Goal: Task Accomplishment & Management: Complete application form

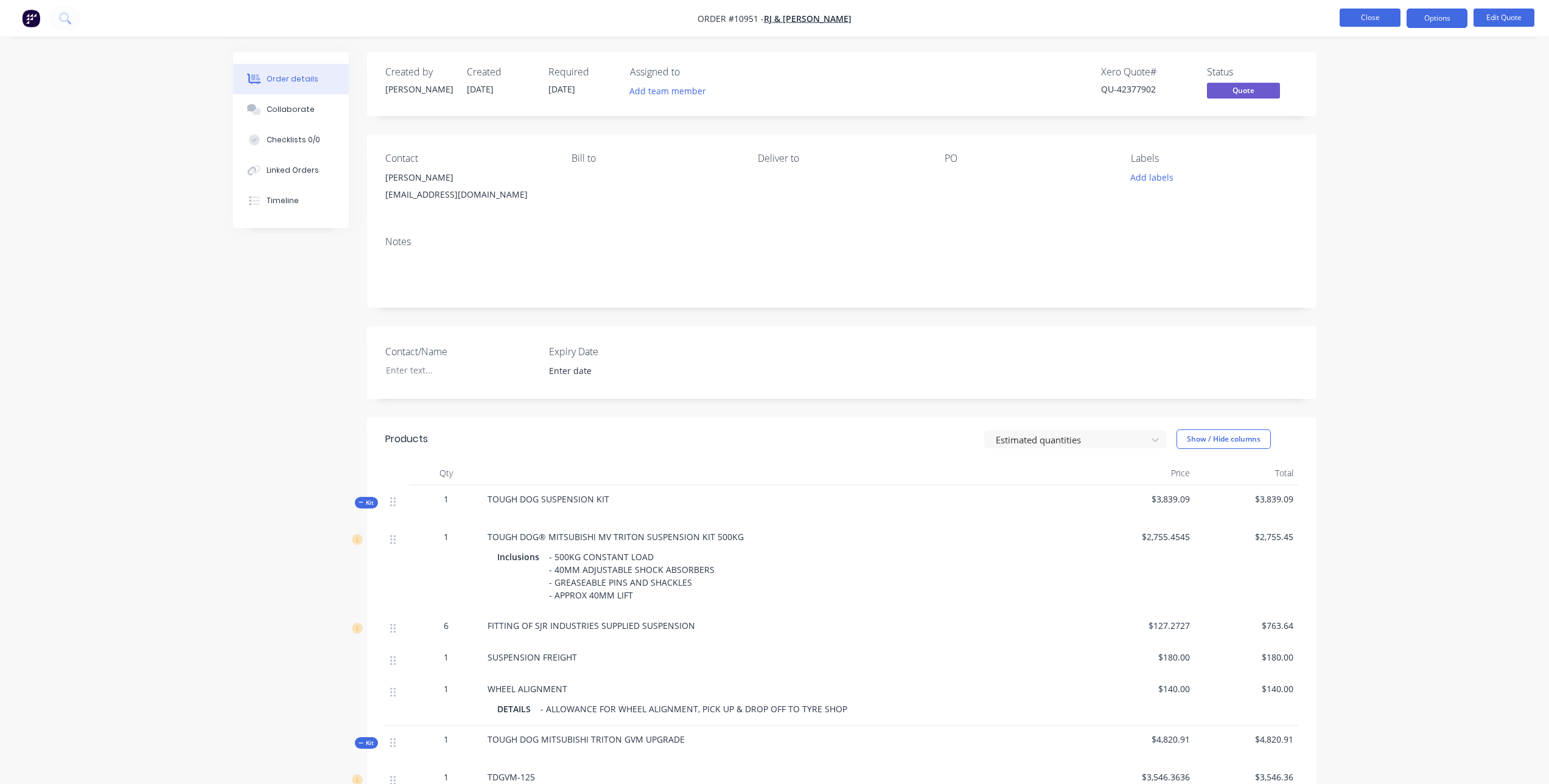
click at [1379, 15] on button "Close" at bounding box center [1369, 17] width 61 height 18
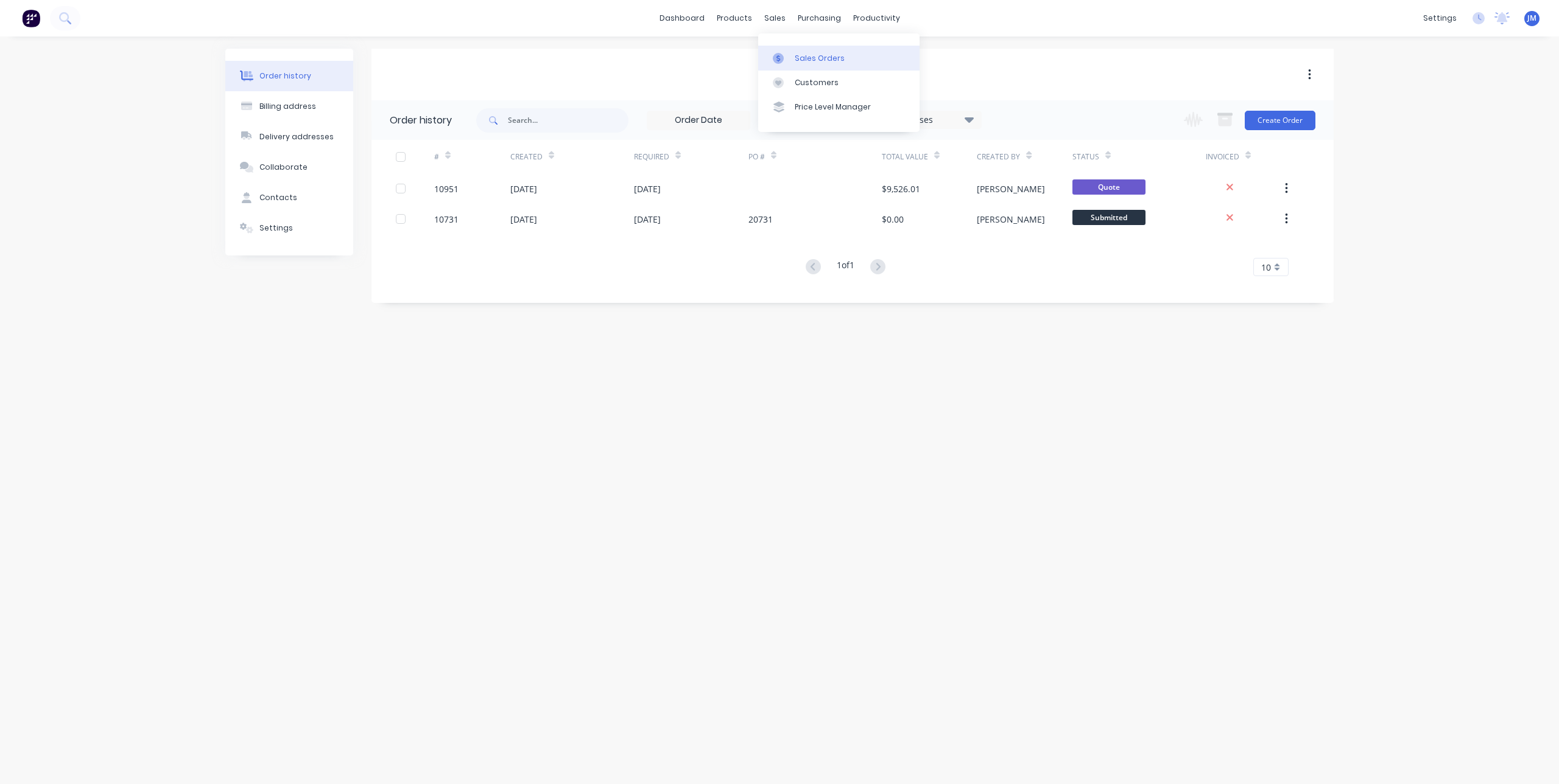
click at [785, 57] on div at bounding box center [782, 58] width 18 height 11
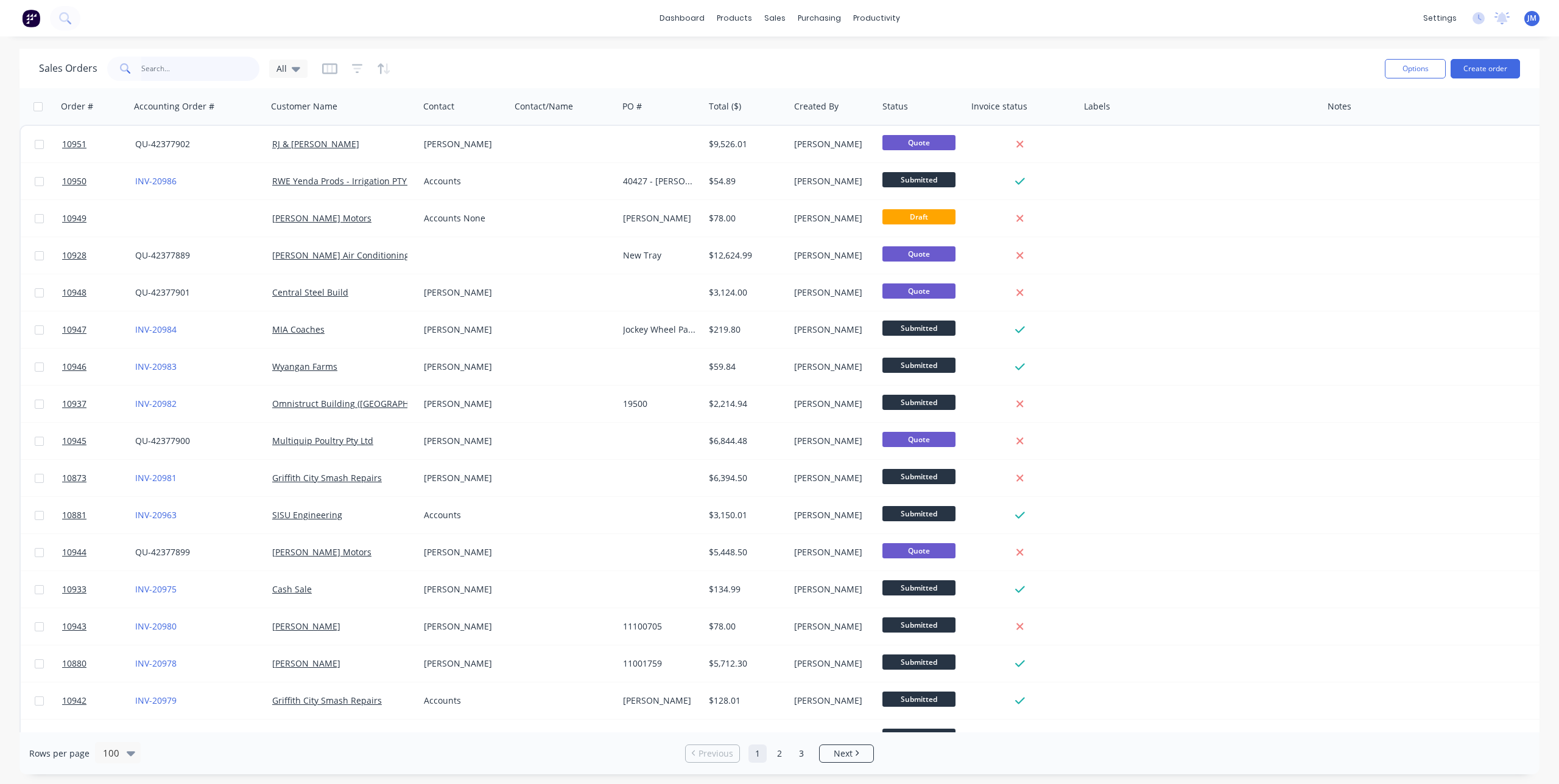
click at [161, 64] on input "text" at bounding box center [200, 68] width 119 height 24
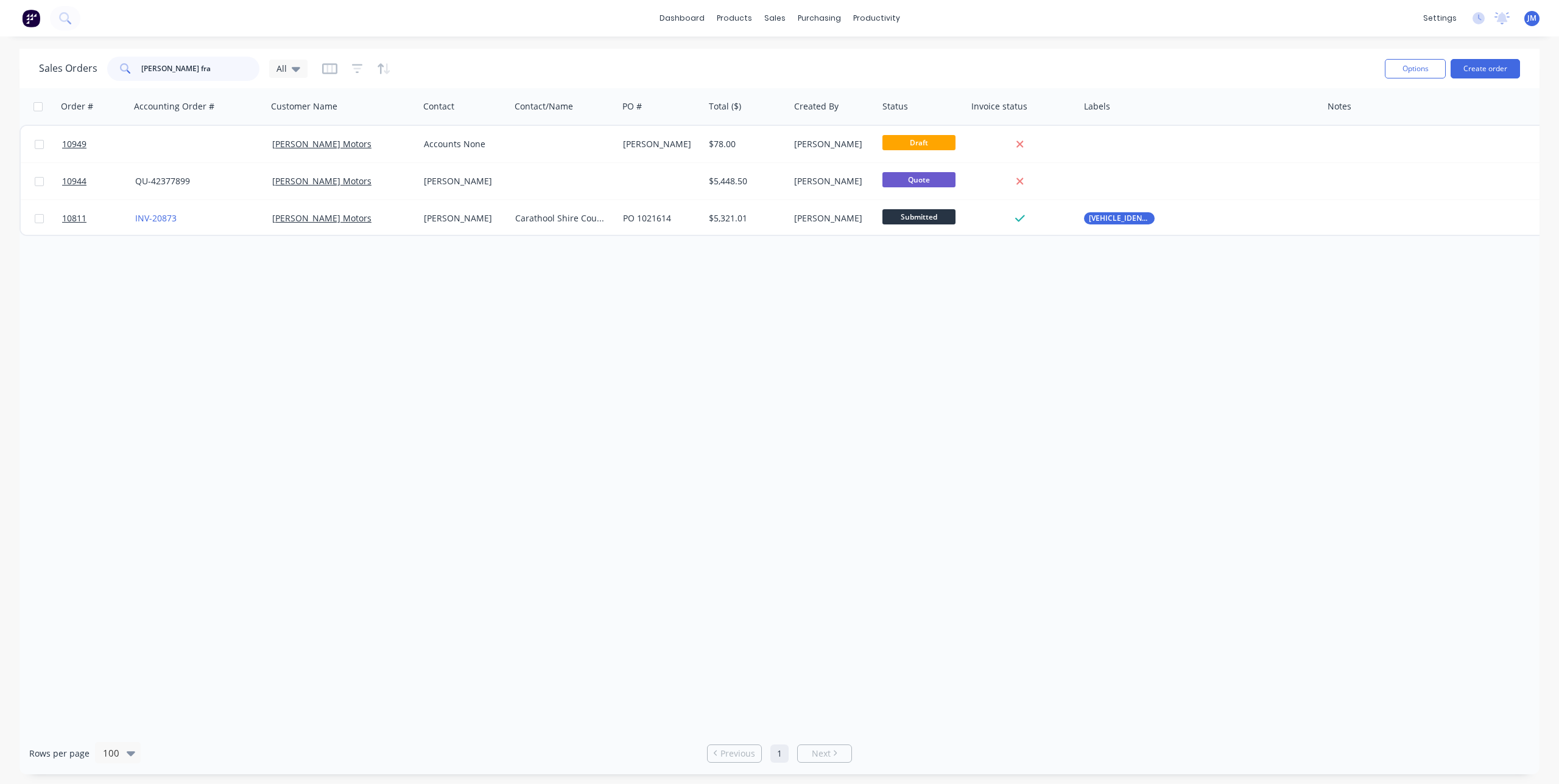
type input "[PERSON_NAME] fra"
click at [1495, 70] on button "Create order" at bounding box center [1485, 68] width 69 height 19
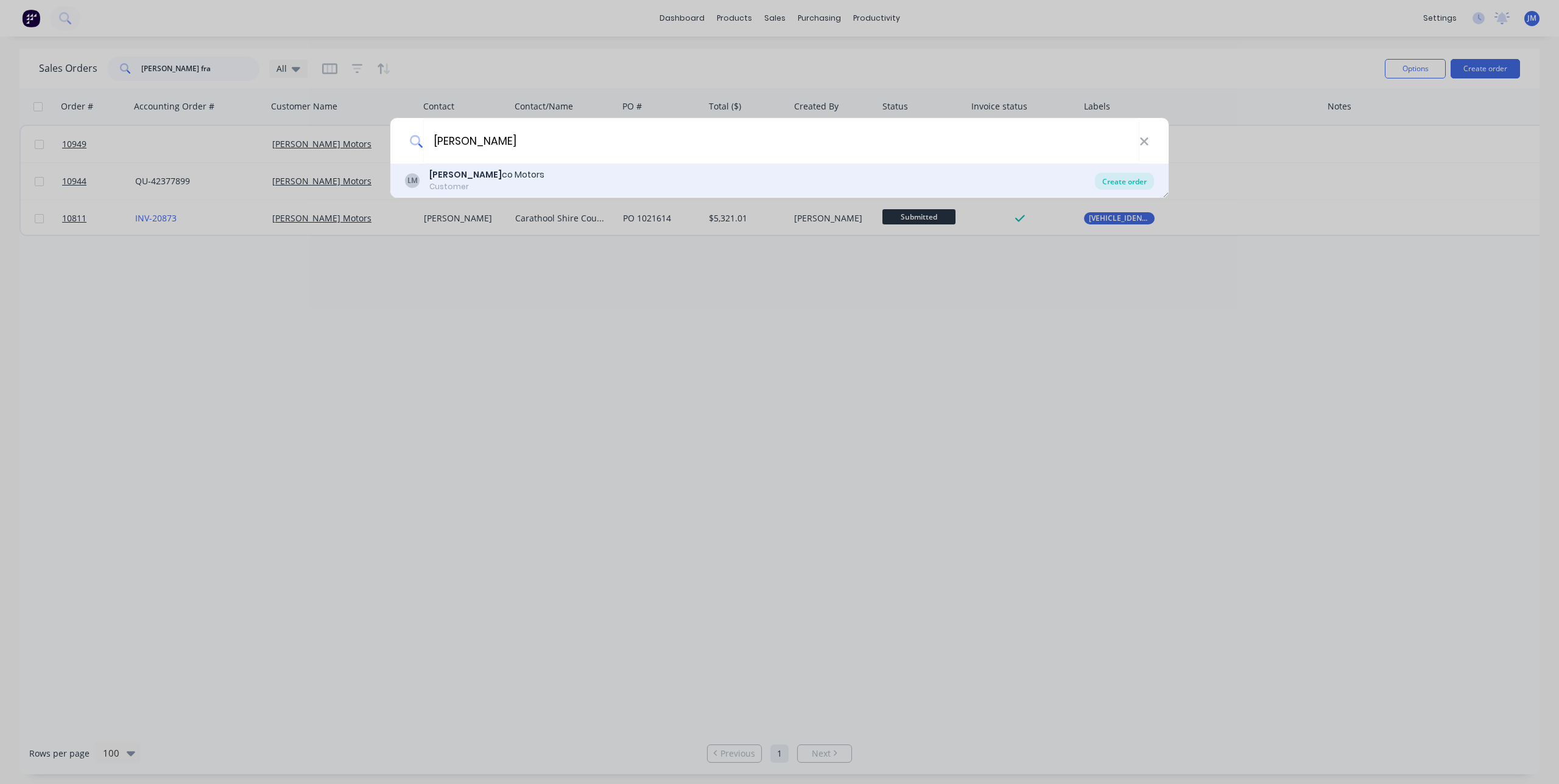
type input "[PERSON_NAME]"
click at [1146, 183] on div "Create order" at bounding box center [1124, 181] width 59 height 17
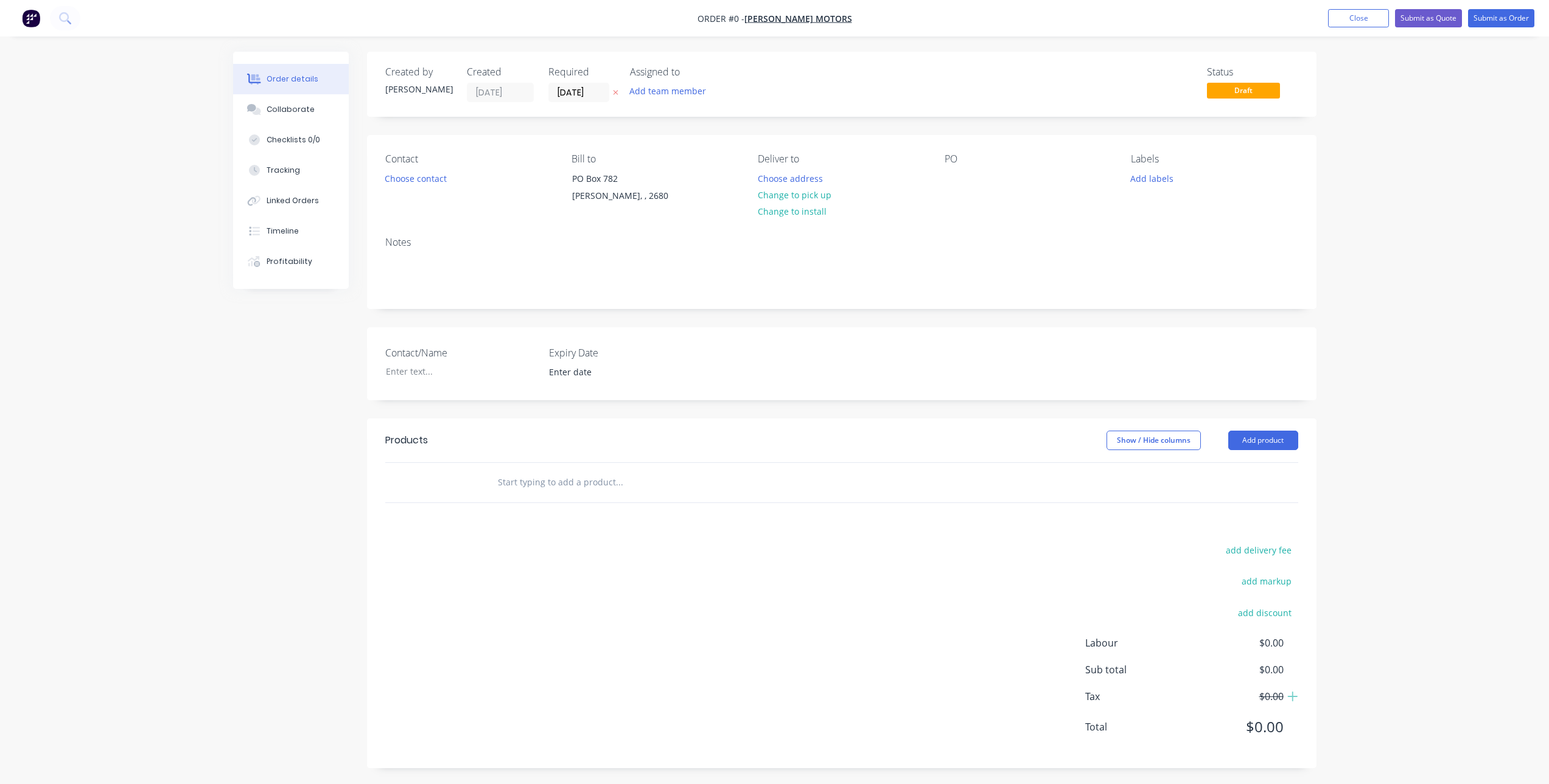
click at [544, 489] on input "text" at bounding box center [619, 482] width 244 height 24
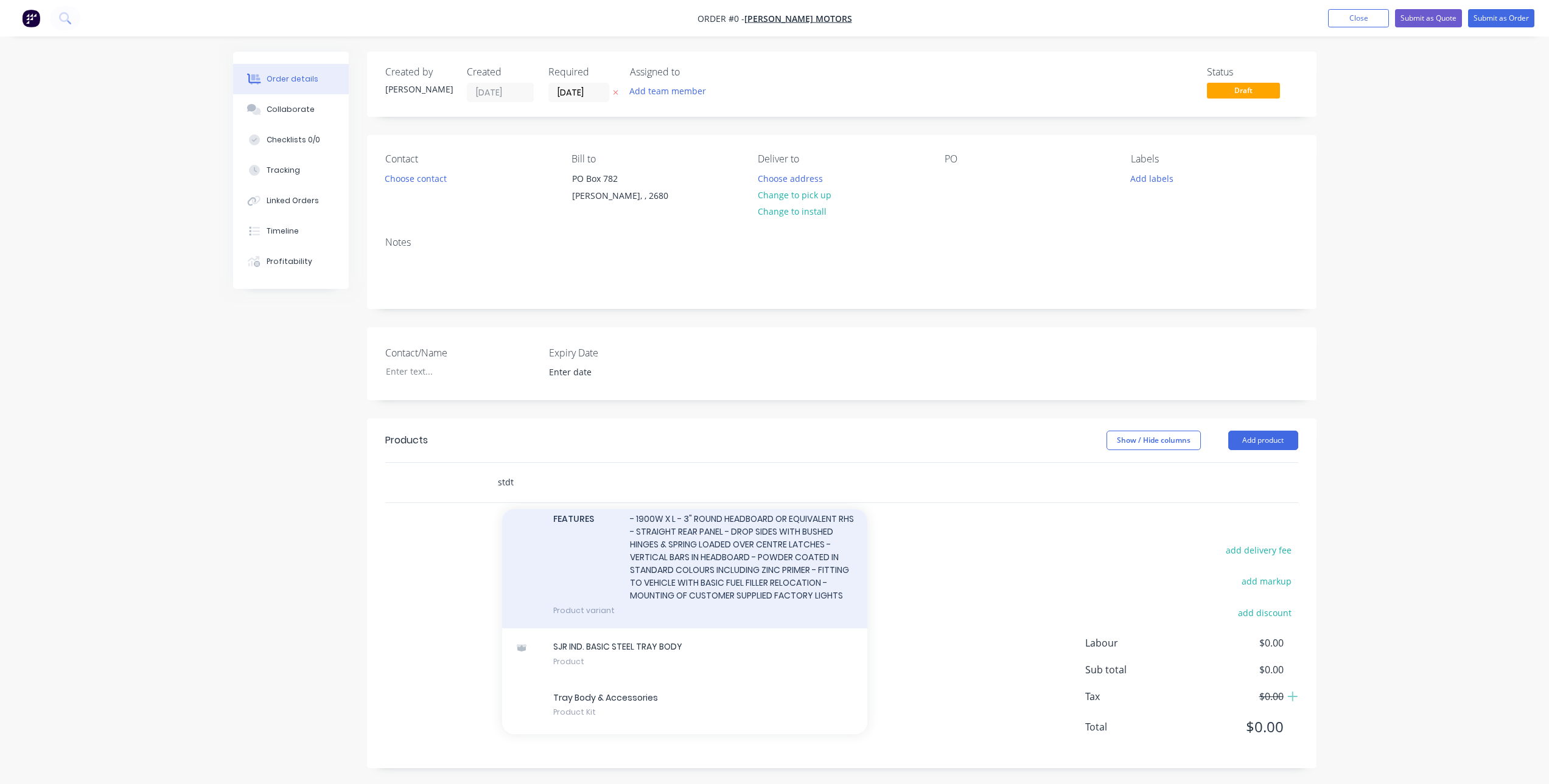
scroll to position [107, 0]
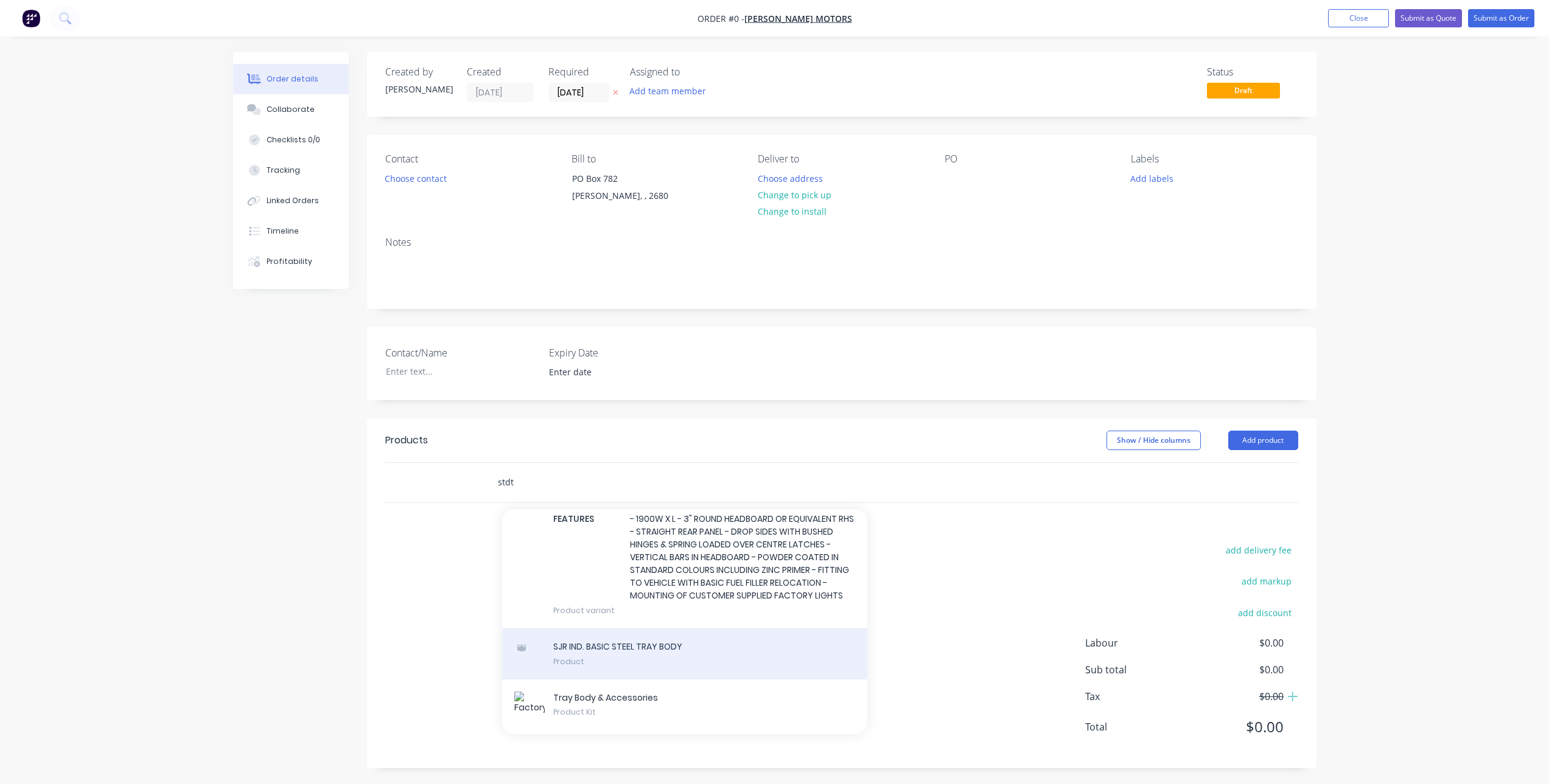
type input "stdt"
click at [666, 650] on div "SJR IND. BASIC STEEL TRAY BODY Product" at bounding box center [684, 653] width 365 height 51
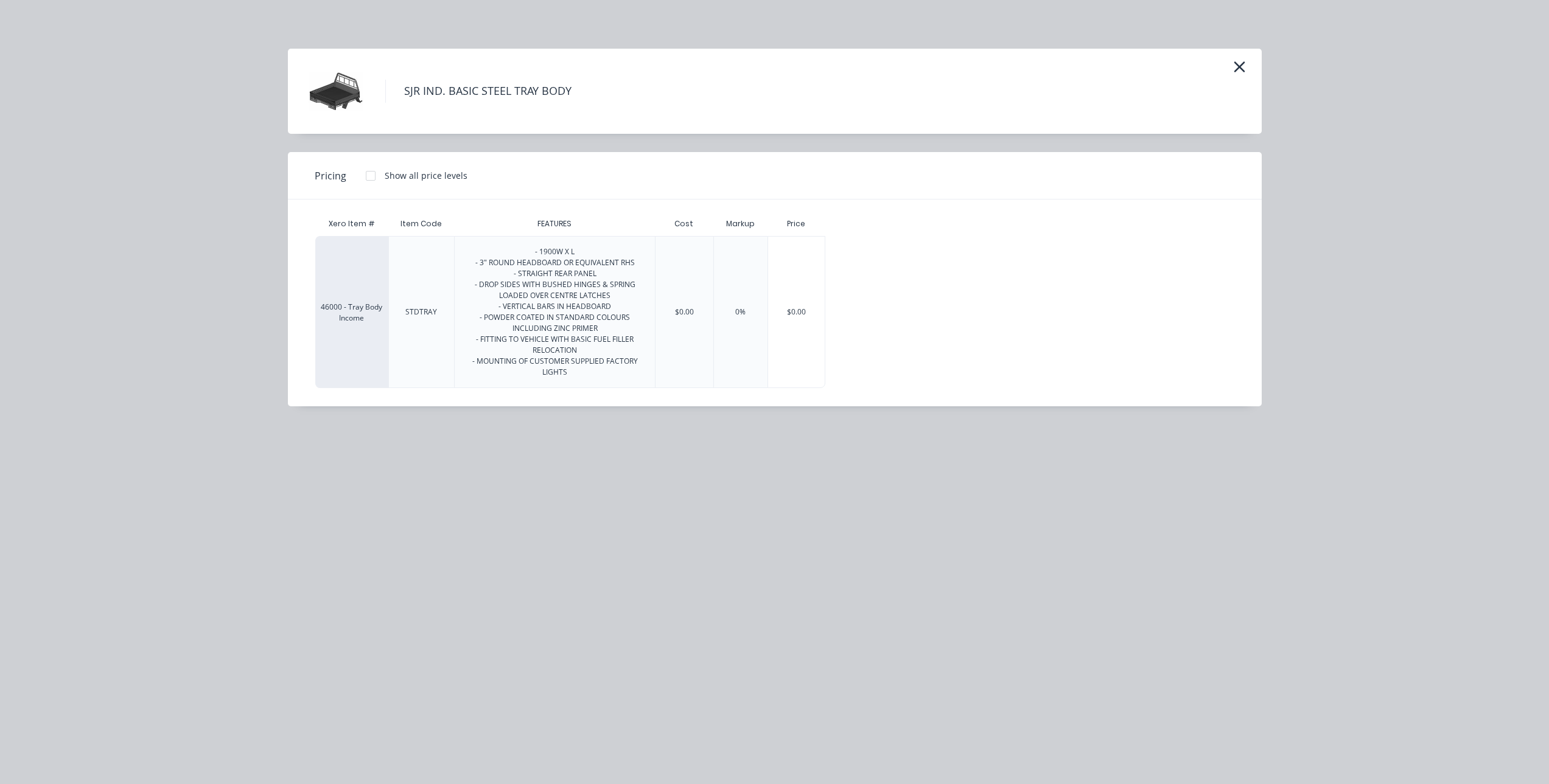
click at [555, 308] on div "- 1900W X L - 3" ROUND HEADBOARD OR EQUIVALENT RHS - STRAIGHT REAR PANEL - DROP…" at bounding box center [554, 312] width 180 height 131
click at [372, 179] on div at bounding box center [370, 175] width 24 height 24
click at [876, 303] on div "$5,545.45" at bounding box center [862, 313] width 73 height 151
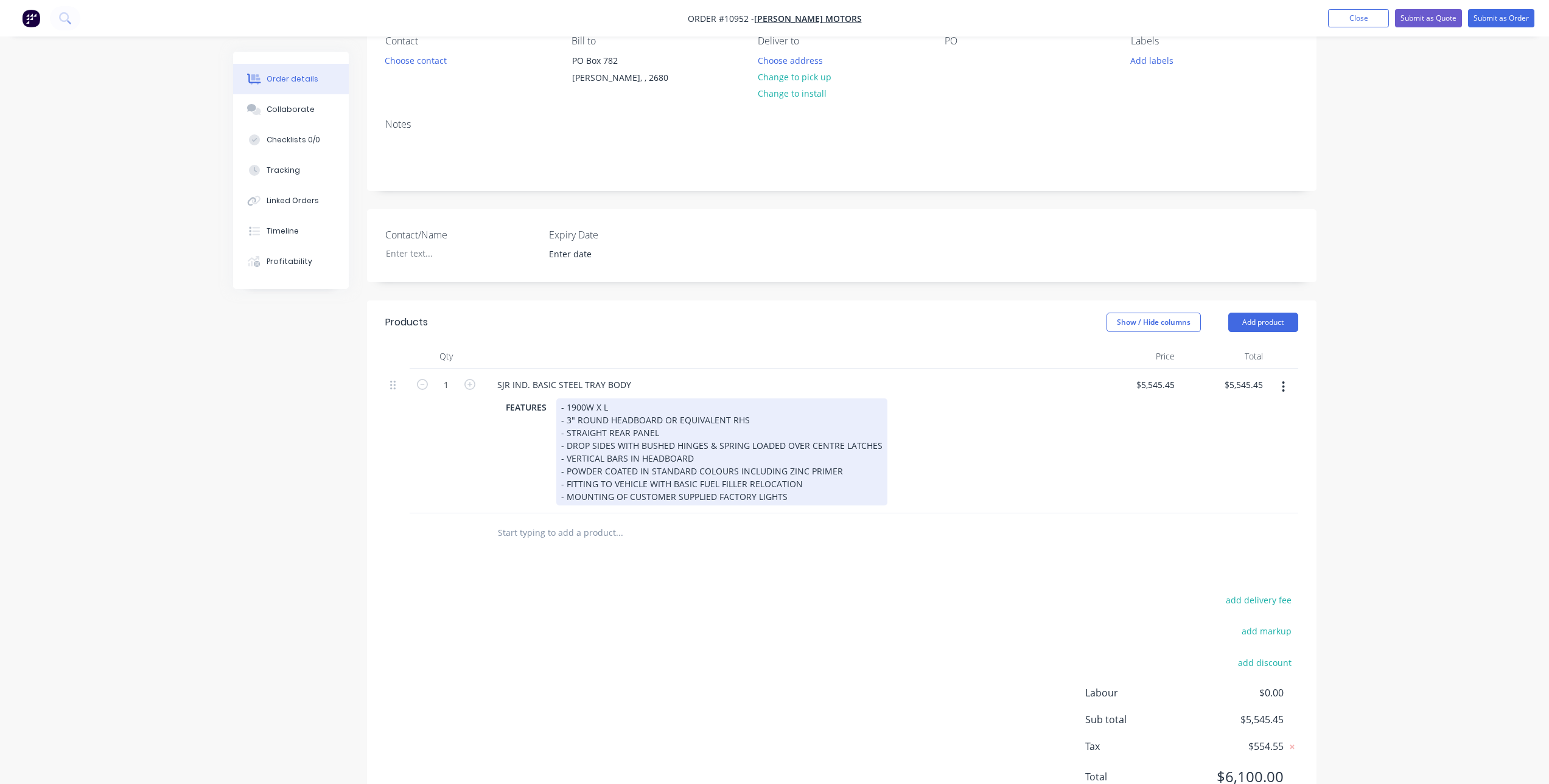
scroll to position [121, 0]
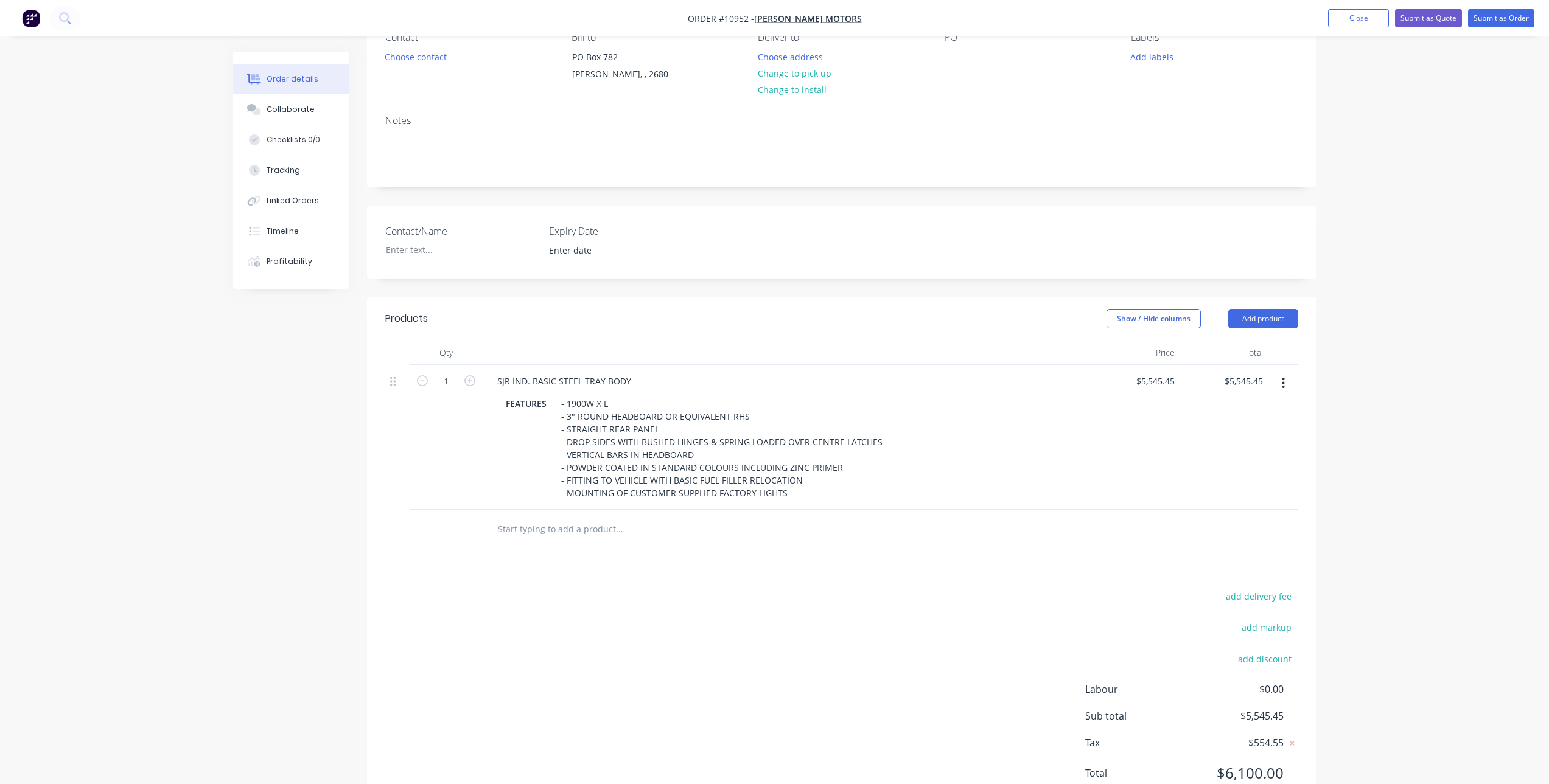
click at [555, 535] on input "text" at bounding box center [619, 529] width 244 height 24
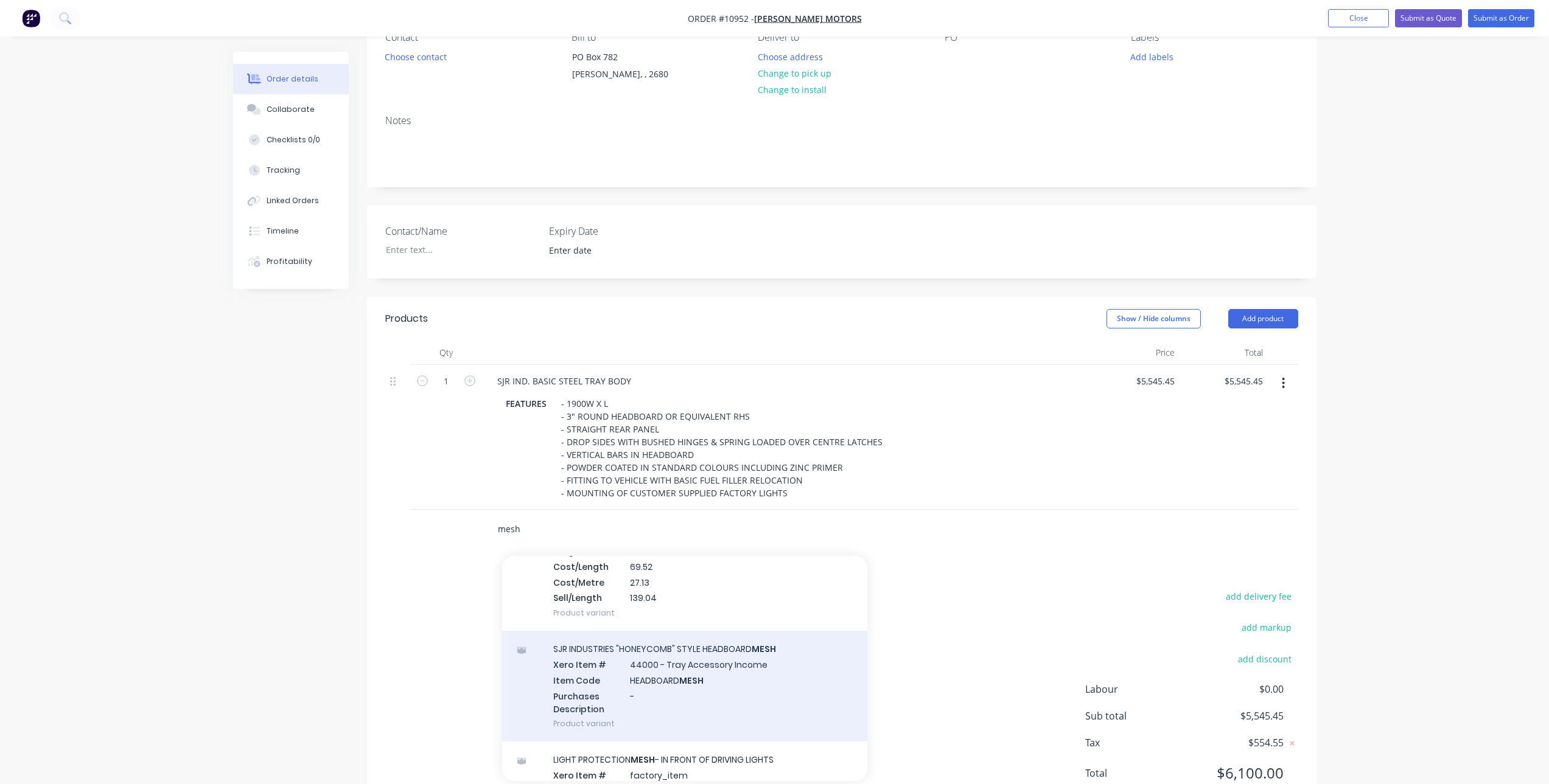
type input "mesh"
click at [717, 671] on div "SJR INDUSTRIES "HONEYCOMB" STYLE HEADBOARD MESH Xero Item # 44000 - Tray Access…" at bounding box center [684, 686] width 365 height 111
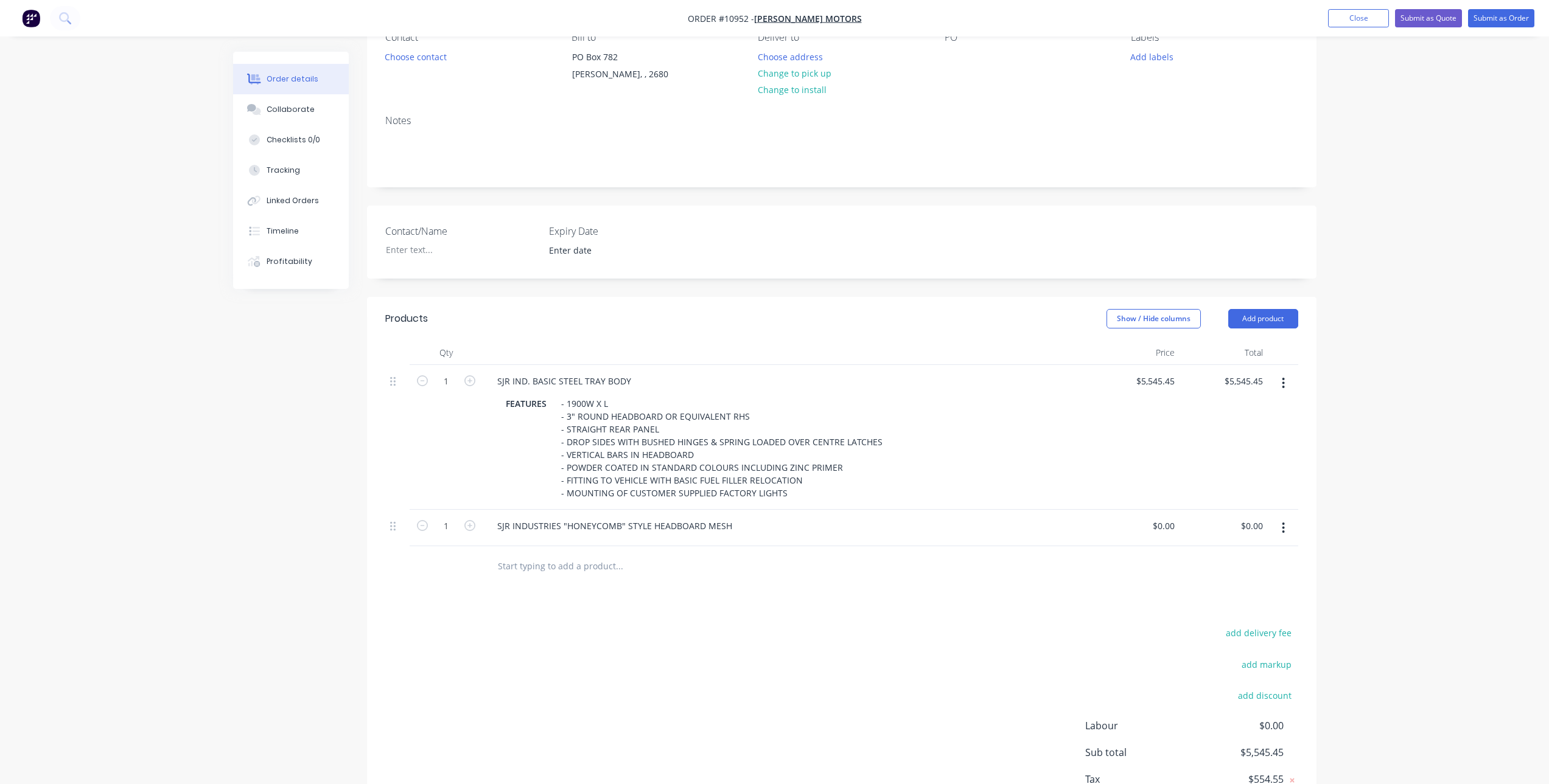
click at [1280, 528] on button "button" at bounding box center [1283, 528] width 28 height 22
click at [1222, 637] on div "Delete" at bounding box center [1240, 633] width 94 height 17
click at [571, 538] on input "text" at bounding box center [619, 529] width 244 height 24
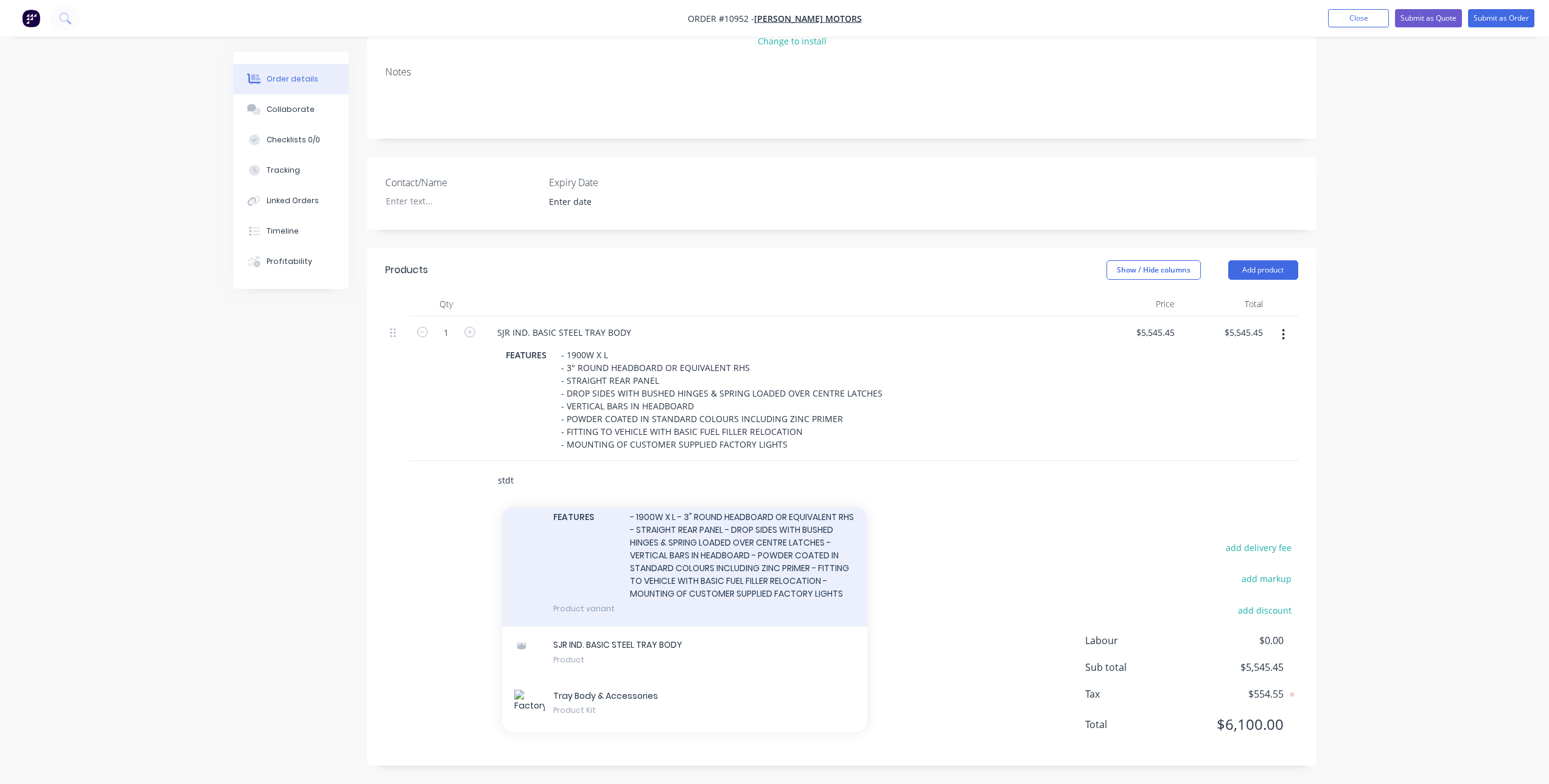
scroll to position [107, 0]
type input "s"
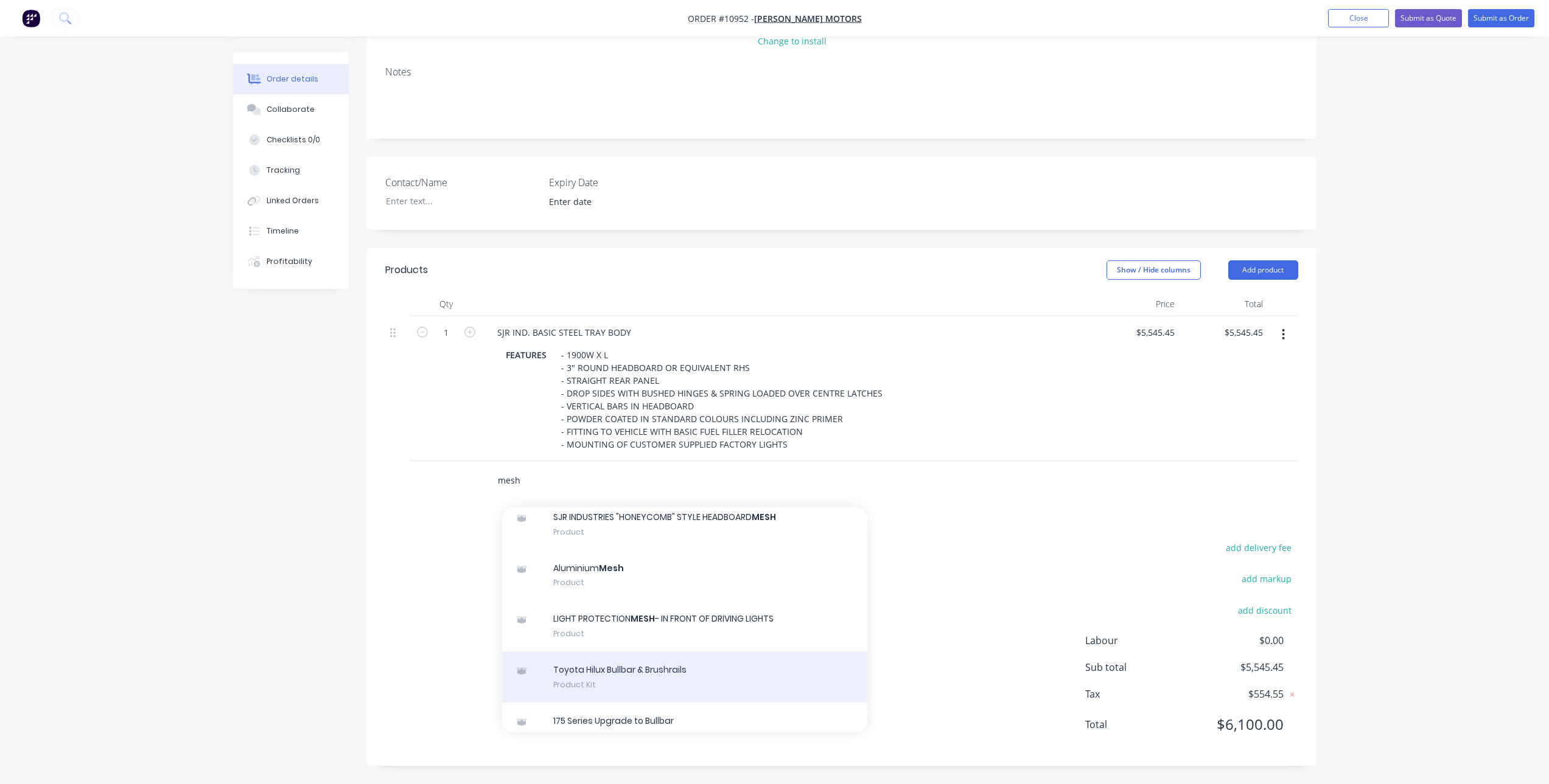
scroll to position [487, 0]
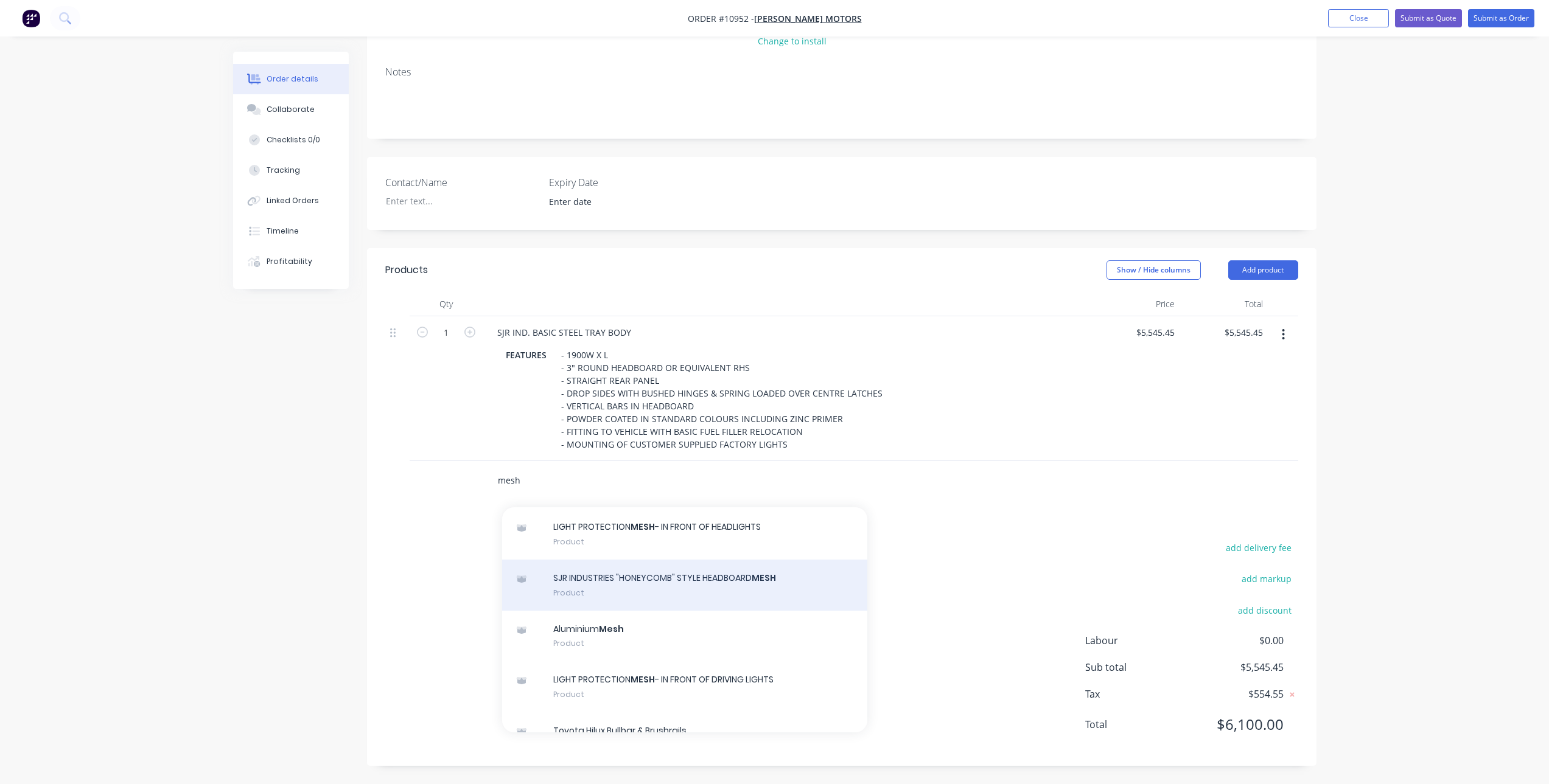
type input "mesh"
click at [718, 584] on div "SJR INDUSTRIES "HONEYCOMB" STYLE HEADBOARD MESH Product" at bounding box center [684, 584] width 365 height 51
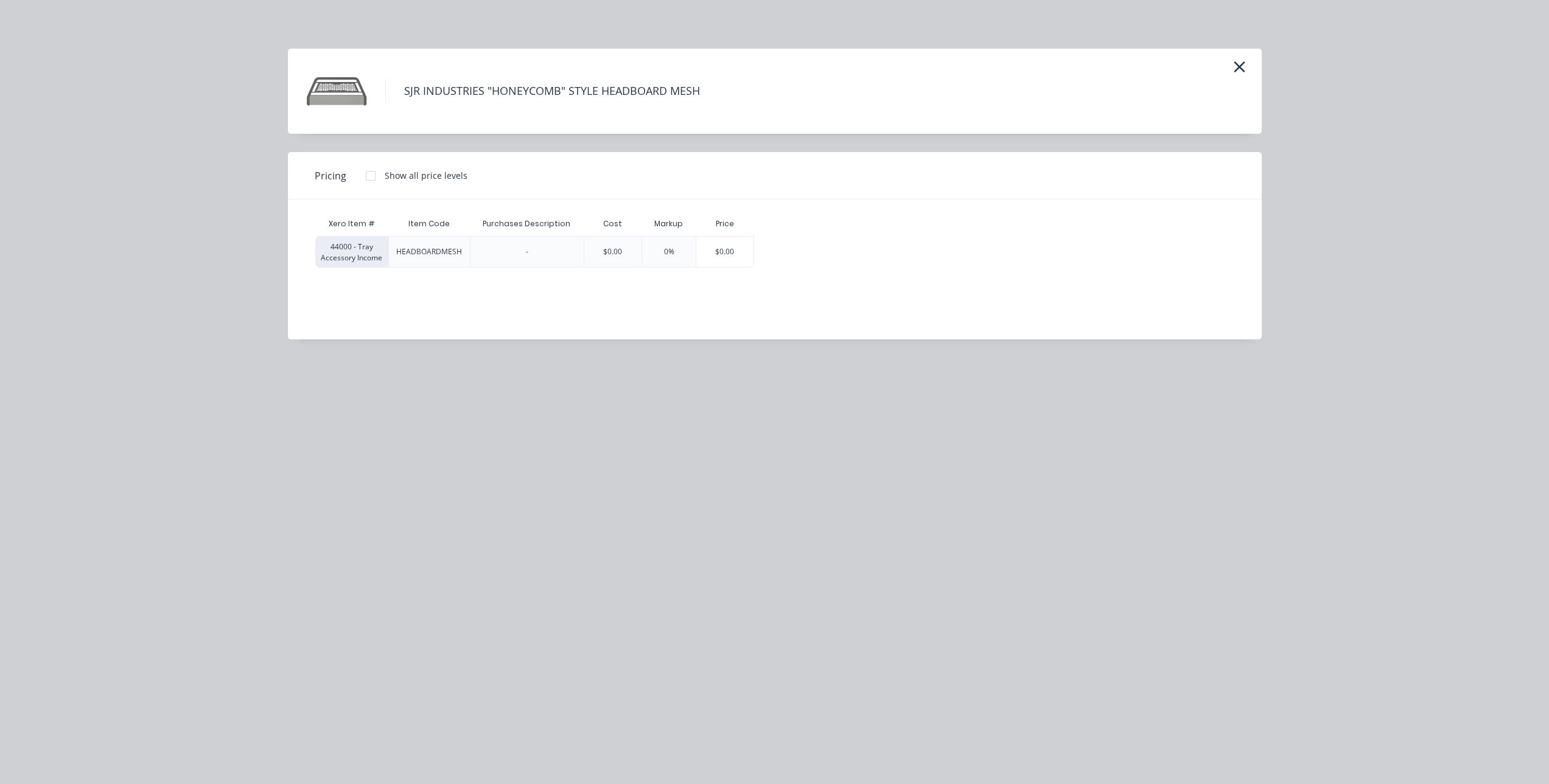
click at [380, 181] on div at bounding box center [370, 175] width 24 height 24
click at [797, 246] on div "$136.36" at bounding box center [789, 252] width 69 height 31
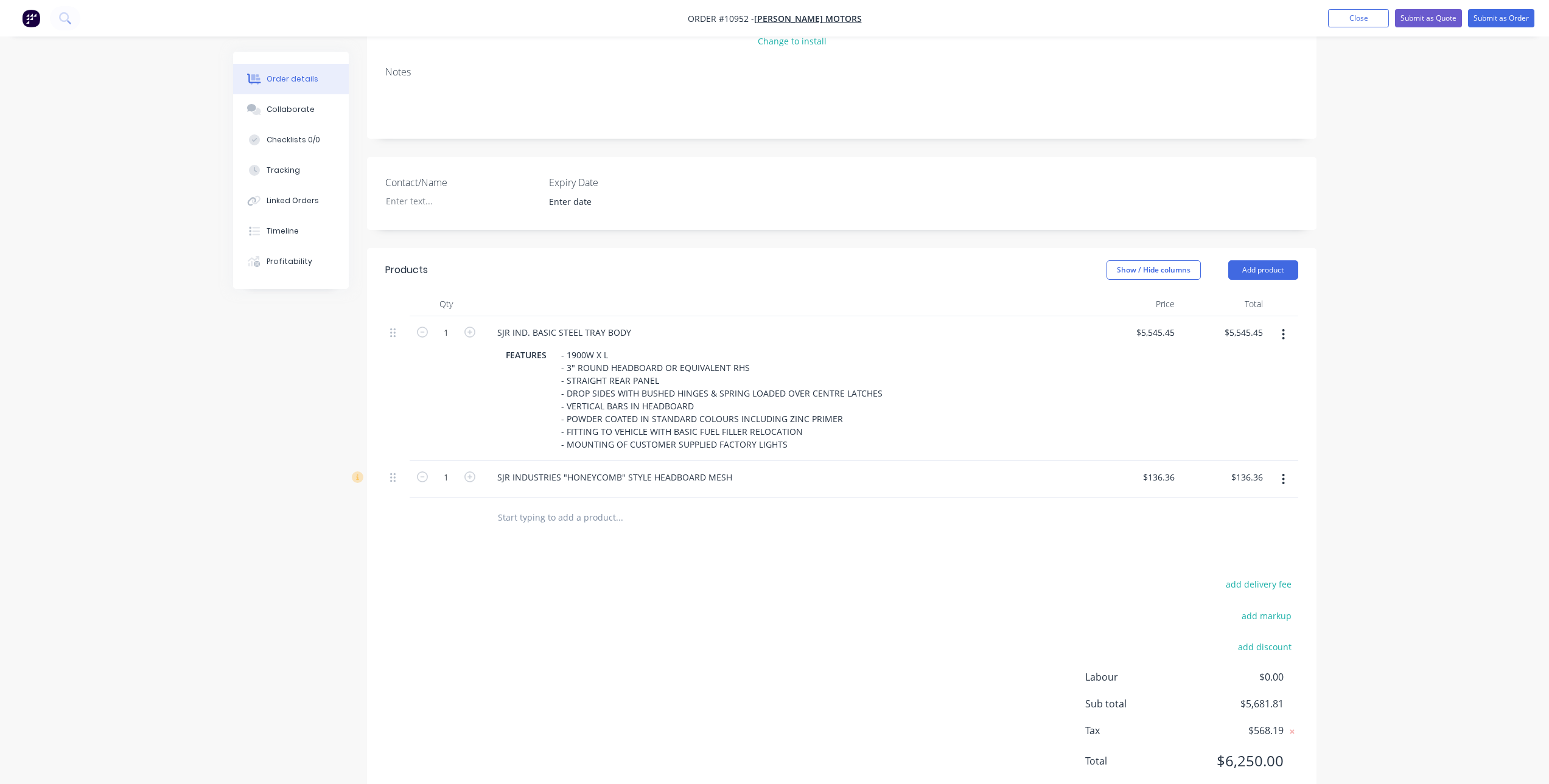
click at [555, 524] on input "text" at bounding box center [619, 517] width 244 height 24
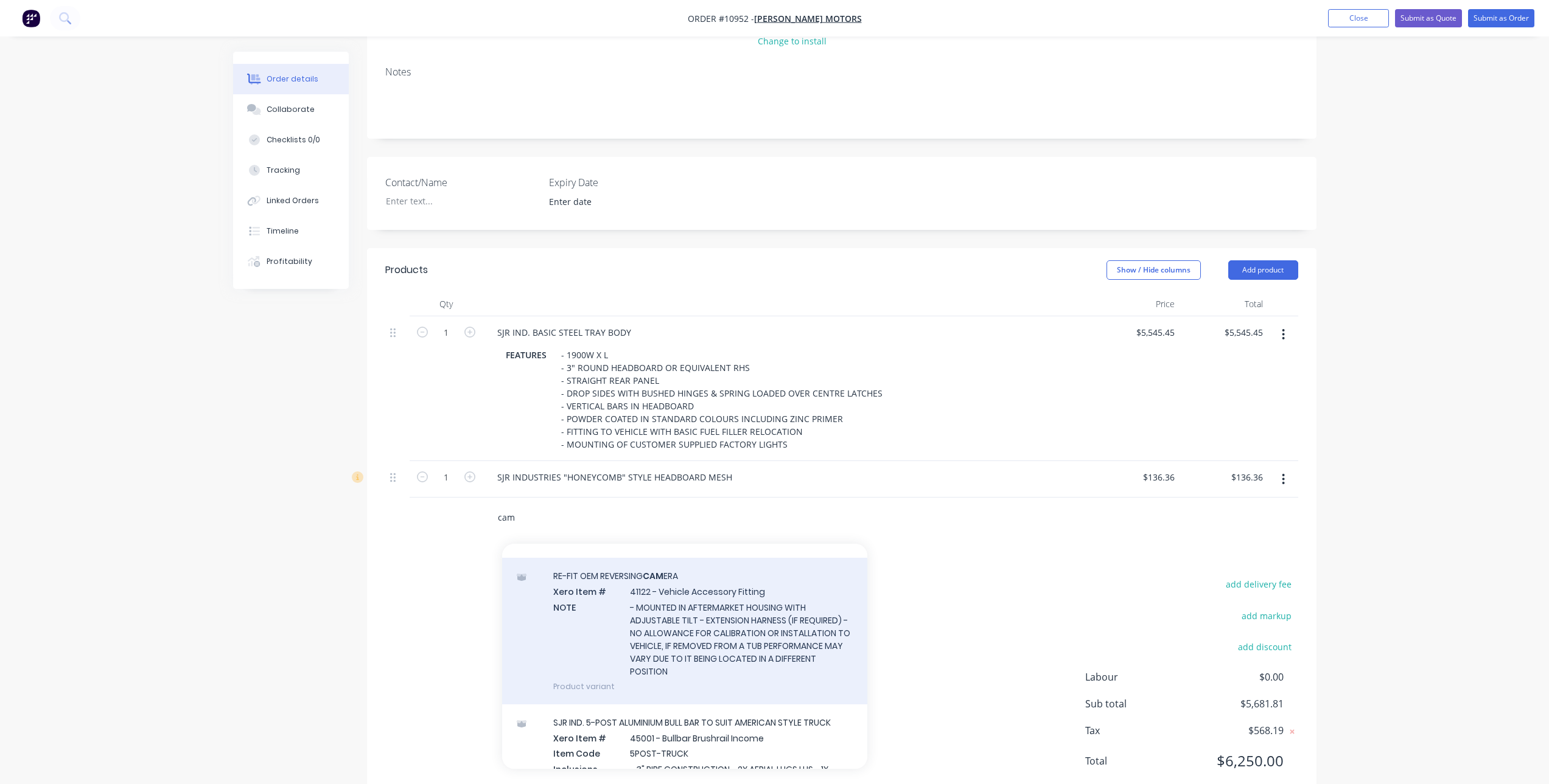
scroll to position [304, 0]
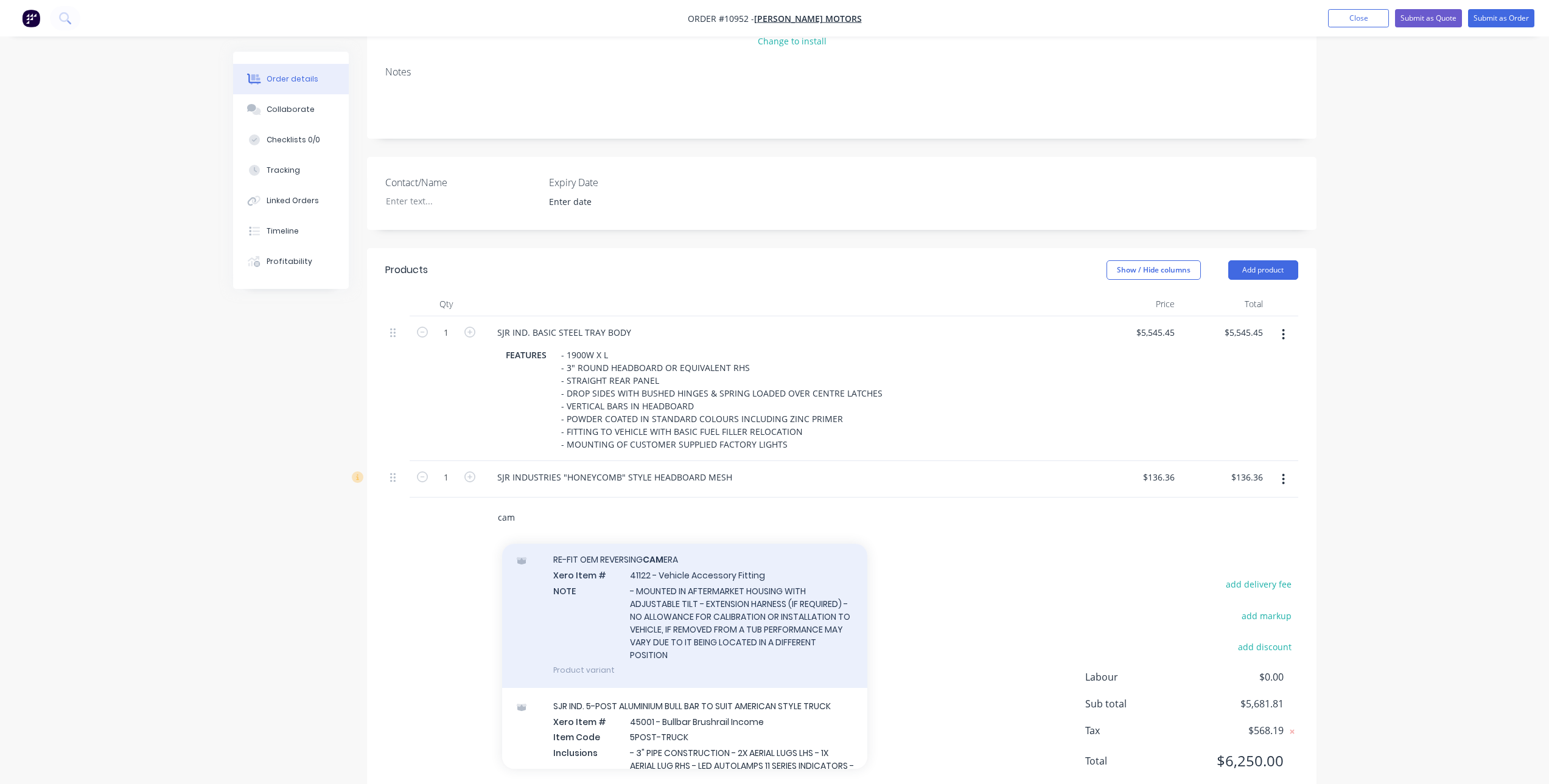
type input "cam"
click at [692, 612] on div "RE-FIT OEM REVERSING CAM ERA Xero Item # 41122 - Vehicle Accessory Fitting NOTE…" at bounding box center [684, 614] width 365 height 146
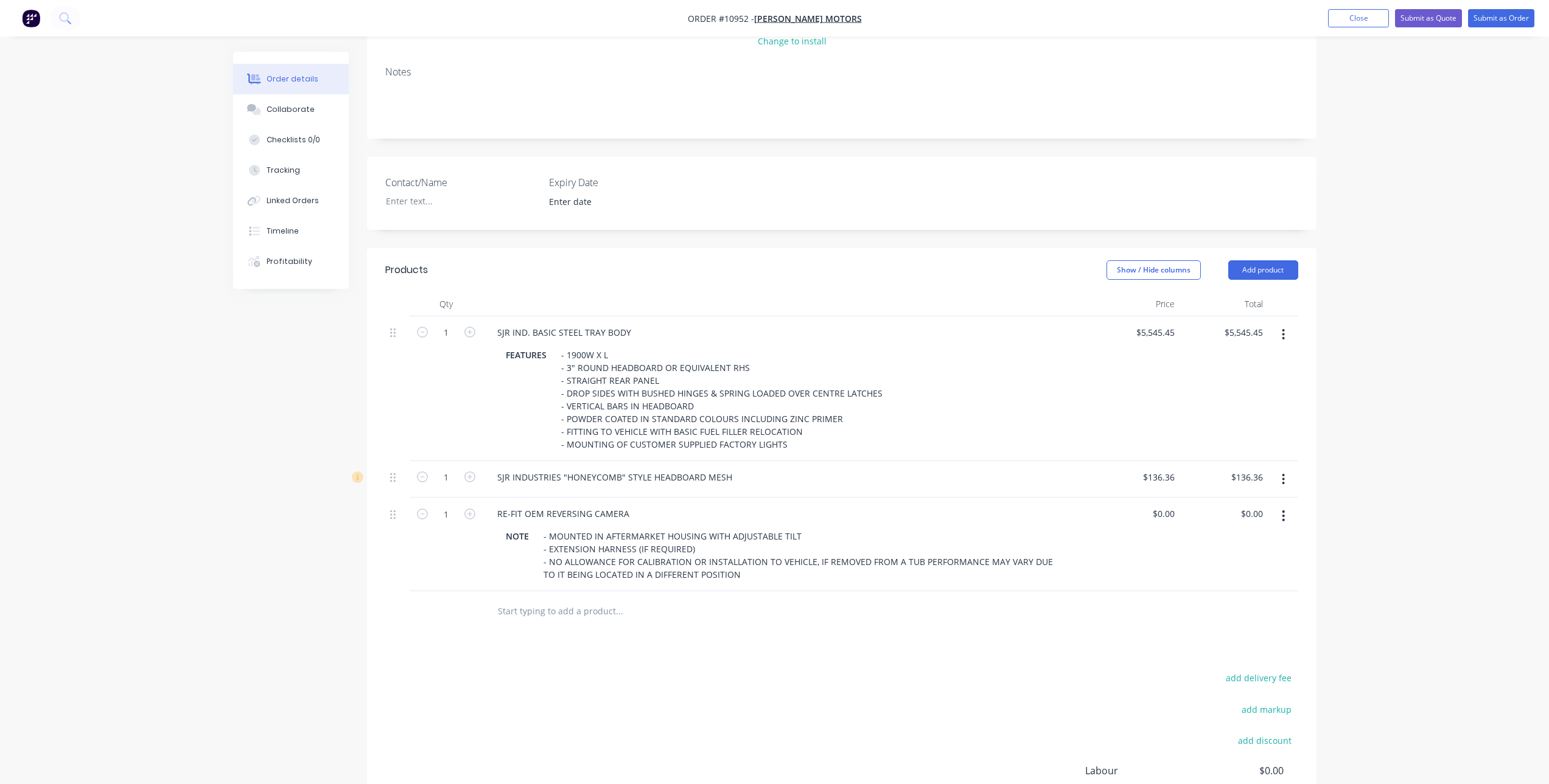
click at [1289, 521] on button "button" at bounding box center [1283, 516] width 28 height 22
click at [1247, 616] on div "Delete" at bounding box center [1240, 620] width 94 height 17
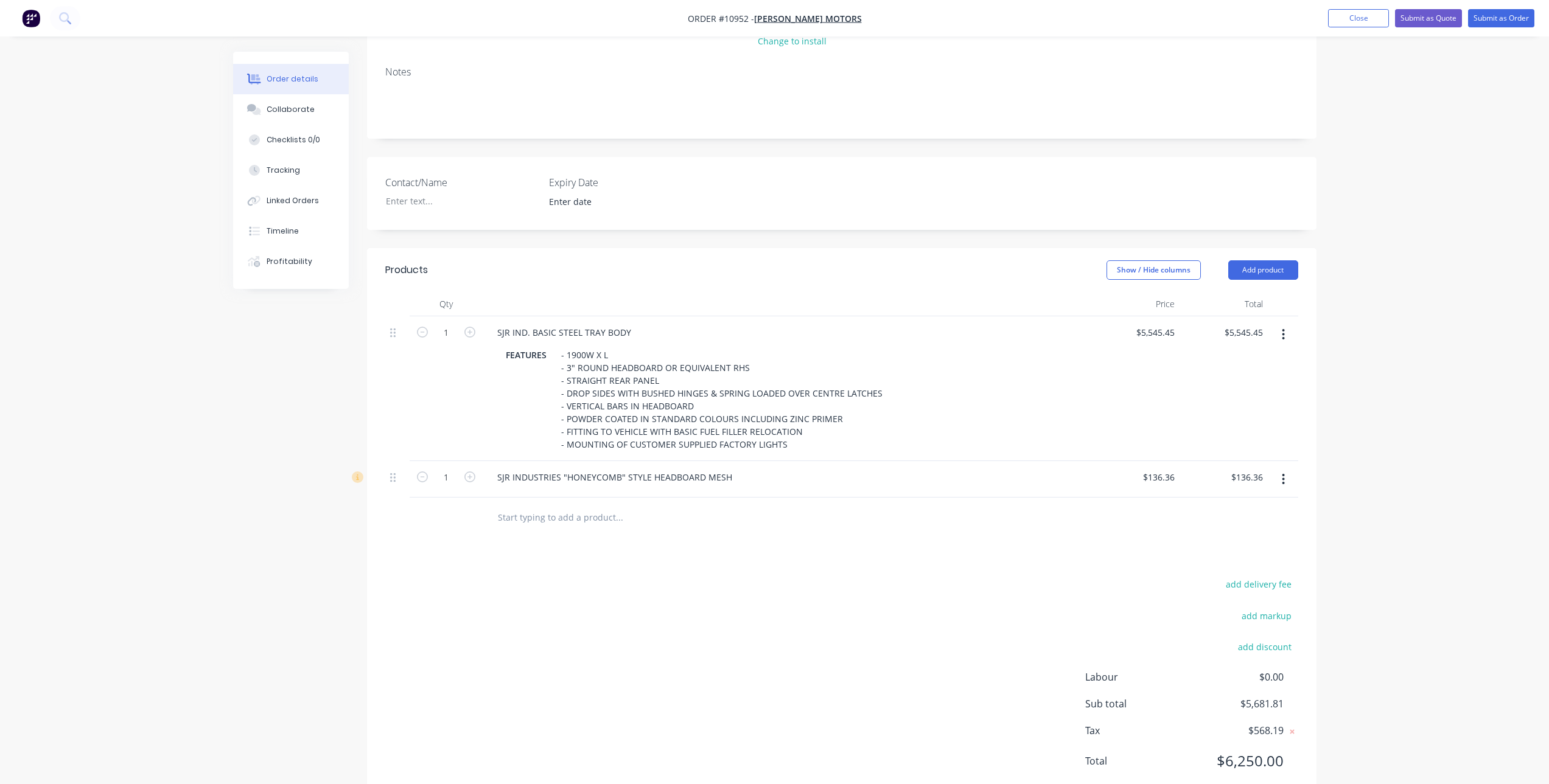
click at [472, 510] on div at bounding box center [446, 518] width 73 height 40
click at [532, 510] on input "text" at bounding box center [619, 517] width 244 height 24
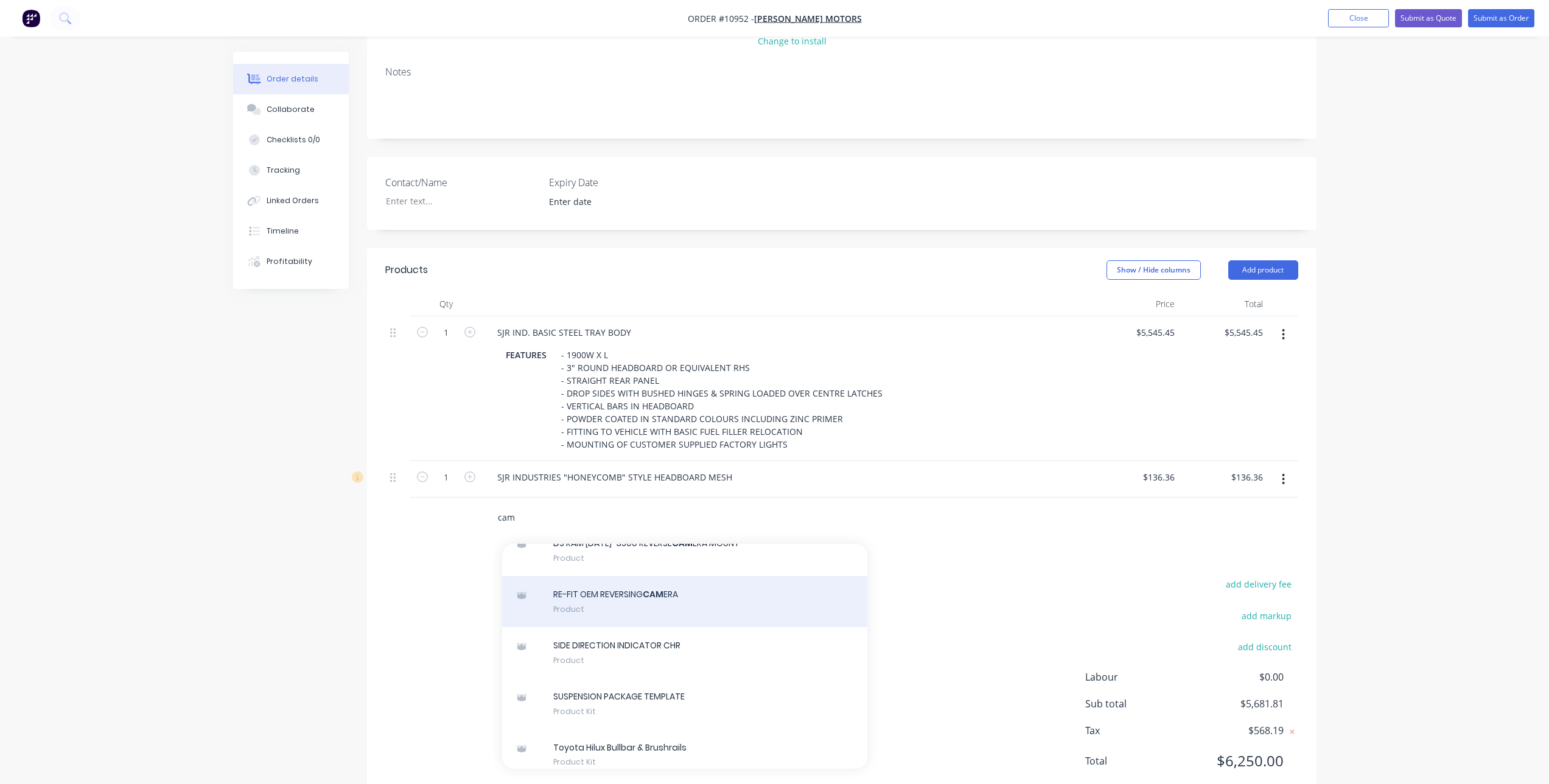
type input "cam"
click at [631, 596] on div "RE-FIT OEM REVERSING CAM ERA Product" at bounding box center [684, 601] width 365 height 51
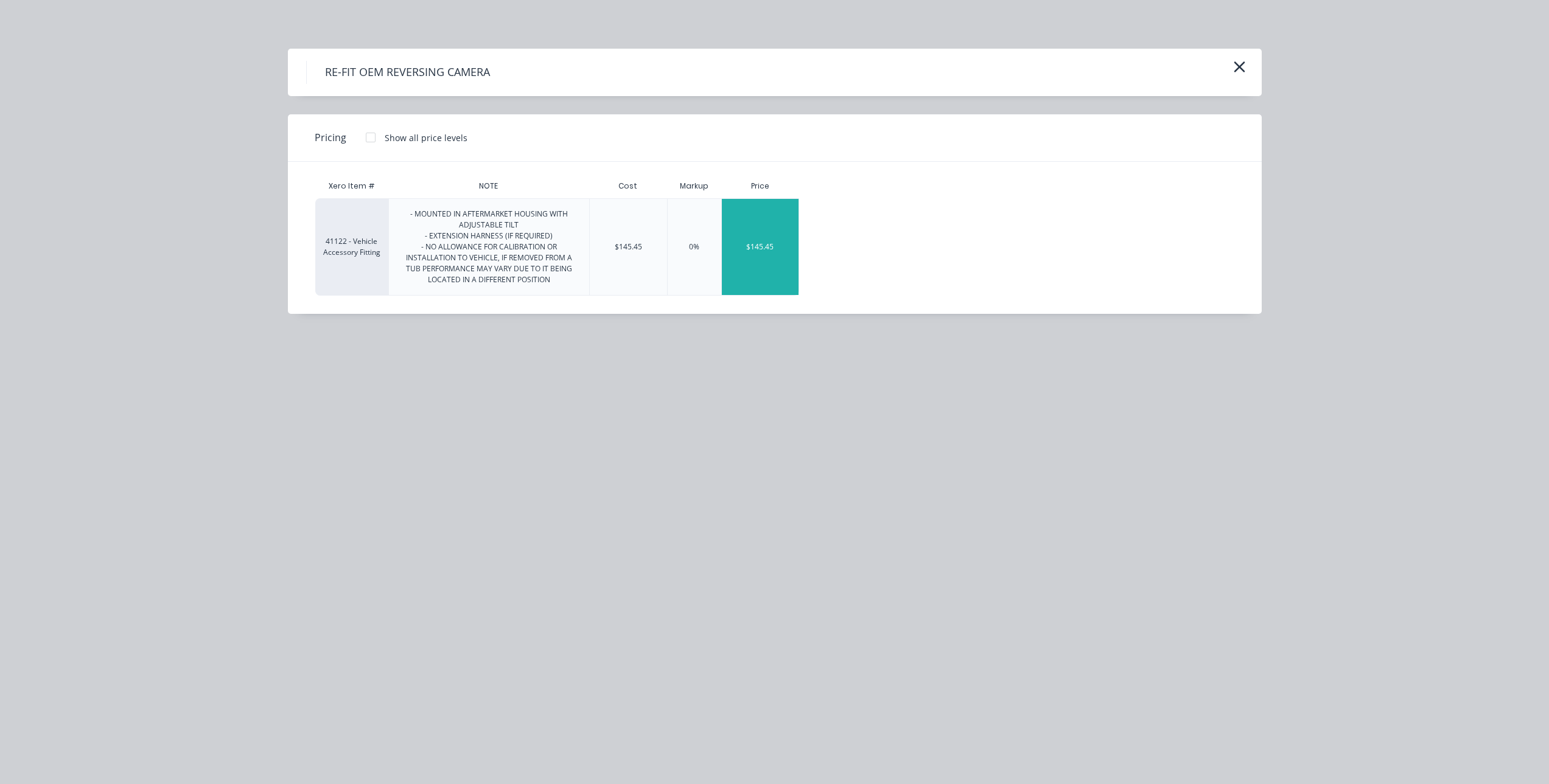
click at [777, 249] on div "$145.45" at bounding box center [760, 247] width 76 height 96
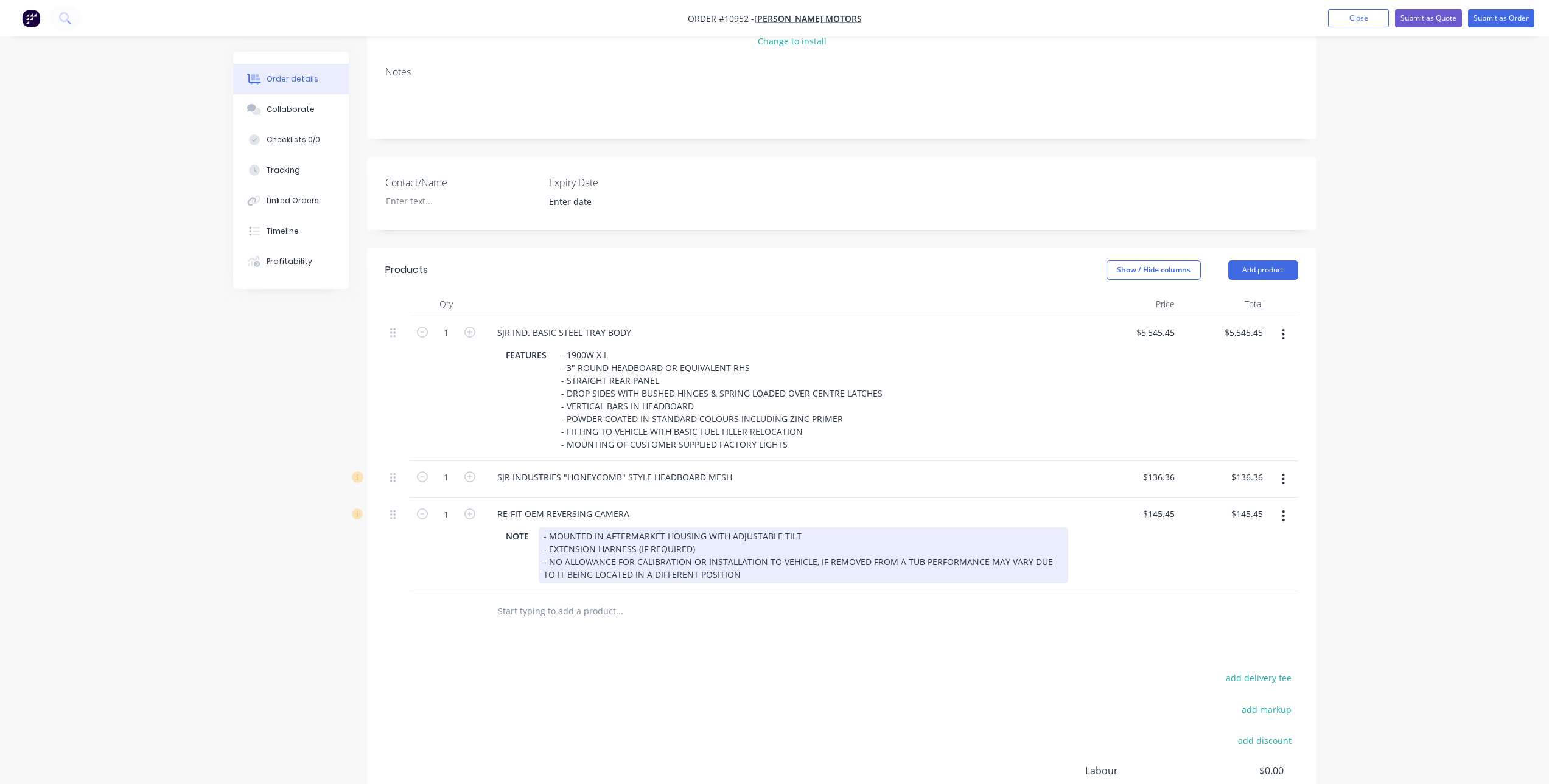
click at [553, 560] on div "- MOUNTED IN AFTERMARKET HOUSING WITH ADJUSTABLE TILT - EXTENSION HARNESS (IF R…" at bounding box center [803, 555] width 530 height 56
drag, startPoint x: 546, startPoint y: 536, endPoint x: 821, endPoint y: 531, distance: 275.0
click at [821, 531] on div "- MOUNTED IN AFTERMARKET HOUSING WITH ADJUSTABLE TILT - EXTENSION HARNESS (IF R…" at bounding box center [803, 555] width 530 height 56
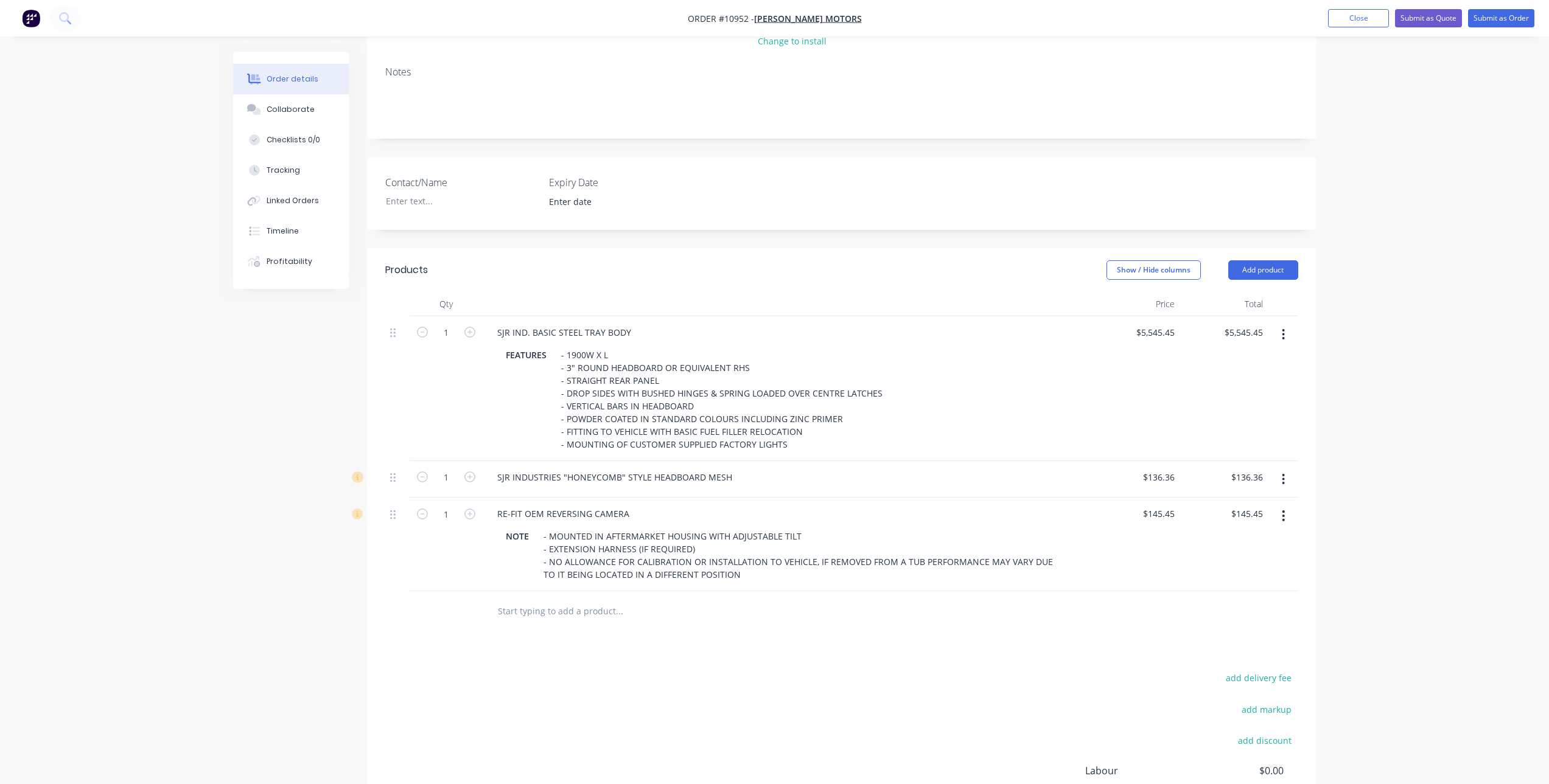
click at [807, 607] on div at bounding box center [669, 610] width 365 height 24
click at [976, 666] on div "Products Show / Hide columns Add product Qty Price Total 1 SJR IND. BASIC STEEL…" at bounding box center [841, 573] width 950 height 648
click at [523, 607] on input "text" at bounding box center [619, 610] width 244 height 24
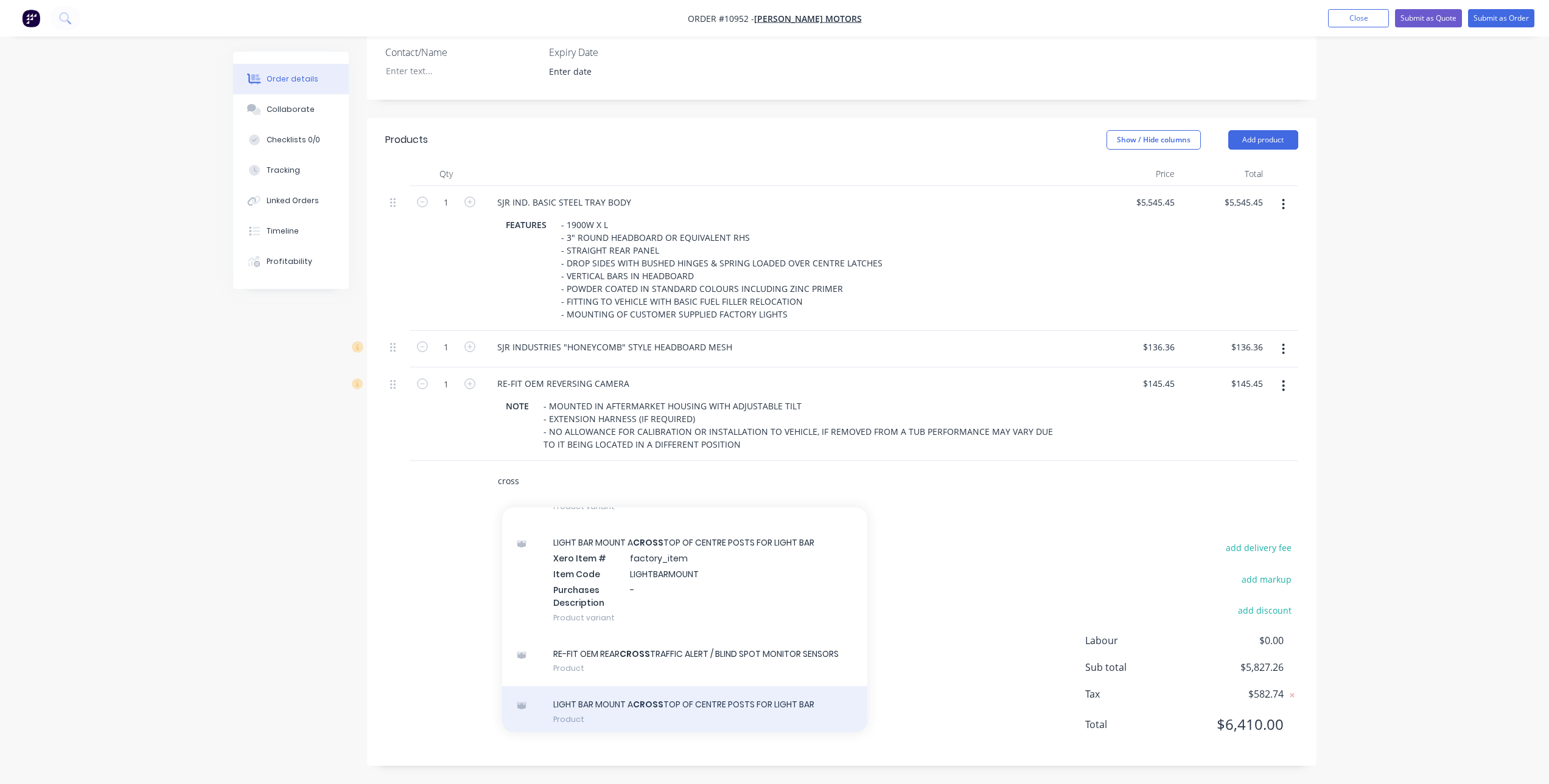
scroll to position [47, 0]
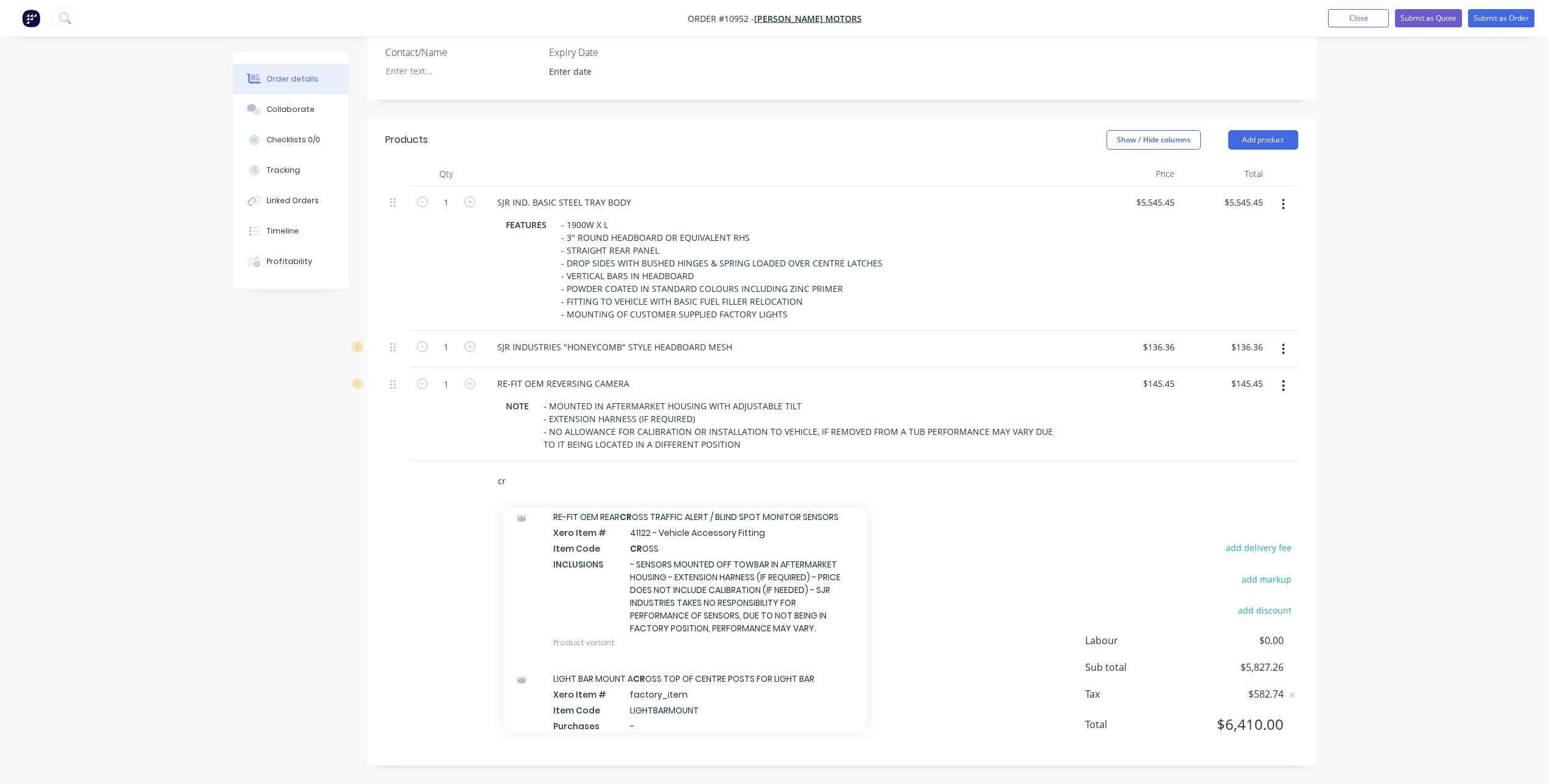
type input "c"
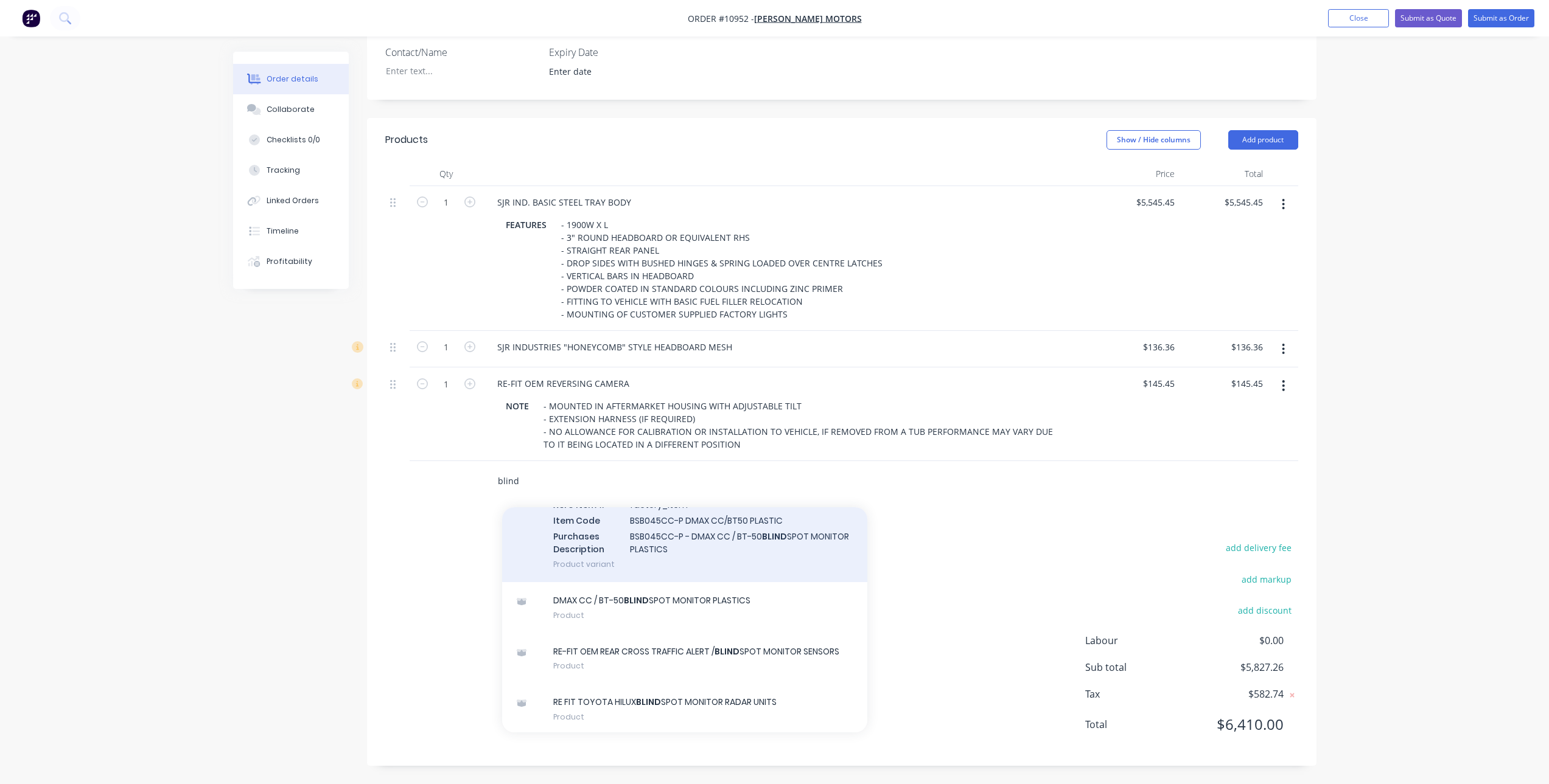
scroll to position [402, 0]
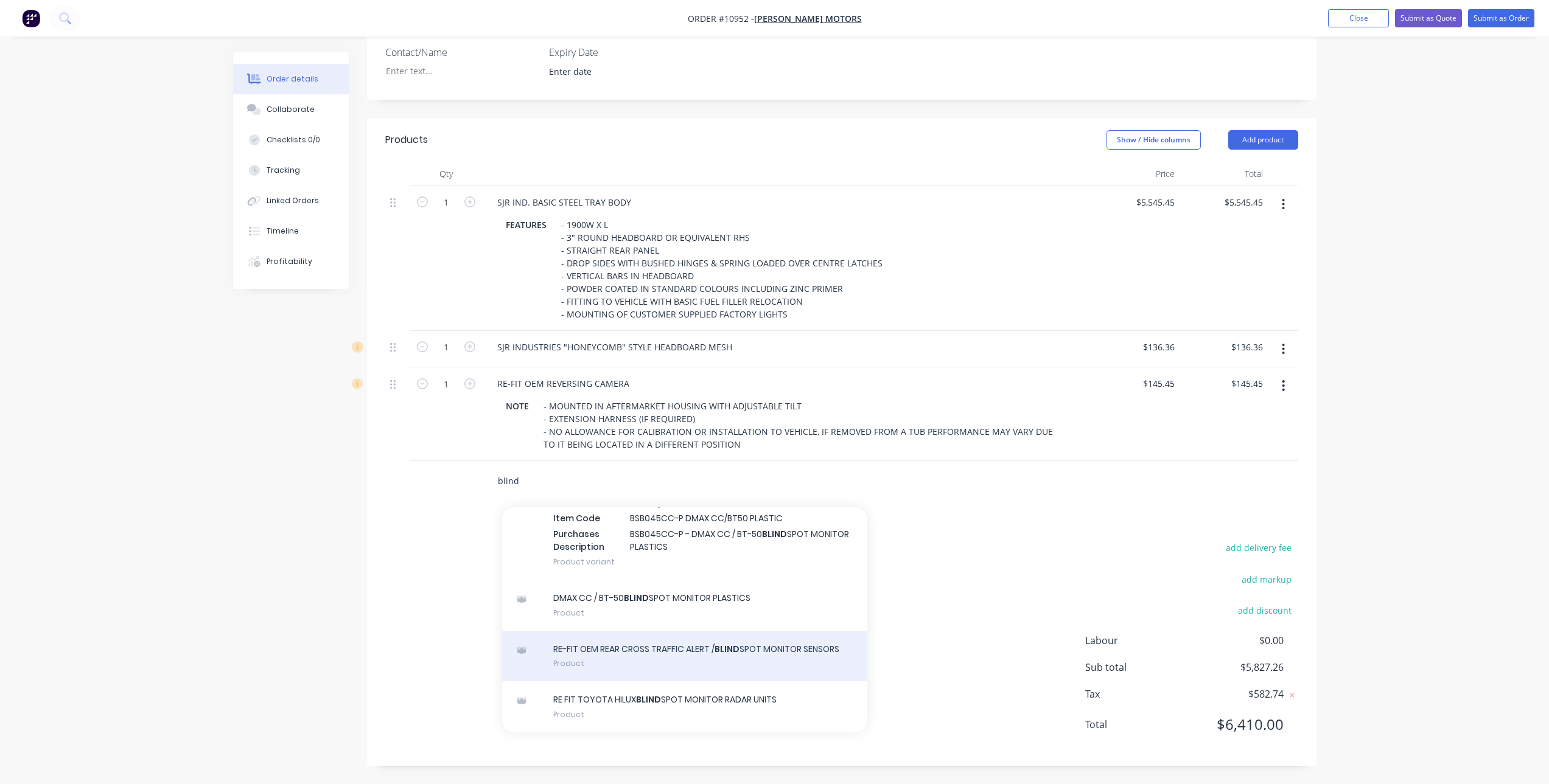
type input "blind"
click at [731, 648] on div "RE-FIT OEM REAR CROSS TRAFFIC ALERT / BLIND SPOT MONITOR SENSORS Product" at bounding box center [684, 656] width 365 height 51
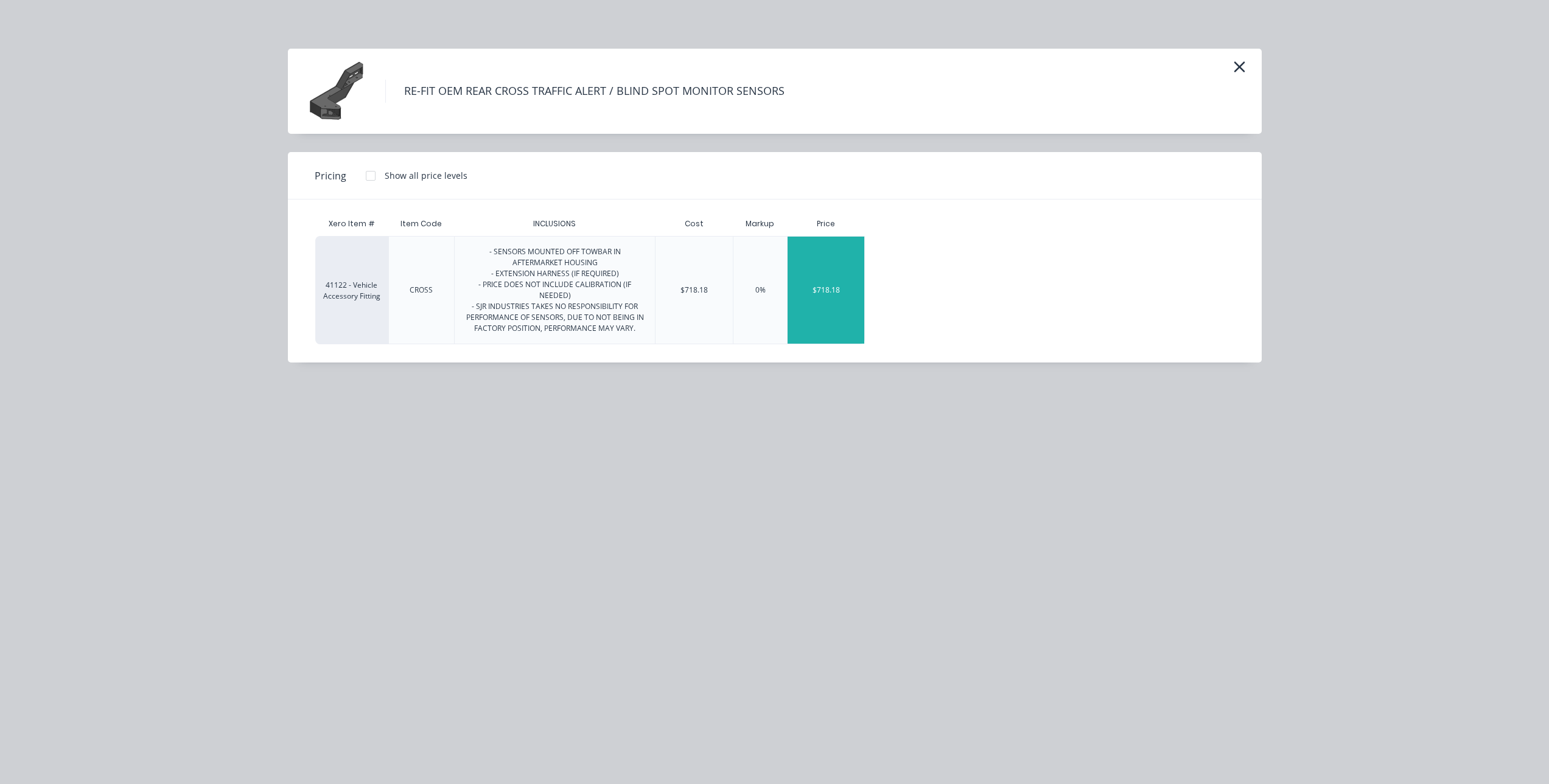
click at [827, 279] on div "$718.18" at bounding box center [826, 290] width 76 height 107
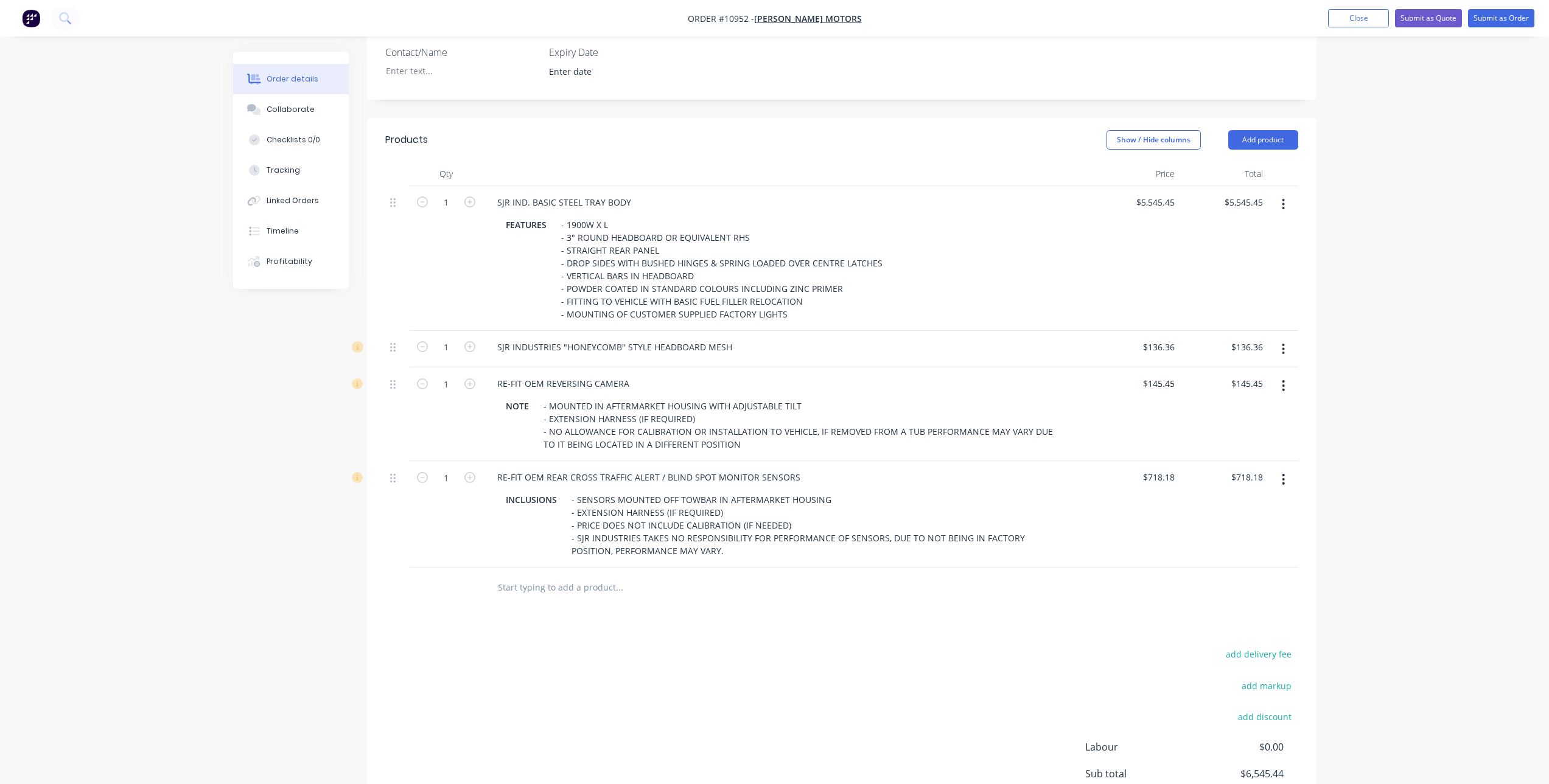
click at [532, 587] on input "text" at bounding box center [619, 587] width 244 height 24
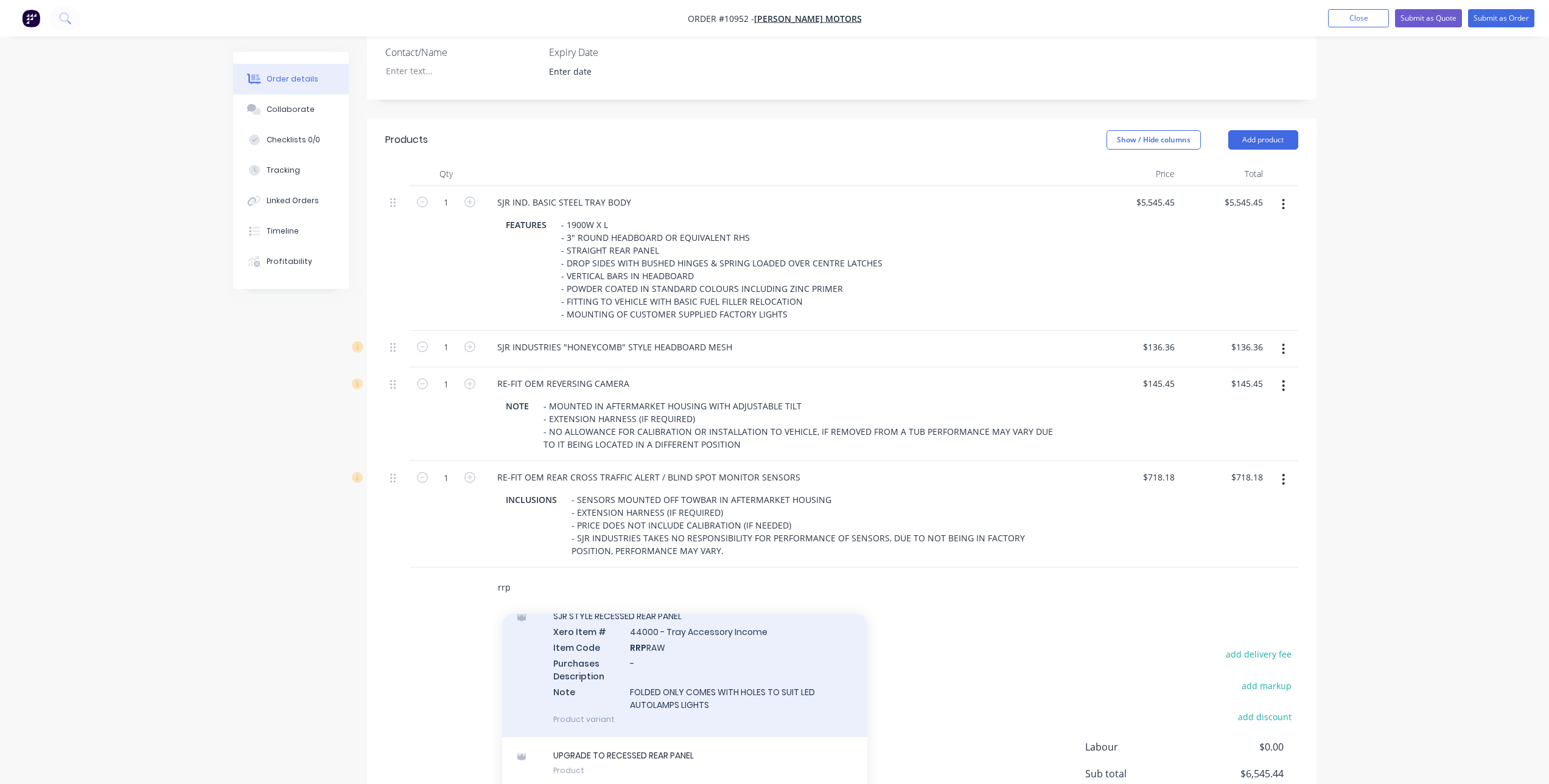
scroll to position [166, 0]
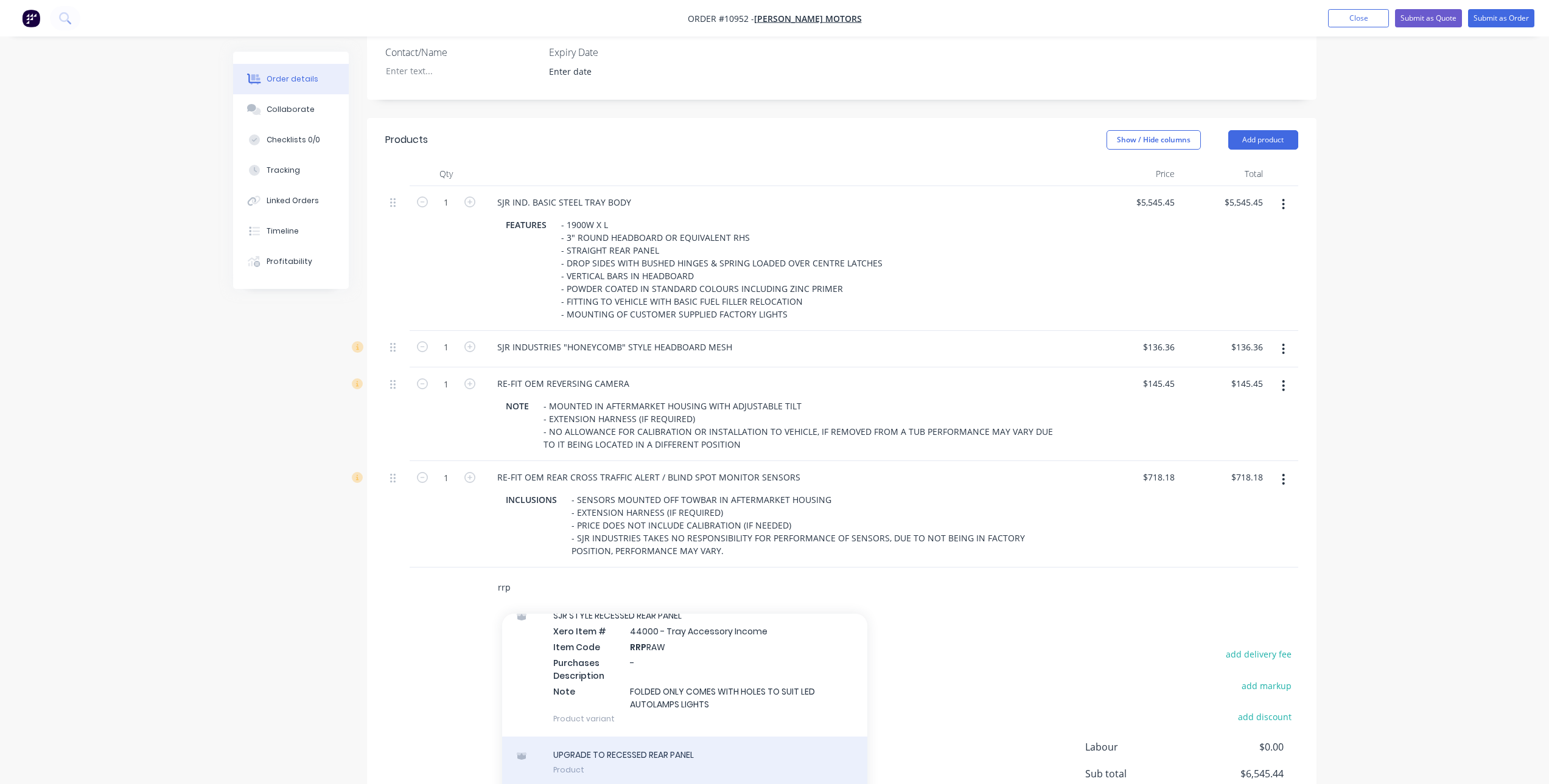
type input "rrp"
click at [658, 755] on div "UPGRADE TO RECESSED REAR PANEL Product" at bounding box center [684, 762] width 365 height 51
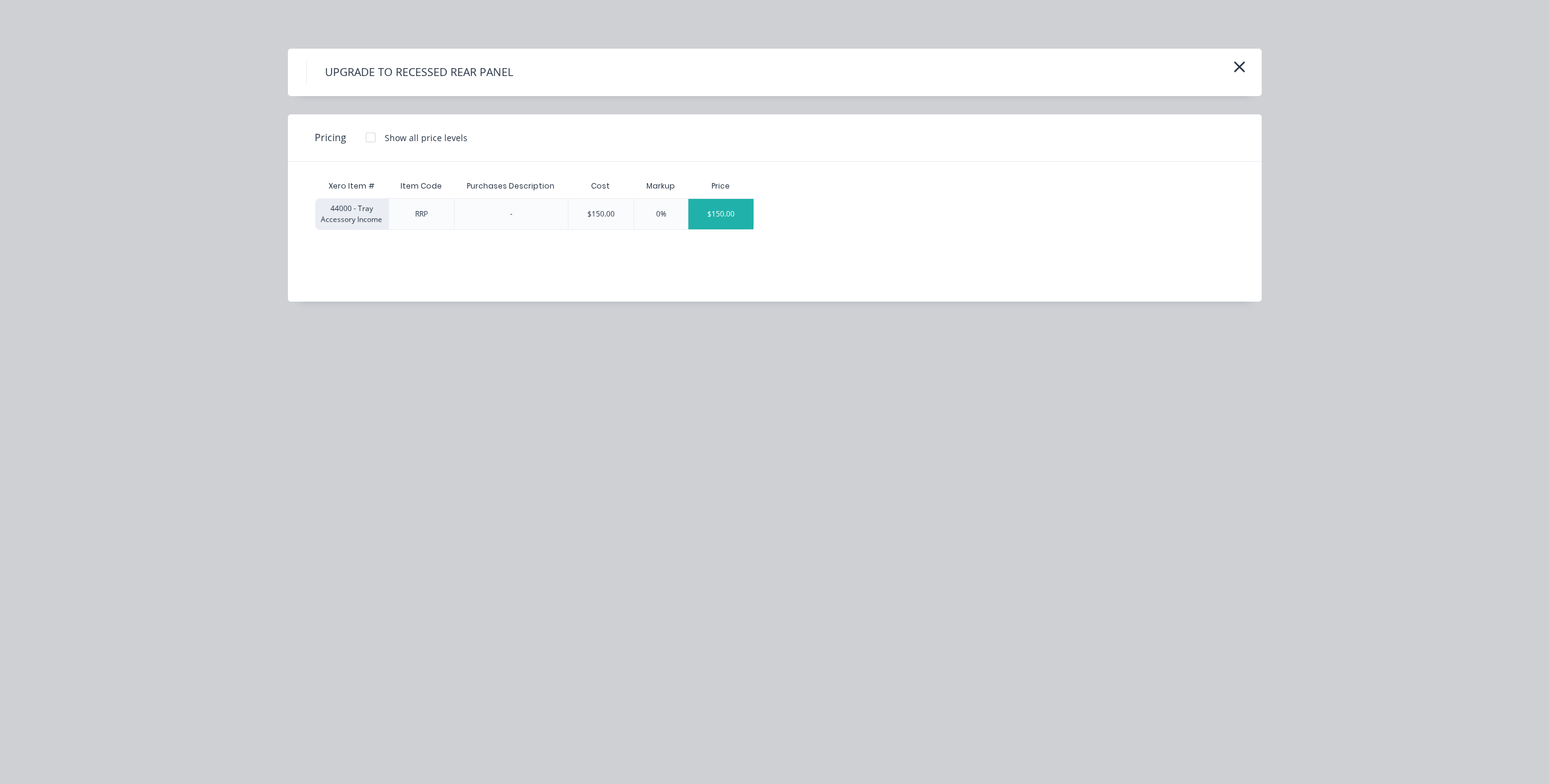
click at [721, 217] on div "$150.00" at bounding box center [721, 214] width 65 height 31
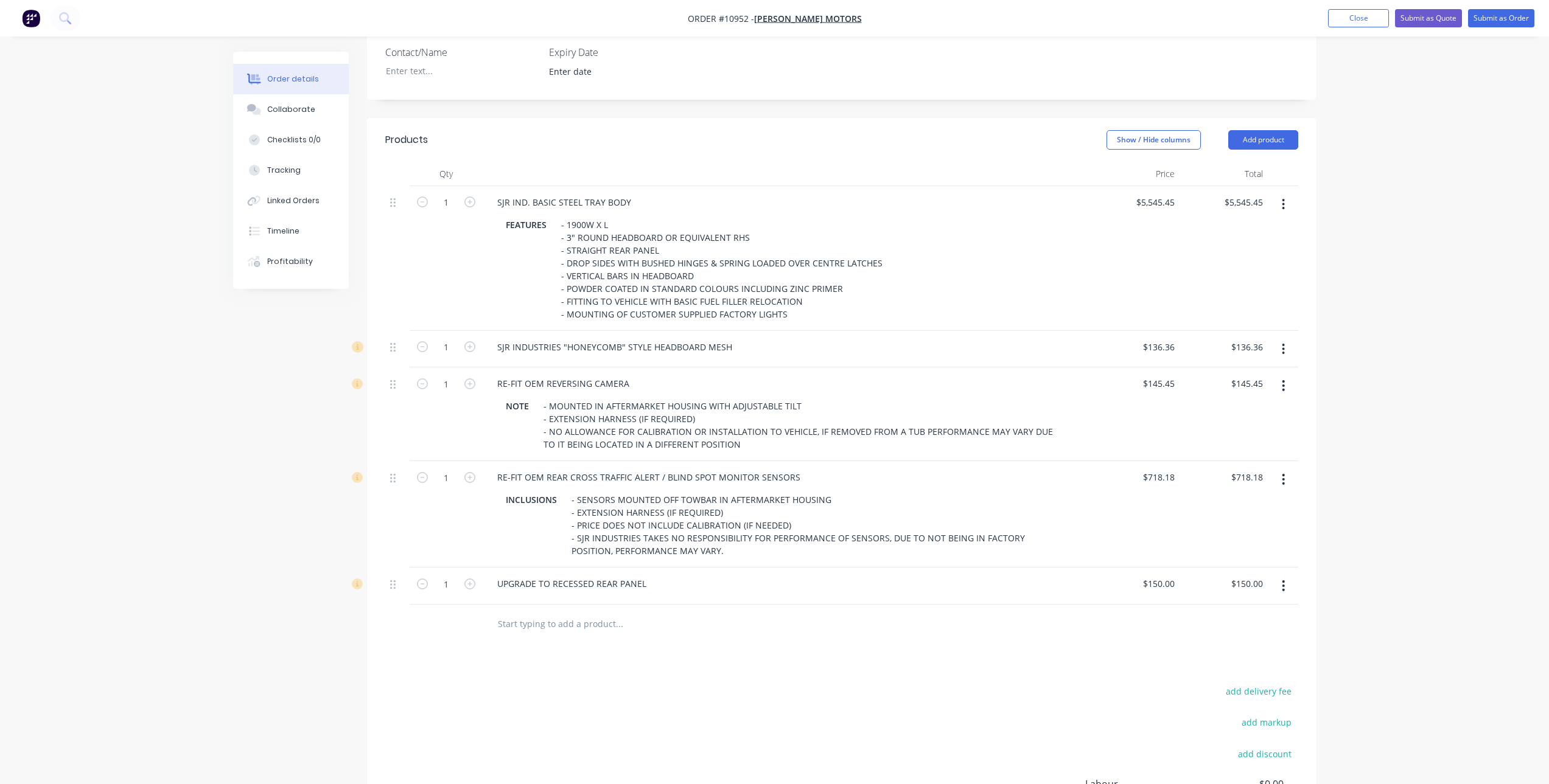
click at [532, 628] on input "text" at bounding box center [619, 624] width 244 height 24
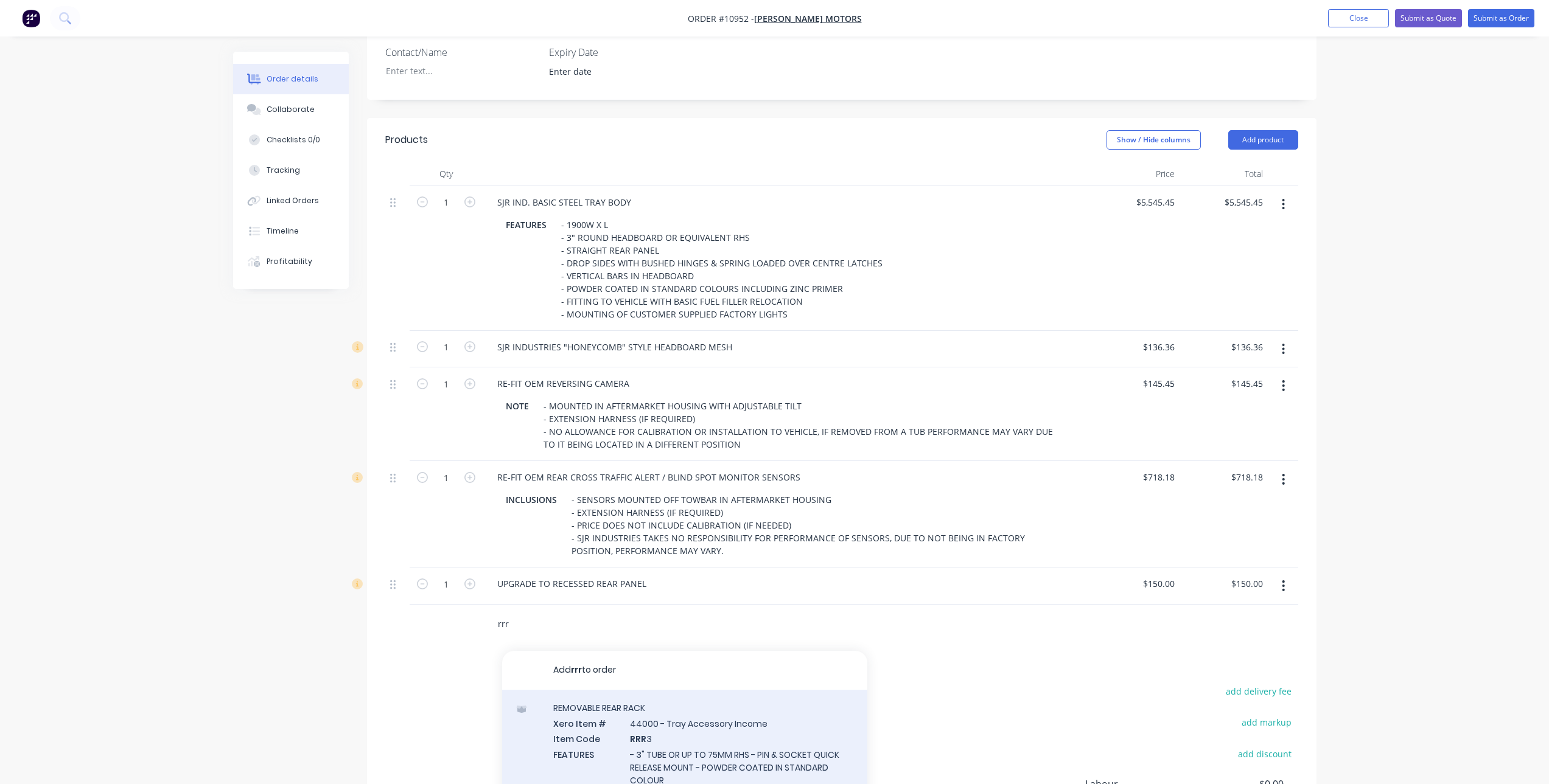
type input "rrr"
click at [673, 725] on div "REMOVABLE REAR RACK Xero Item # 44000 - Tray Accessory Income Item Code RRR 3 F…" at bounding box center [684, 752] width 365 height 124
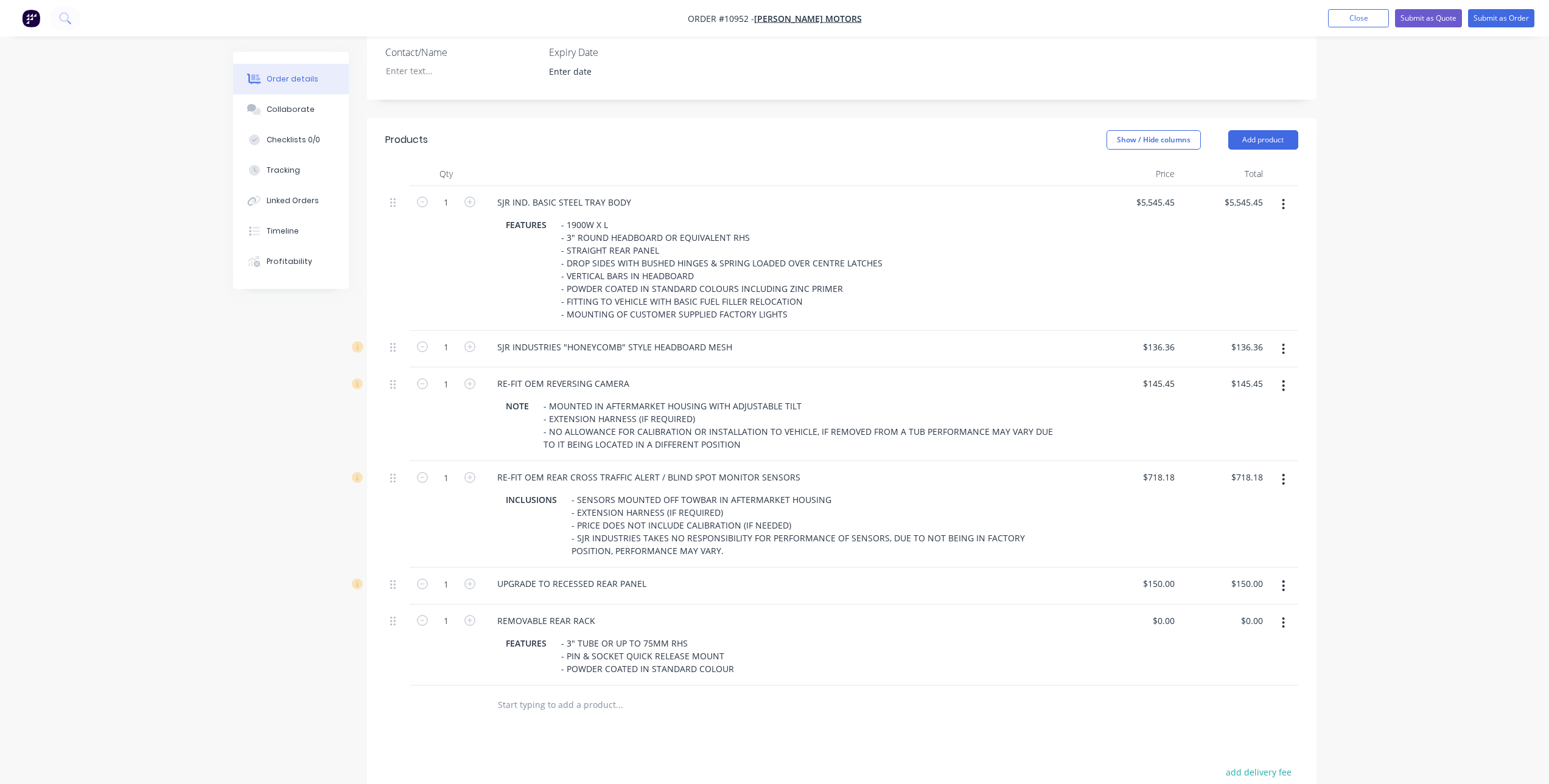
click at [1280, 624] on button "button" at bounding box center [1283, 623] width 28 height 22
click at [1221, 724] on div "Delete" at bounding box center [1240, 727] width 94 height 17
click at [542, 624] on input "text" at bounding box center [619, 624] width 244 height 24
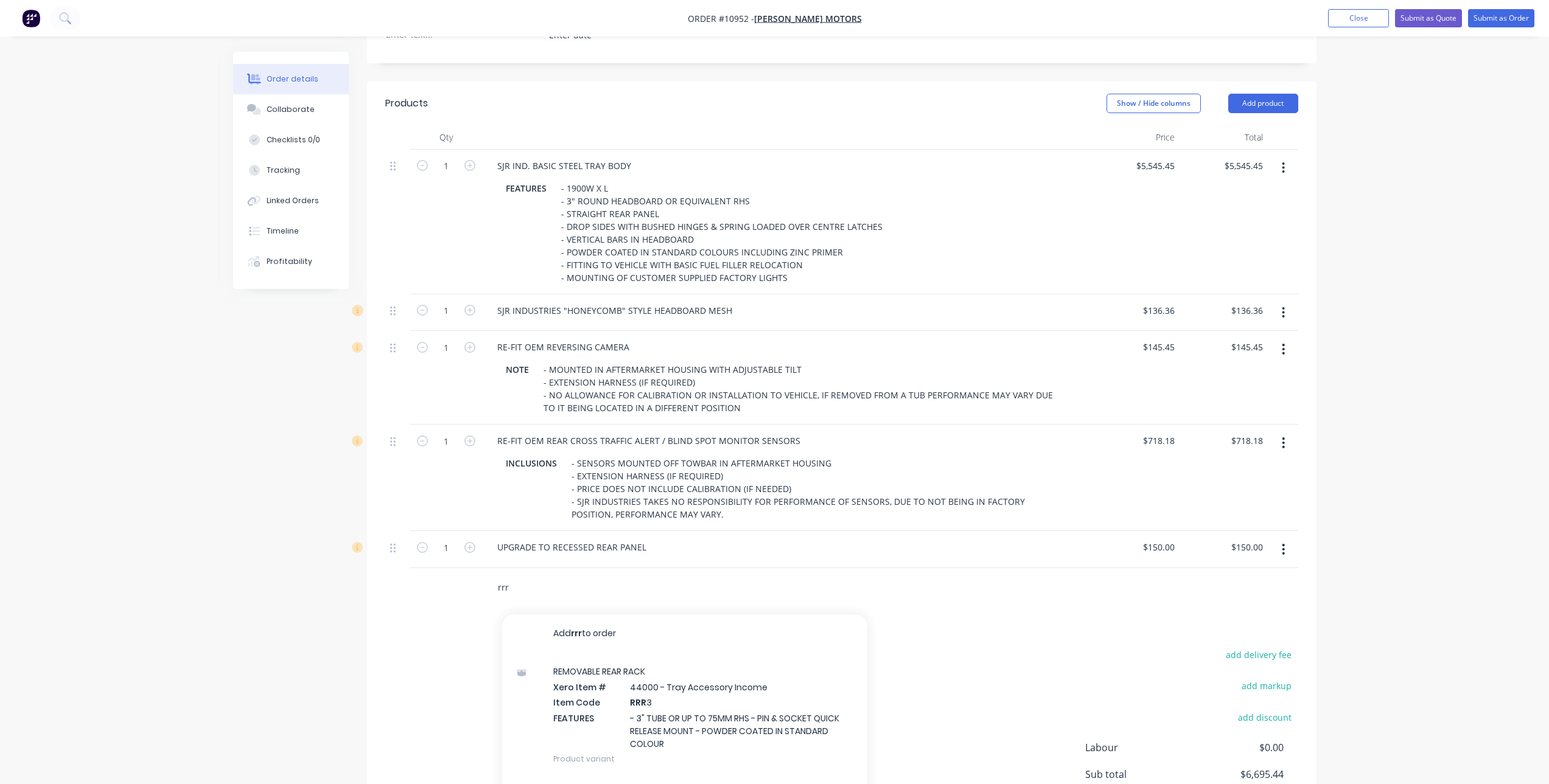
scroll to position [444, 0]
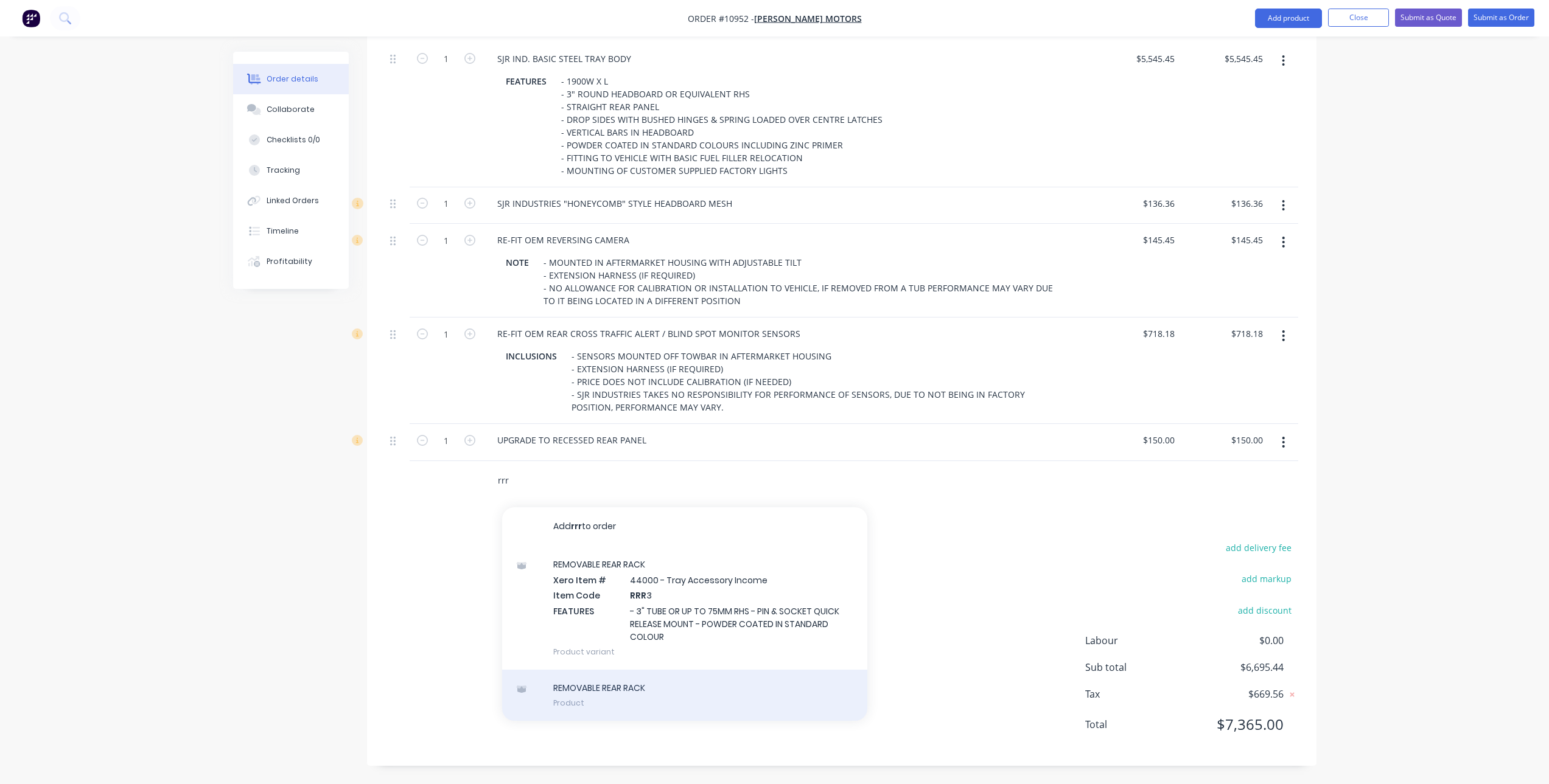
type input "rrr"
click at [642, 692] on div "REMOVABLE REAR RACK Product" at bounding box center [684, 695] width 365 height 51
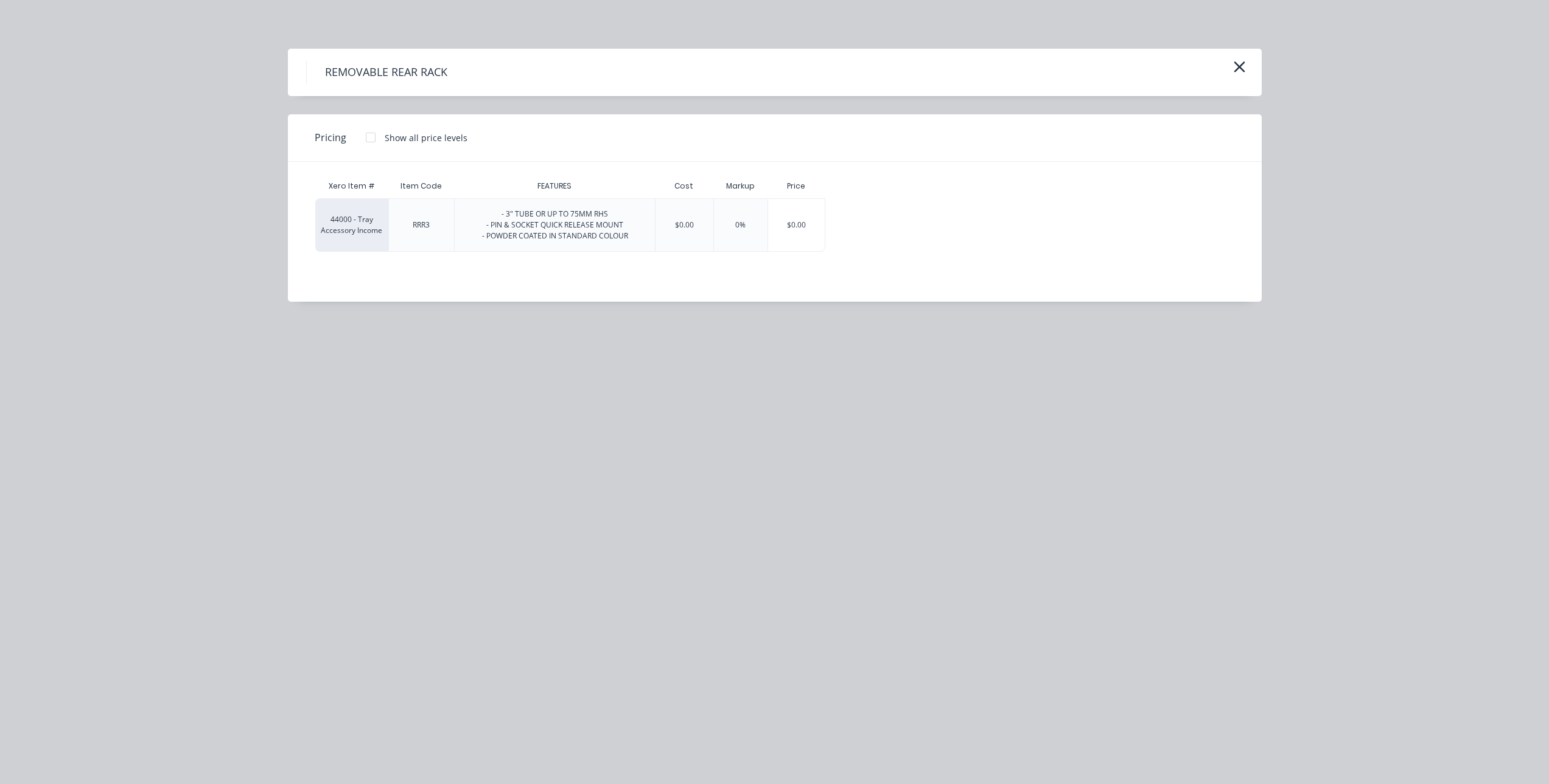
click at [371, 137] on div at bounding box center [370, 137] width 24 height 24
click at [873, 224] on div "$677.2727" at bounding box center [864, 224] width 76 height 52
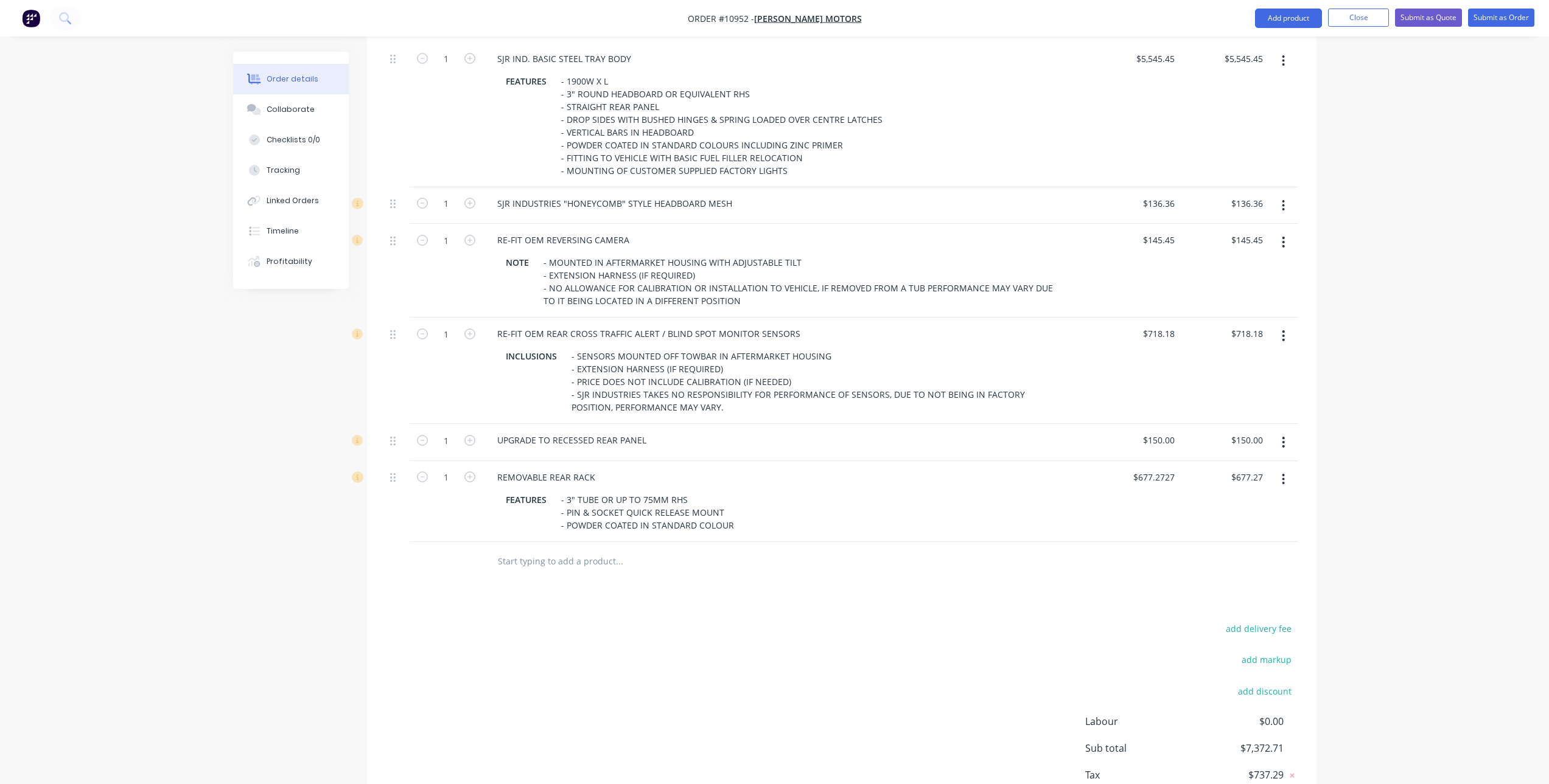
click at [612, 609] on div "Products Show / Hide columns Add product Qty Price Total 1 SJR IND. BASIC STEEL…" at bounding box center [841, 411] width 950 height 873
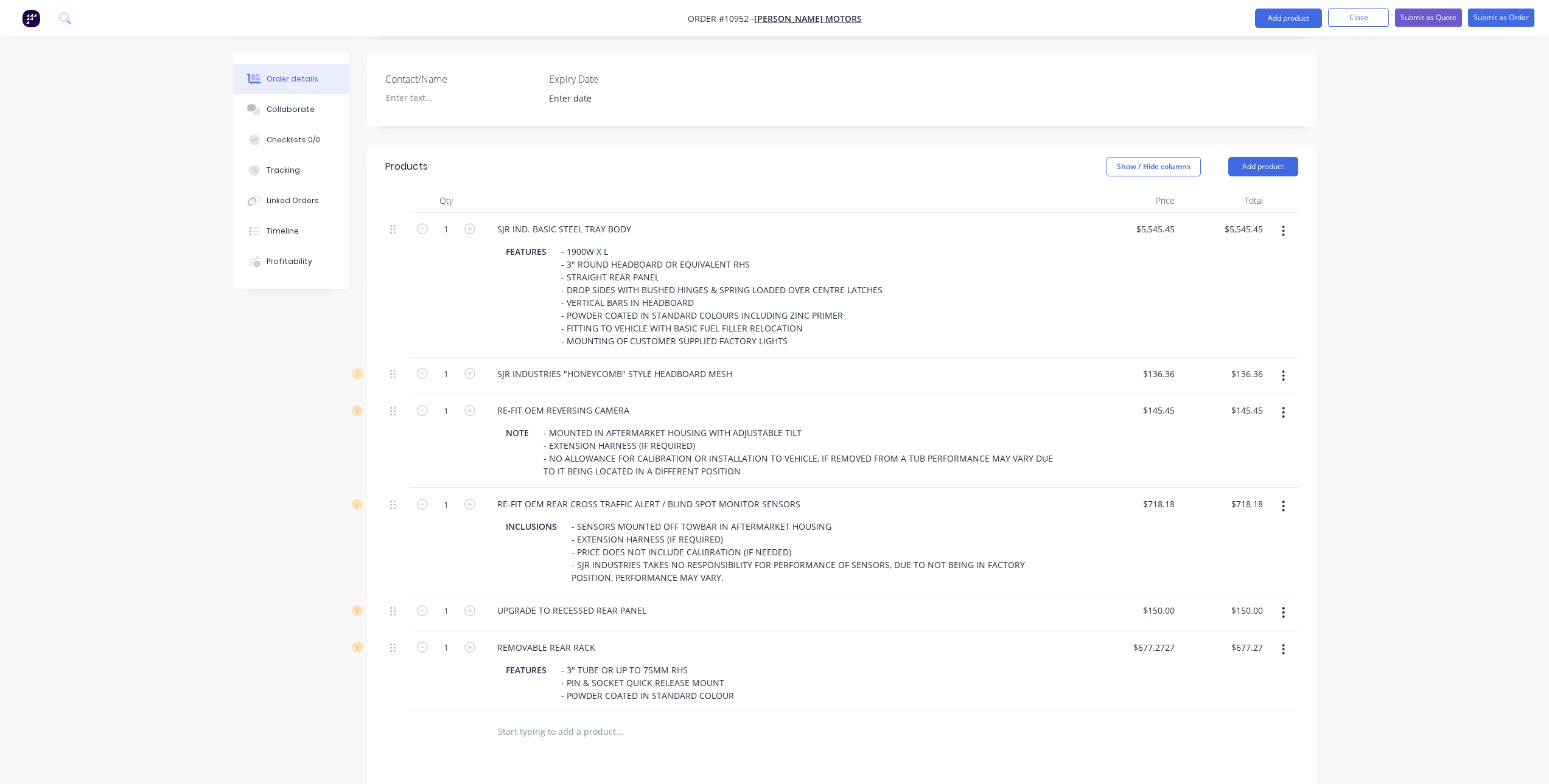
scroll to position [79, 0]
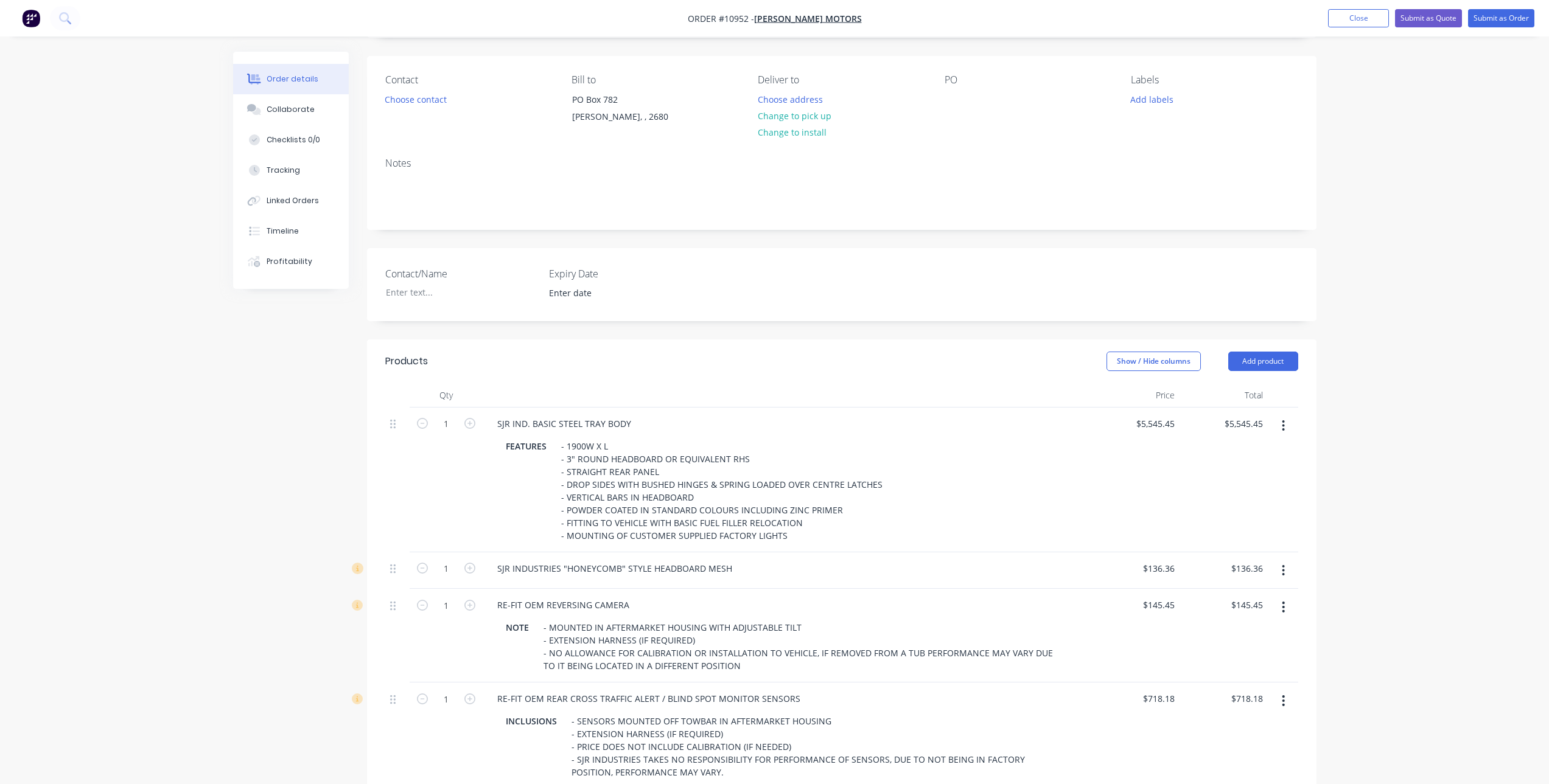
click at [959, 85] on div "PO" at bounding box center [1028, 80] width 167 height 12
click at [945, 106] on div at bounding box center [954, 99] width 19 height 17
click at [950, 98] on div at bounding box center [954, 99] width 19 height 17
click at [298, 106] on div "Collaborate" at bounding box center [291, 109] width 48 height 11
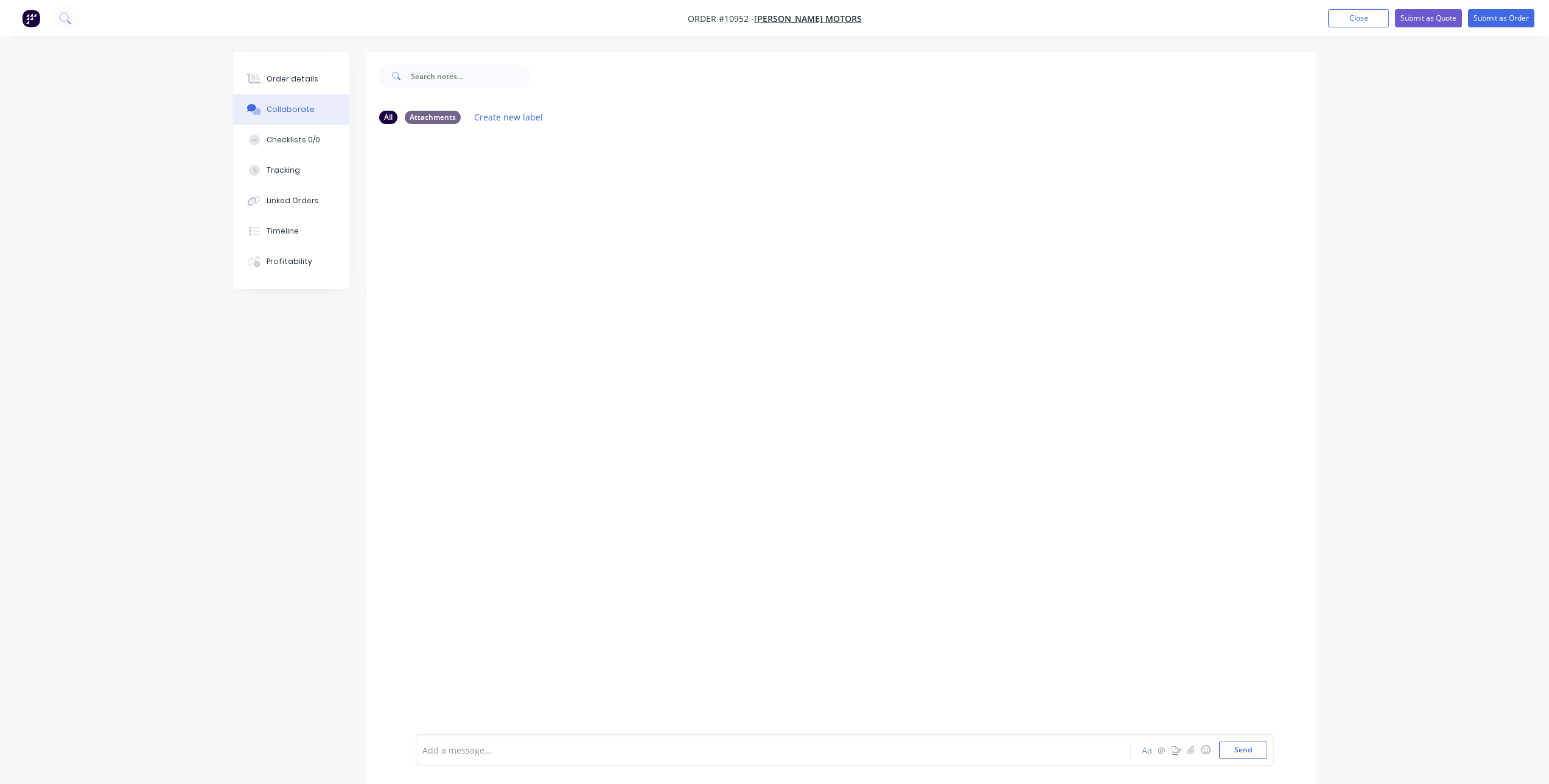
scroll to position [18, 0]
click at [1246, 755] on button "Send" at bounding box center [1243, 751] width 48 height 18
click at [1241, 756] on button "Send" at bounding box center [1243, 751] width 48 height 18
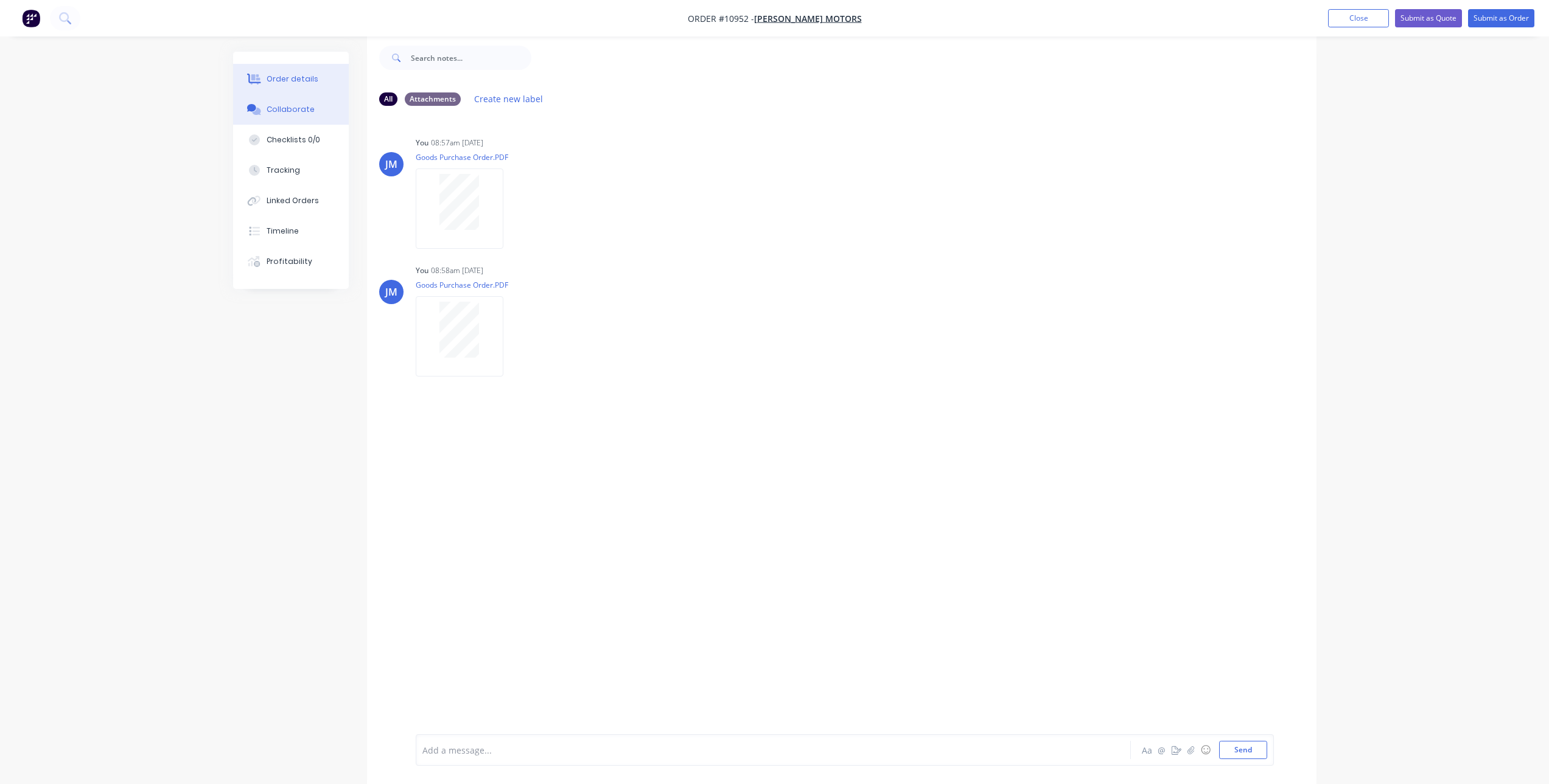
click at [289, 75] on div "Order details" at bounding box center [293, 79] width 52 height 11
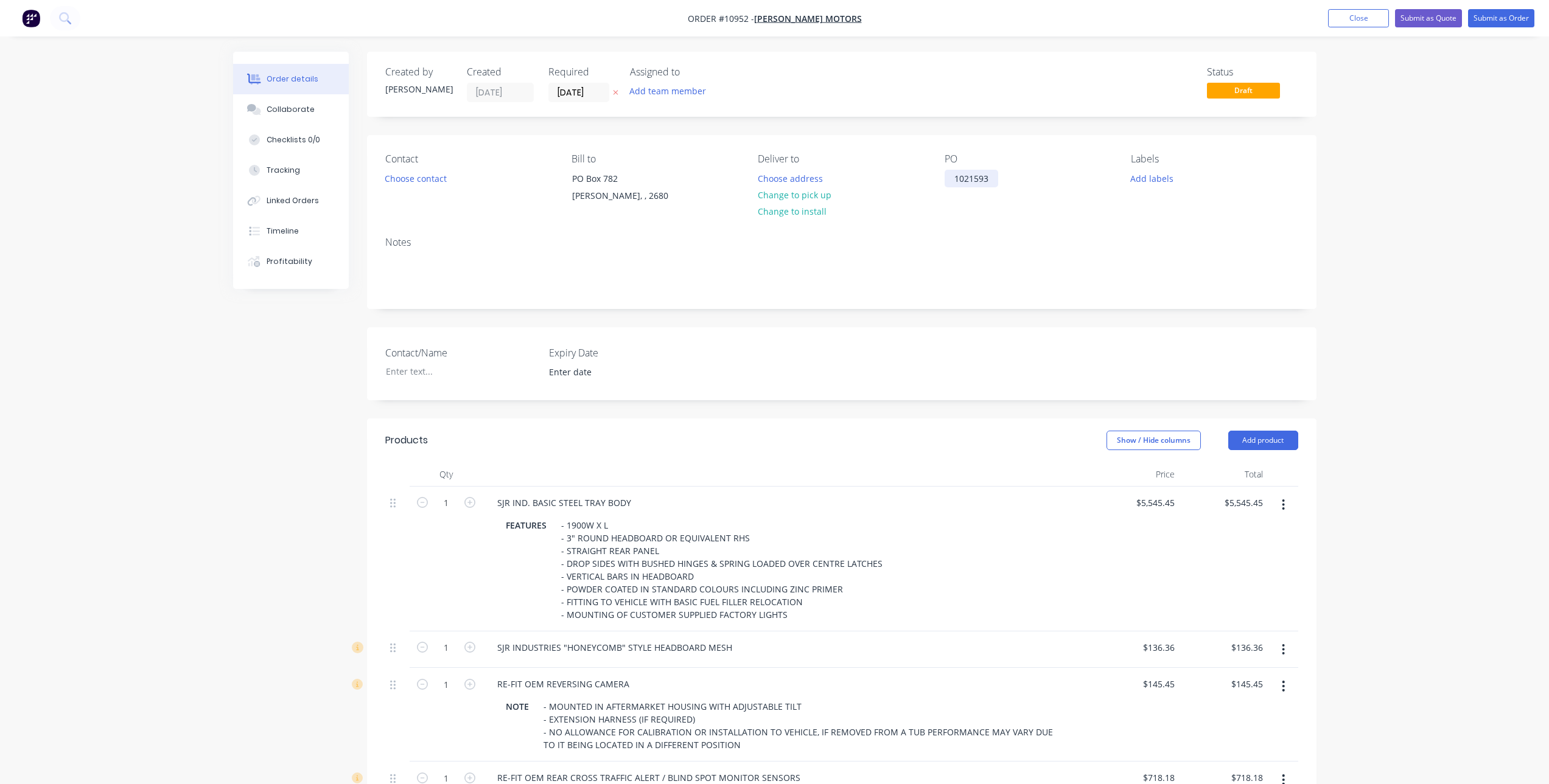
click at [979, 178] on div "1021593" at bounding box center [971, 178] width 53 height 17
click at [989, 180] on div "1021593" at bounding box center [971, 178] width 53 height 17
click at [970, 197] on div "1021593" at bounding box center [971, 191] width 53 height 43
click at [970, 227] on div "Contact Choose contact [PERSON_NAME] to [STREET_ADDRESS][PERSON_NAME] Deliver t…" at bounding box center [841, 180] width 950 height 92
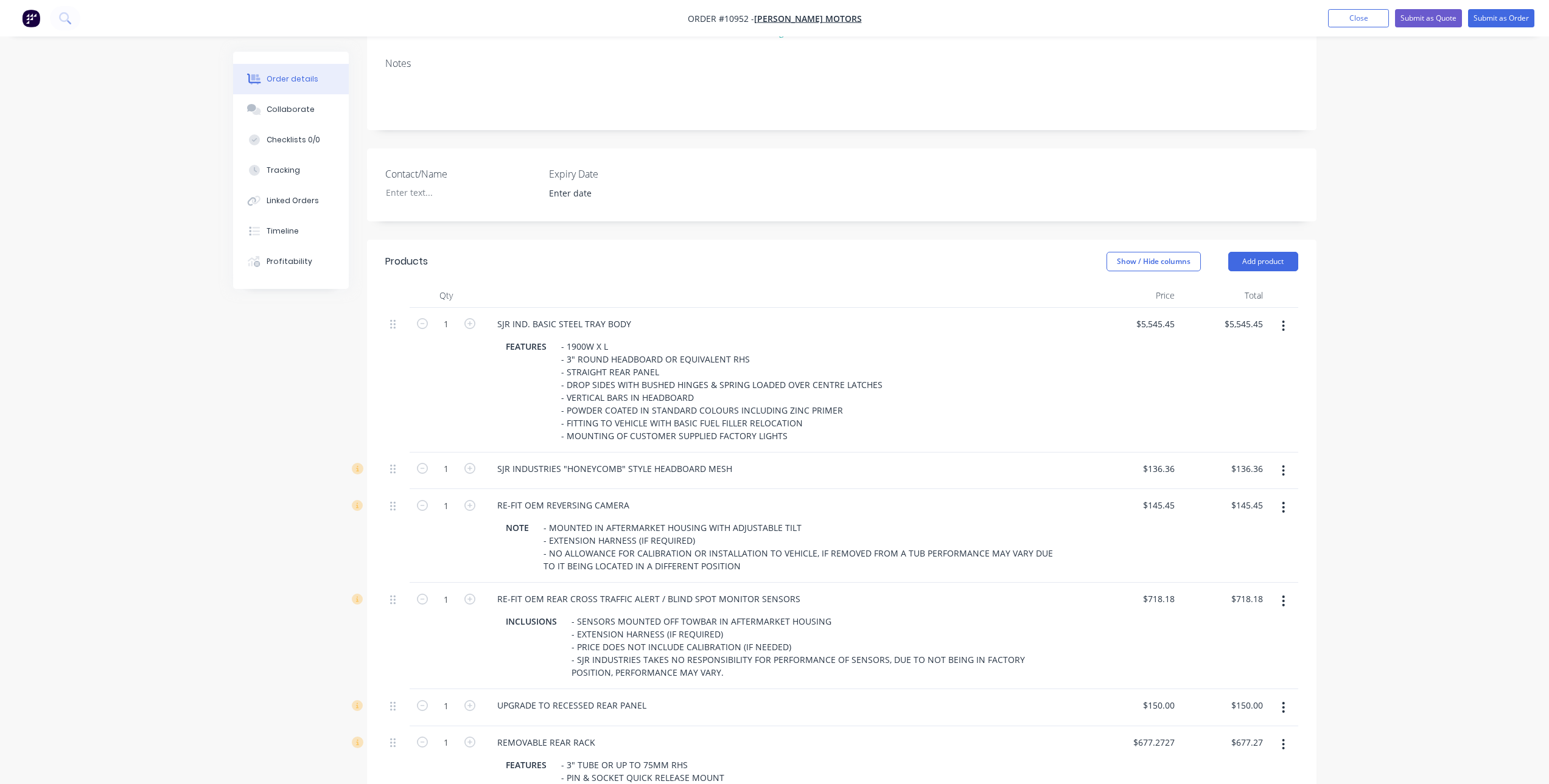
scroll to position [183, 0]
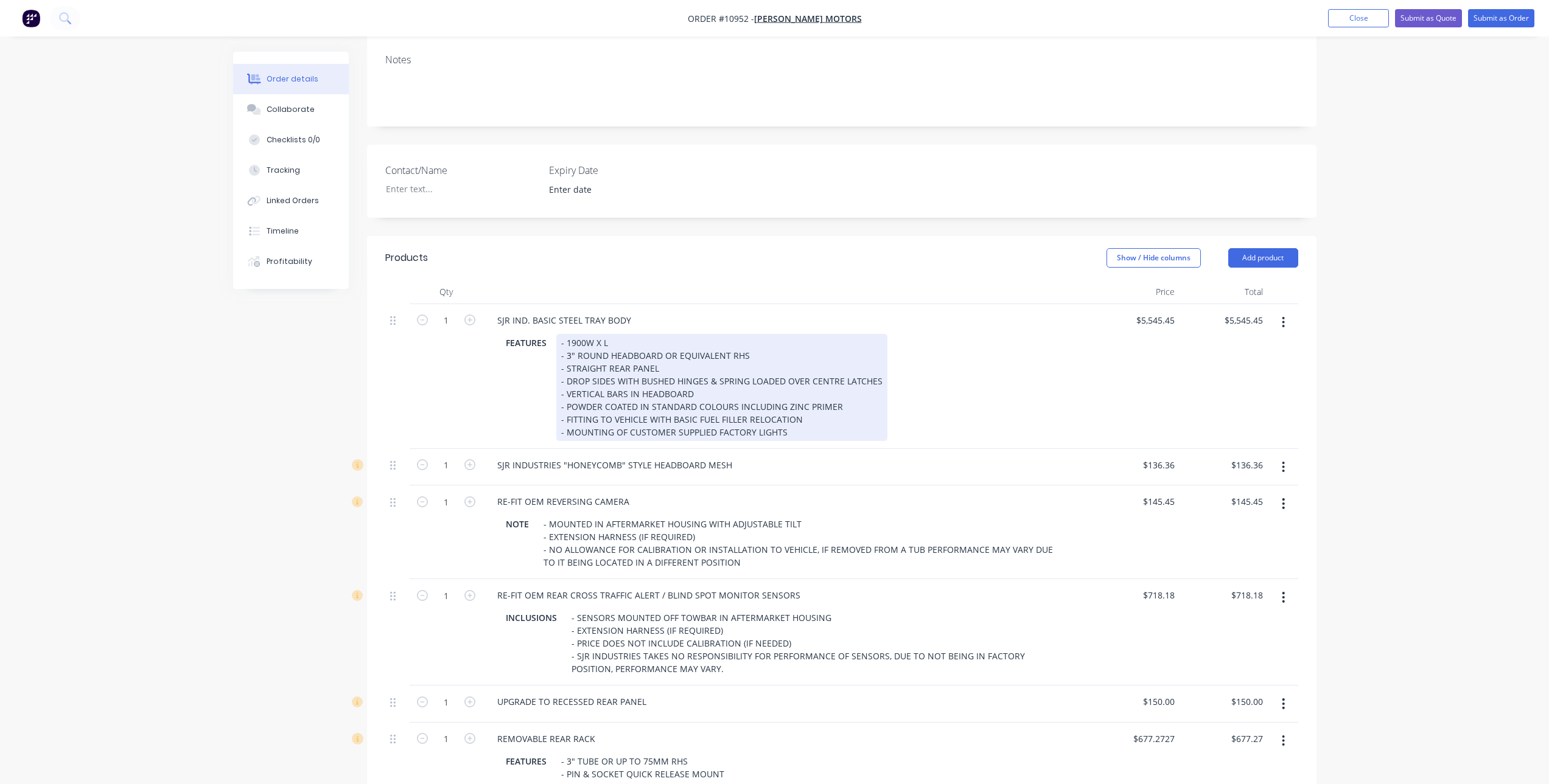
click at [599, 348] on div "- 1900W X L - 3" ROUND HEADBOARD OR EQUIVALENT RHS - STRAIGHT REAR PANEL - DROP…" at bounding box center [722, 387] width 331 height 107
click at [603, 348] on div "- 1900W X L - 3" ROUND HEADBOARD OR EQUIVALENT RHS - STRAIGHT REAR PANEL - DROP…" at bounding box center [722, 387] width 331 height 107
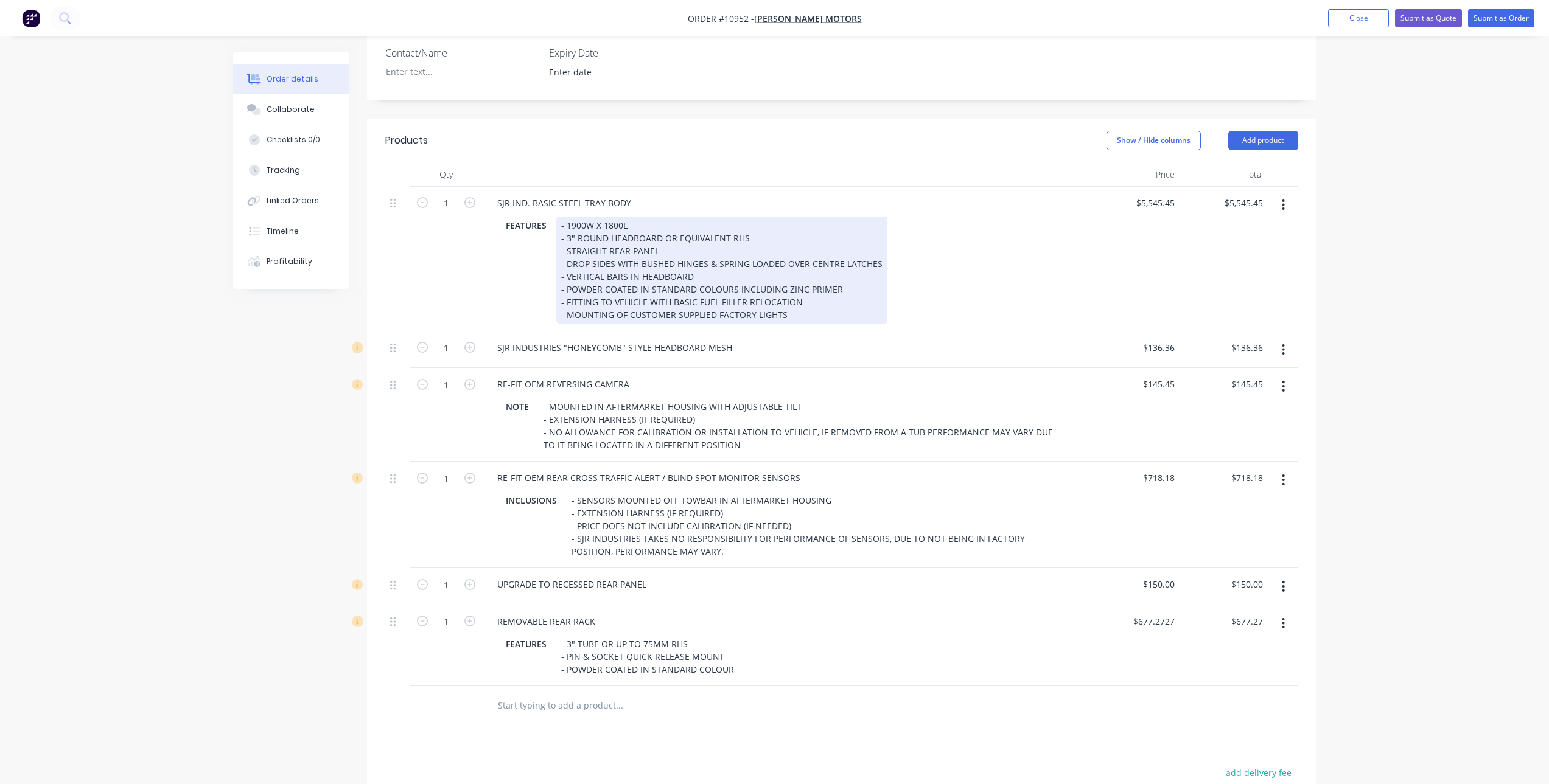
scroll to position [304, 0]
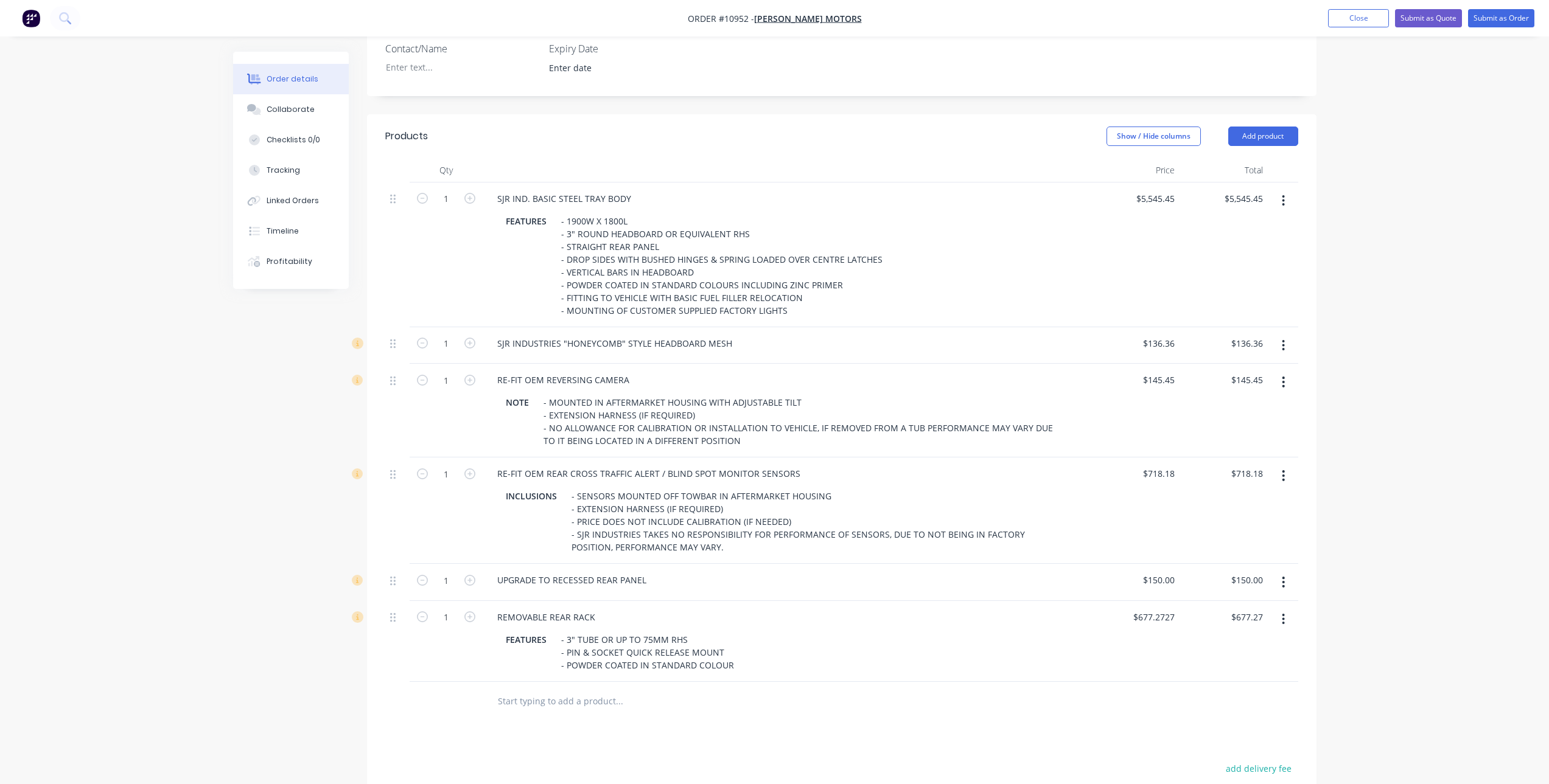
click at [876, 583] on div "UPGRADE TO RECESSED REAR PANEL" at bounding box center [787, 579] width 599 height 17
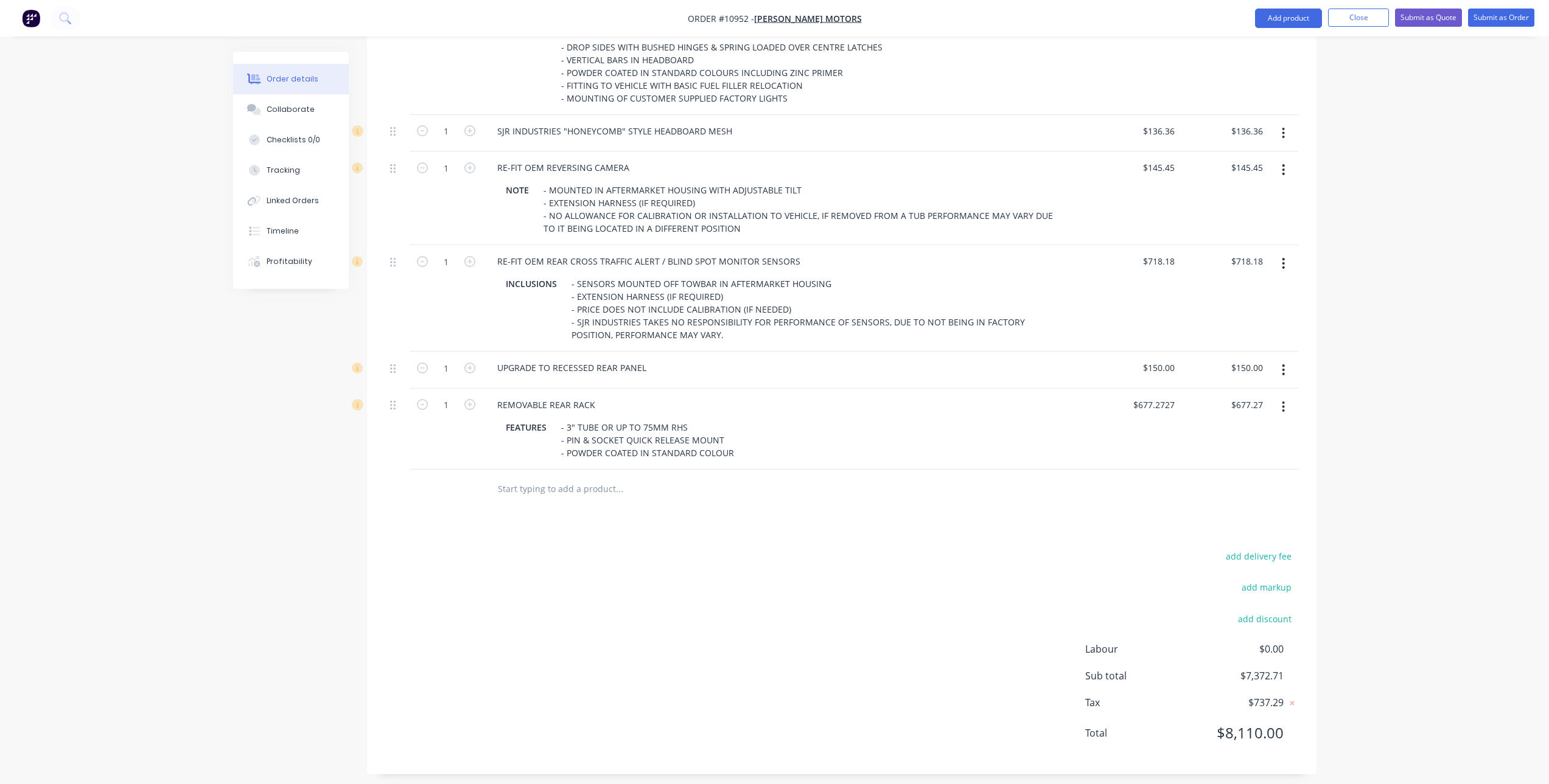
scroll to position [530, 0]
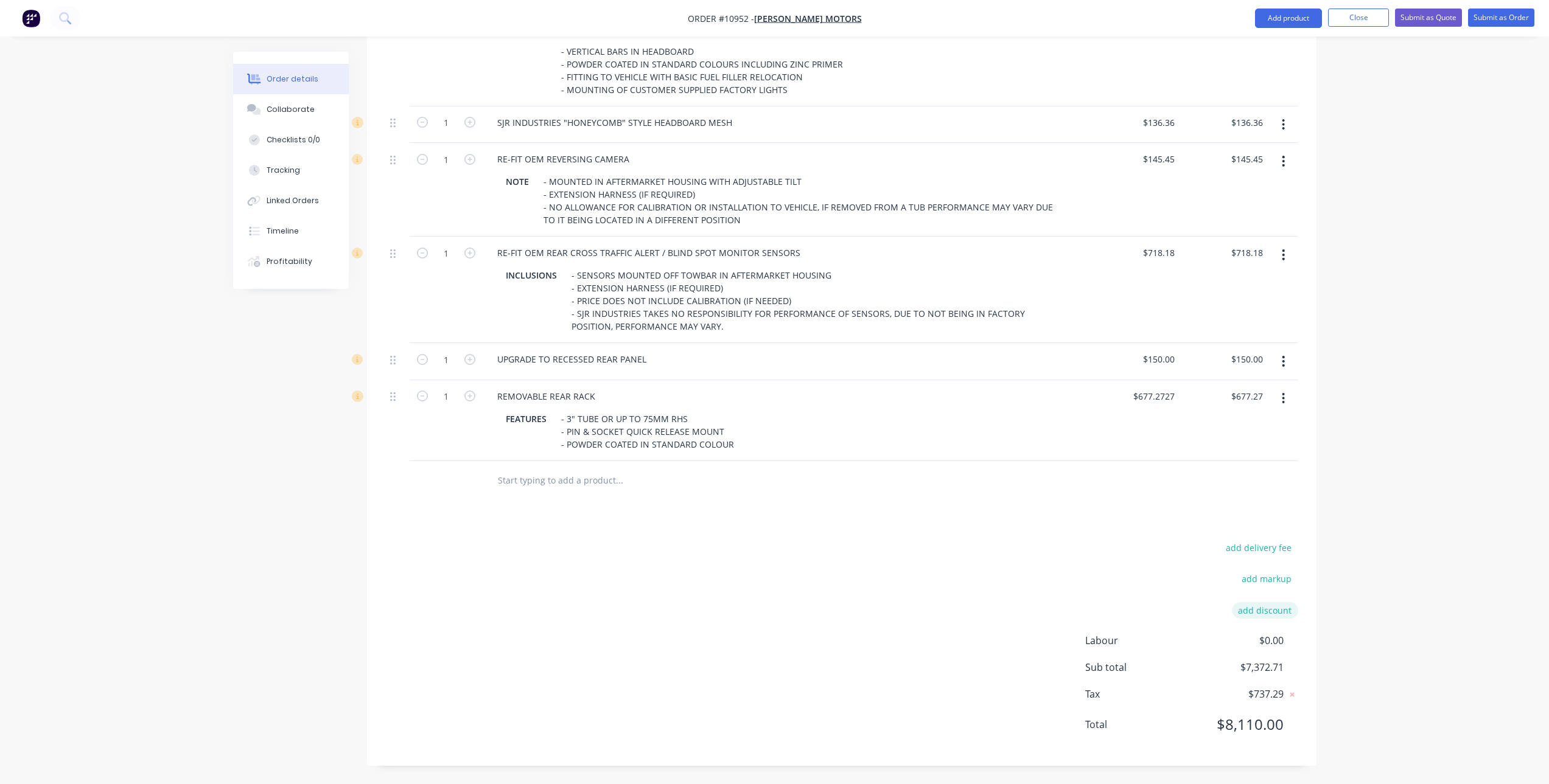
click at [1273, 609] on button "add discount" at bounding box center [1265, 611] width 67 height 17
type input "Discount"
click at [1269, 612] on input at bounding box center [1251, 614] width 55 height 18
type input "15%"
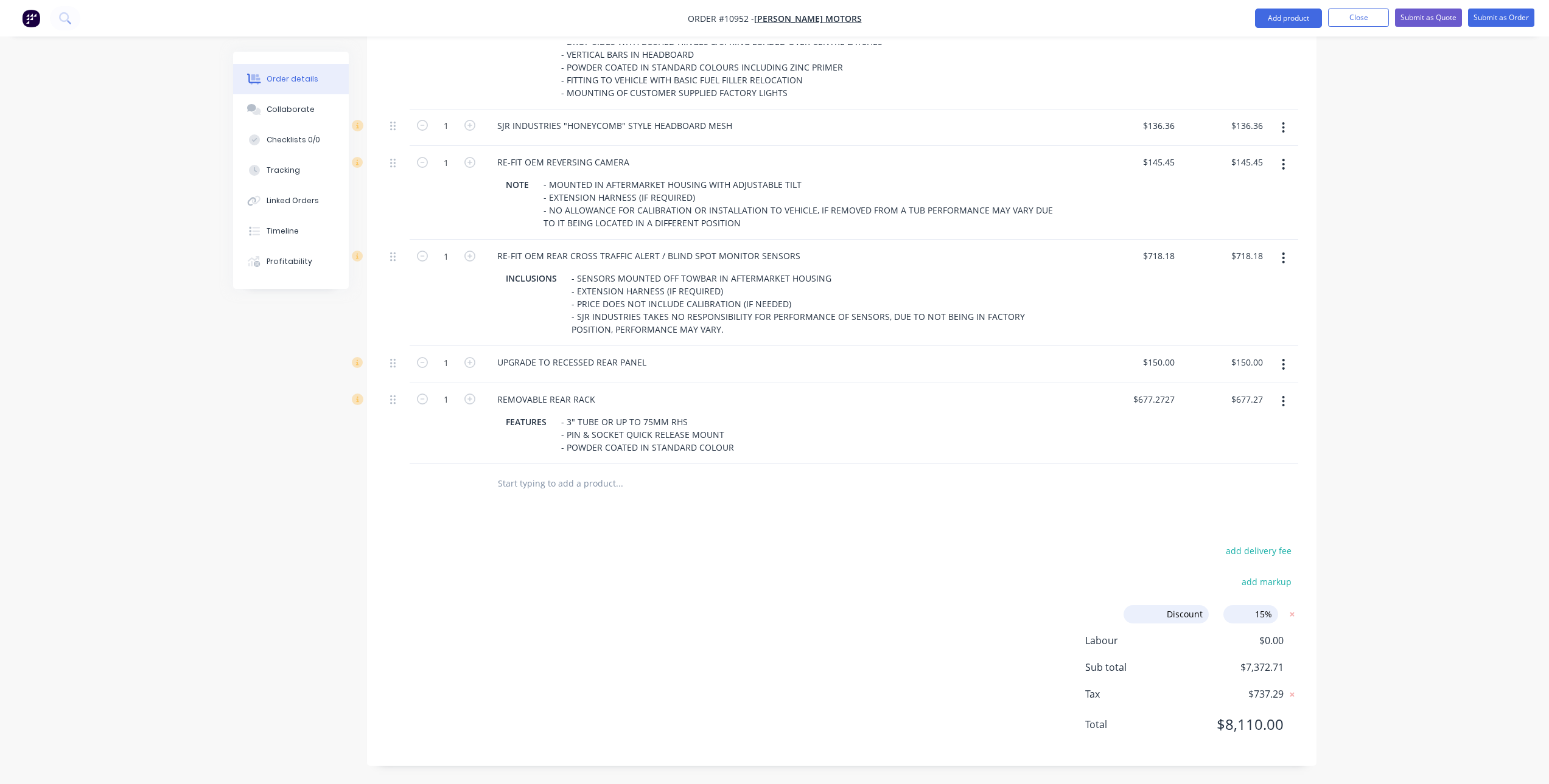
click at [1104, 523] on div "Products Show / Hide columns Add product Qty Price Total 1 SJR IND. BASIC STEEL…" at bounding box center [841, 332] width 950 height 870
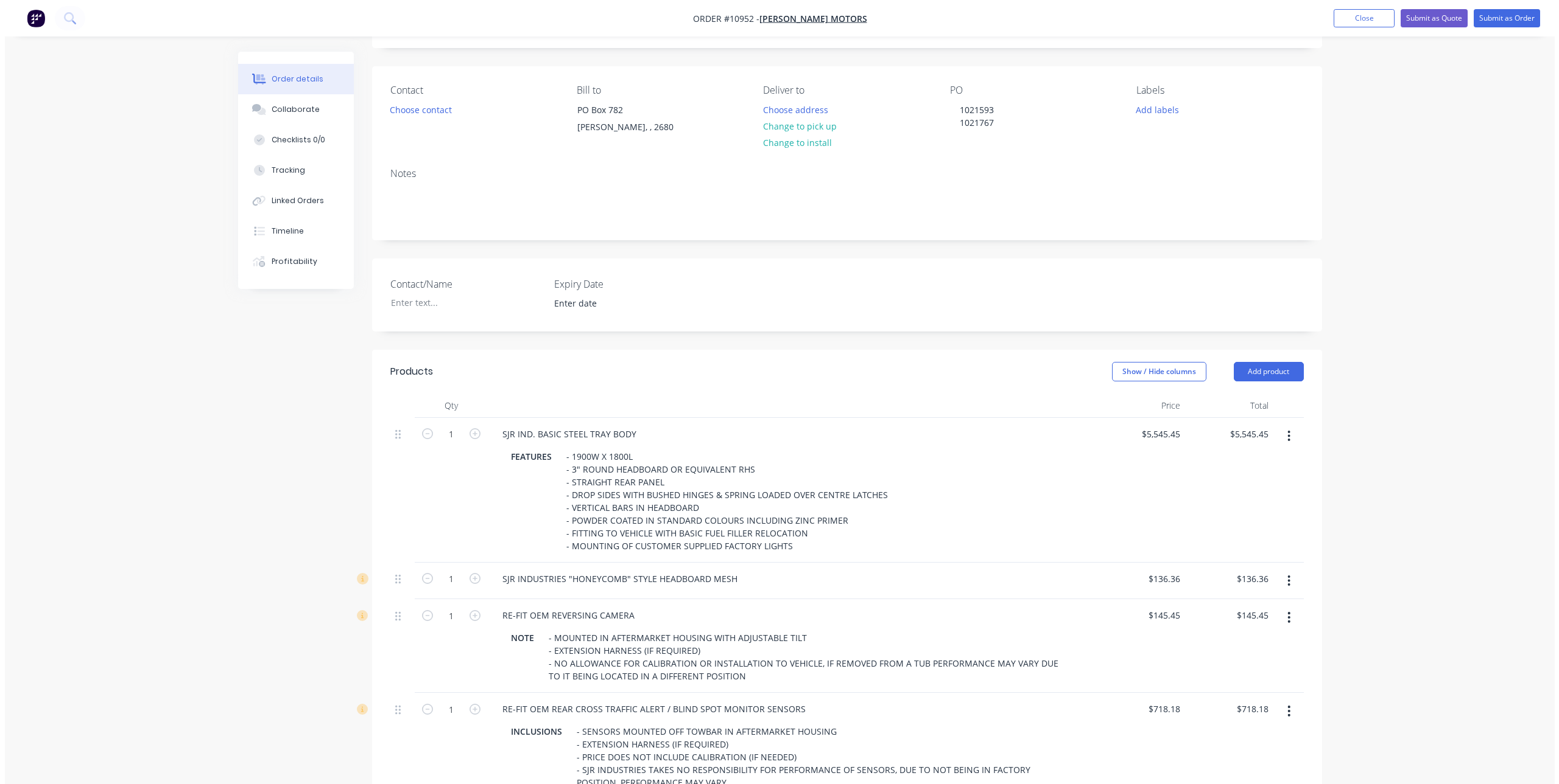
scroll to position [0, 0]
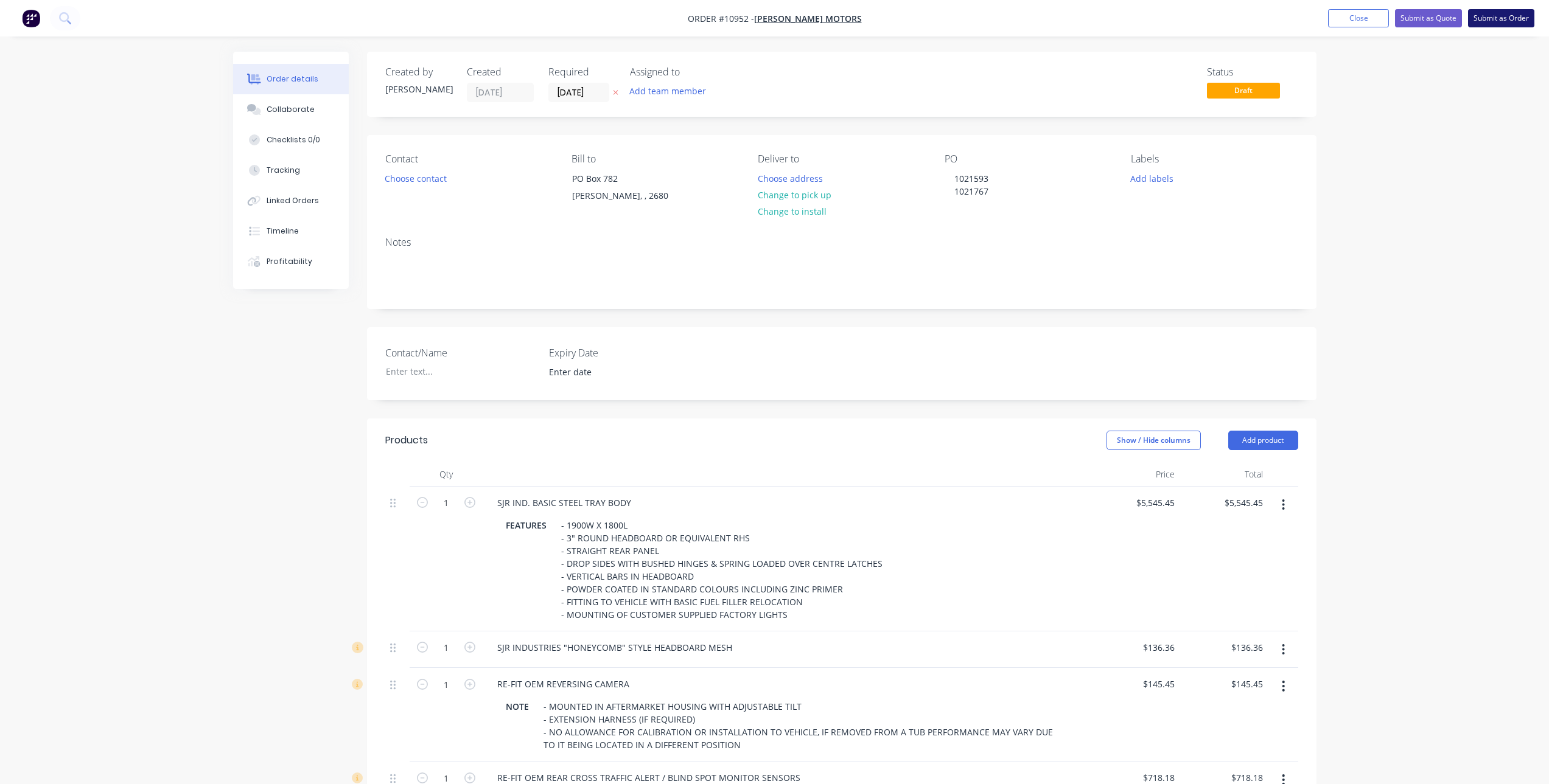
click at [1491, 17] on button "Submit as Order" at bounding box center [1501, 18] width 67 height 18
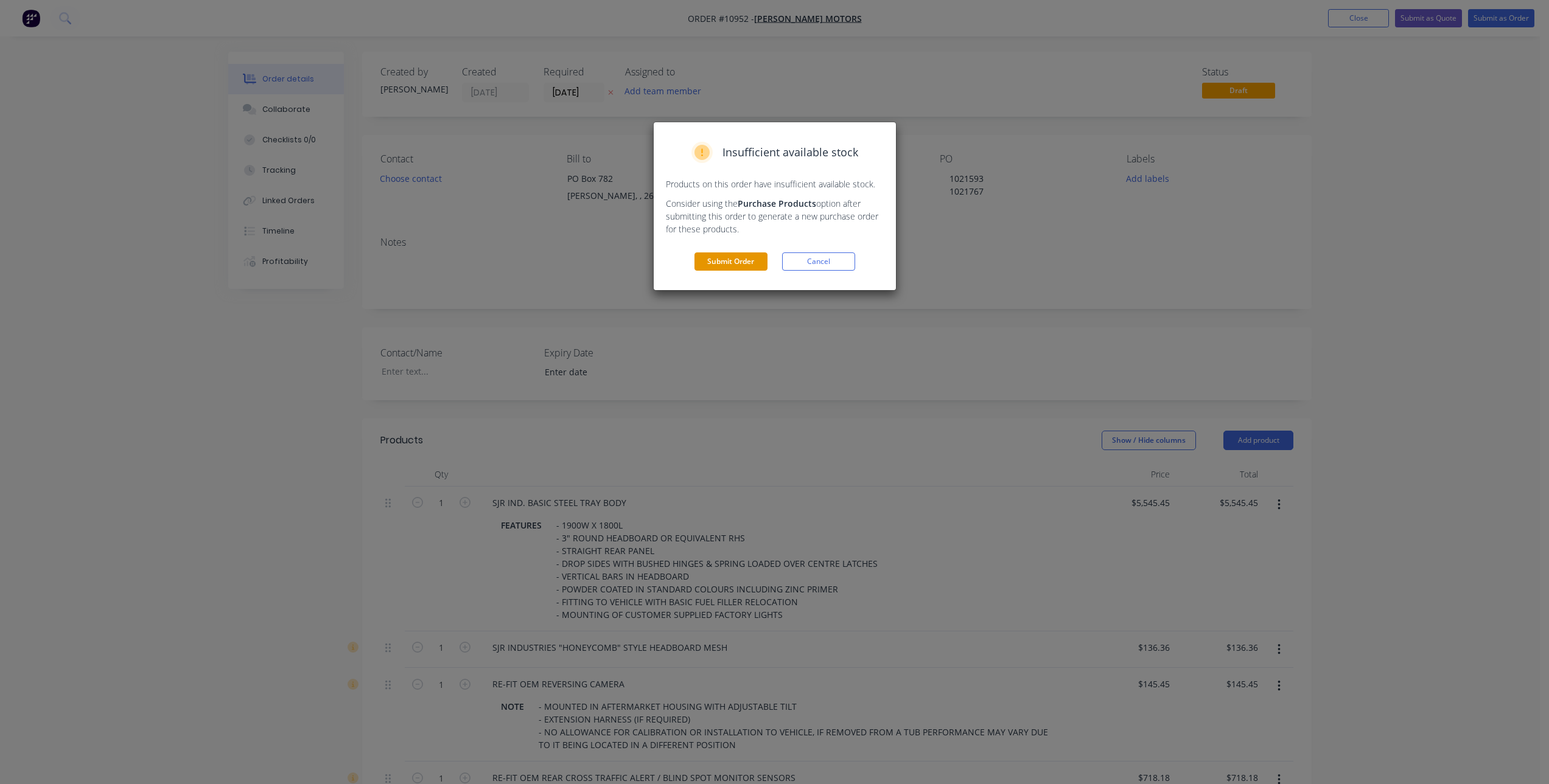
click at [734, 266] on button "Submit Order" at bounding box center [731, 262] width 73 height 18
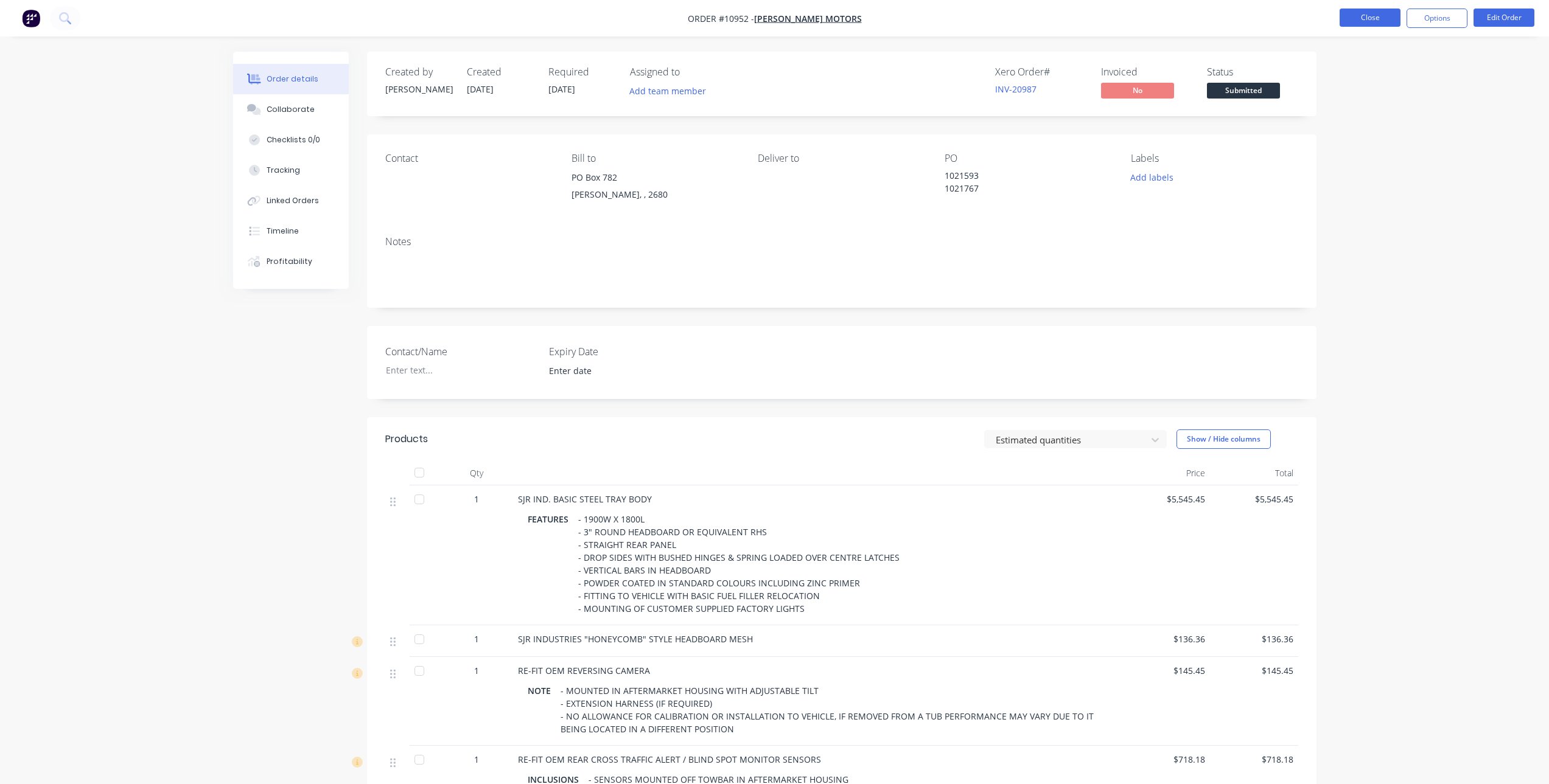
click at [1354, 16] on button "Close" at bounding box center [1369, 17] width 61 height 18
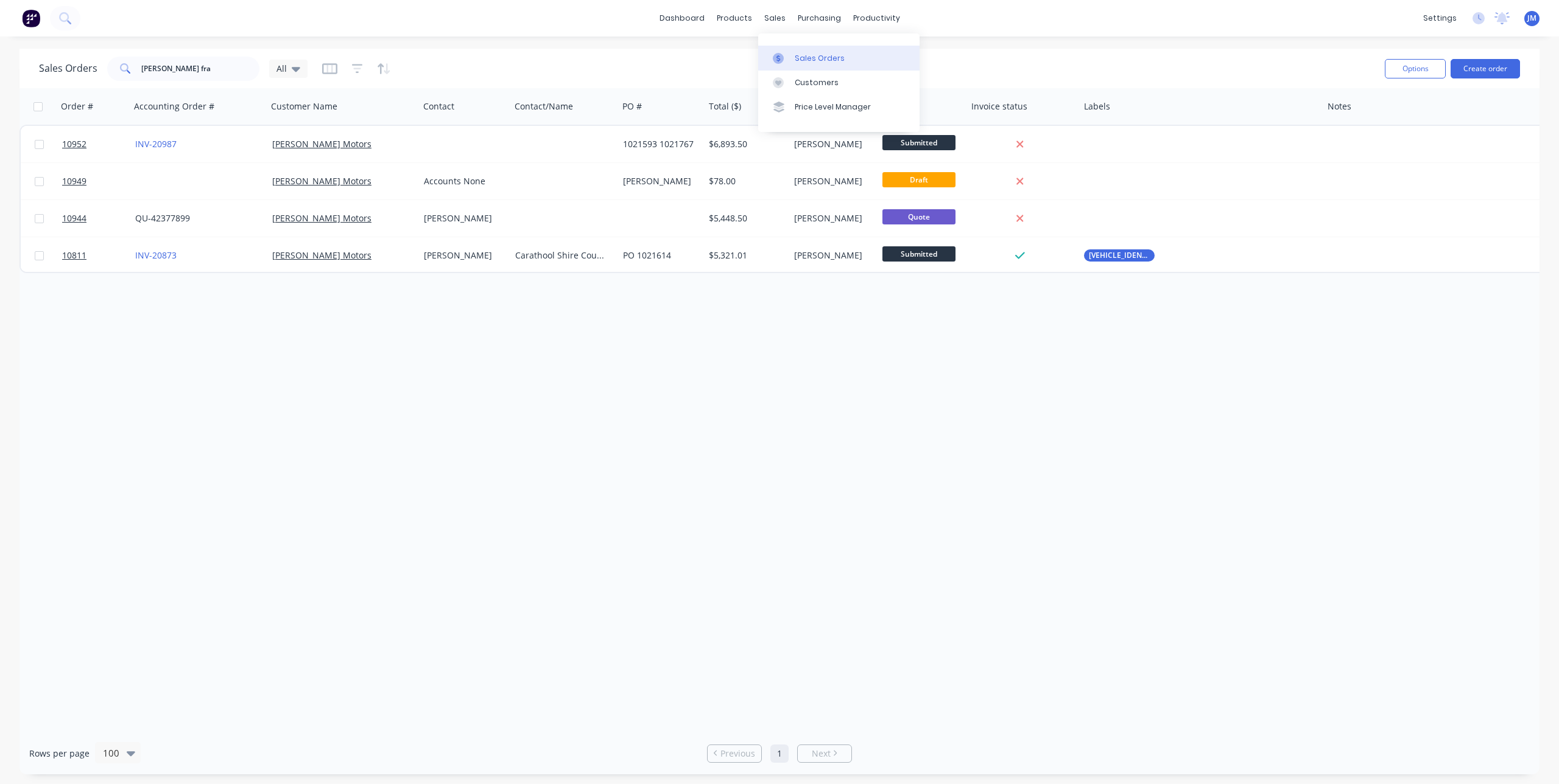
click at [789, 57] on div at bounding box center [782, 58] width 18 height 11
click at [812, 19] on div "purchasing" at bounding box center [819, 18] width 56 height 18
click at [828, 60] on div "Purchase Orders" at bounding box center [859, 58] width 65 height 11
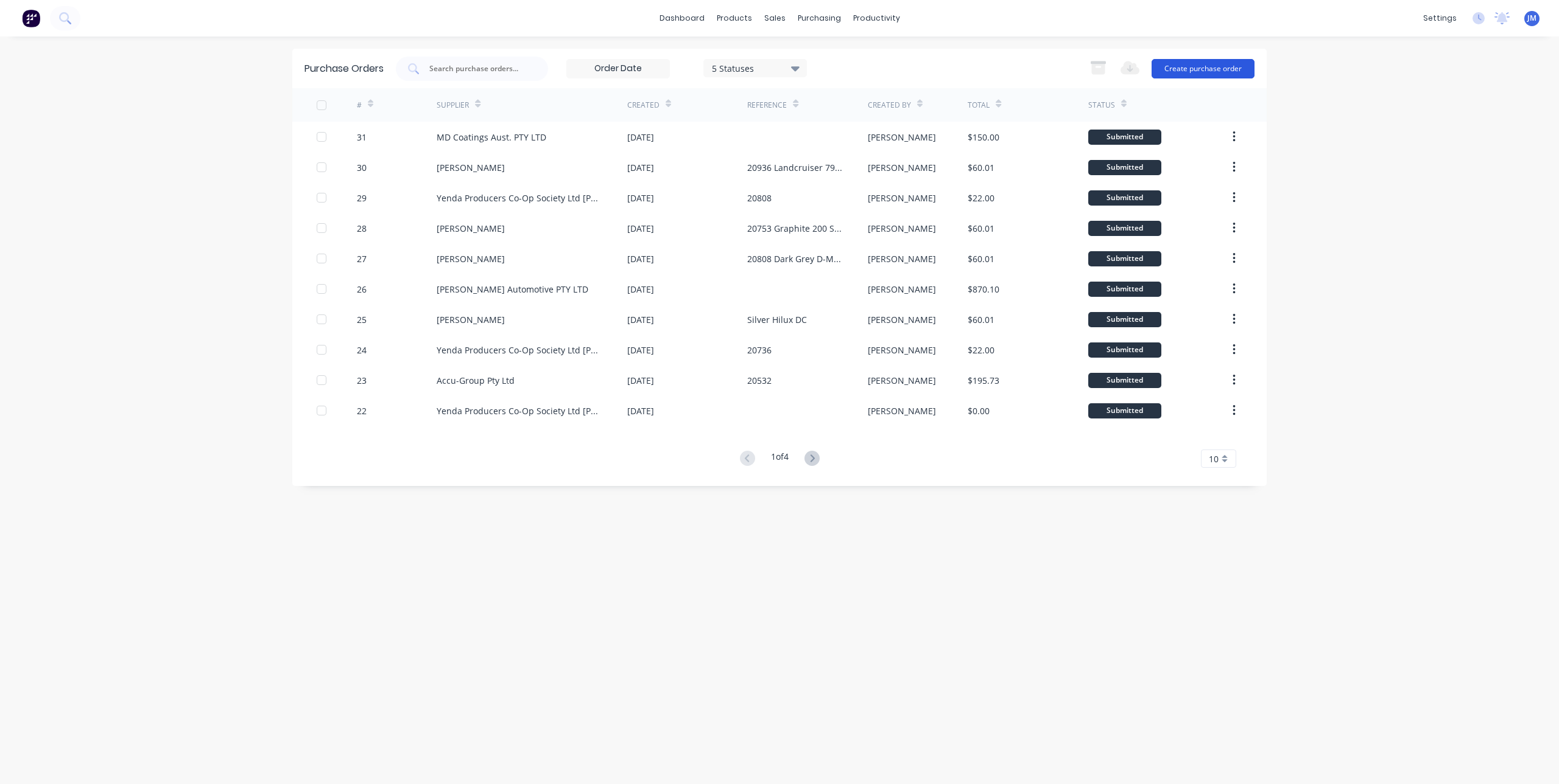
click at [1216, 69] on button "Create purchase order" at bounding box center [1203, 68] width 103 height 19
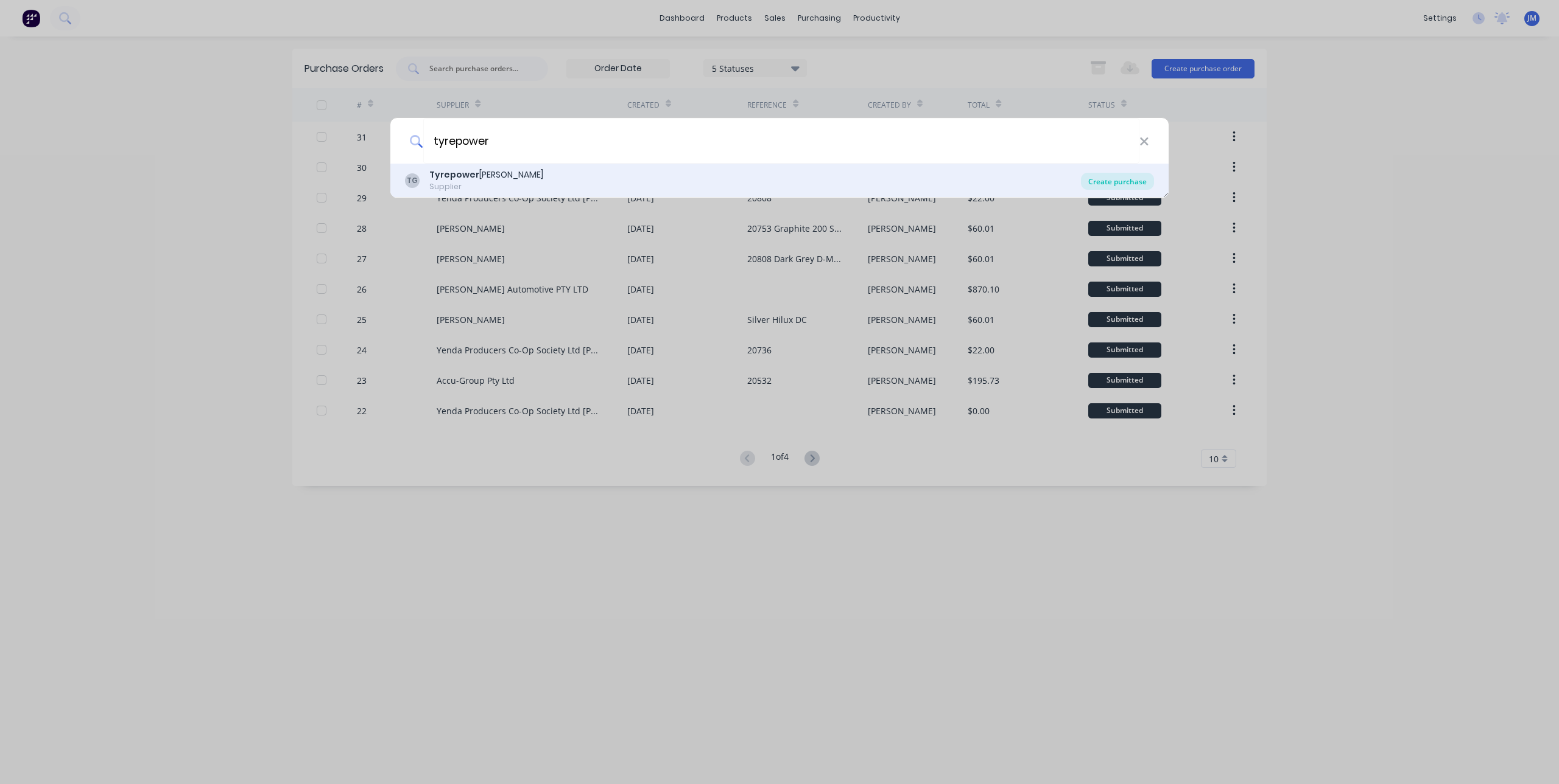
type input "tyrepower"
click at [1125, 182] on div "Create purchase" at bounding box center [1117, 181] width 73 height 17
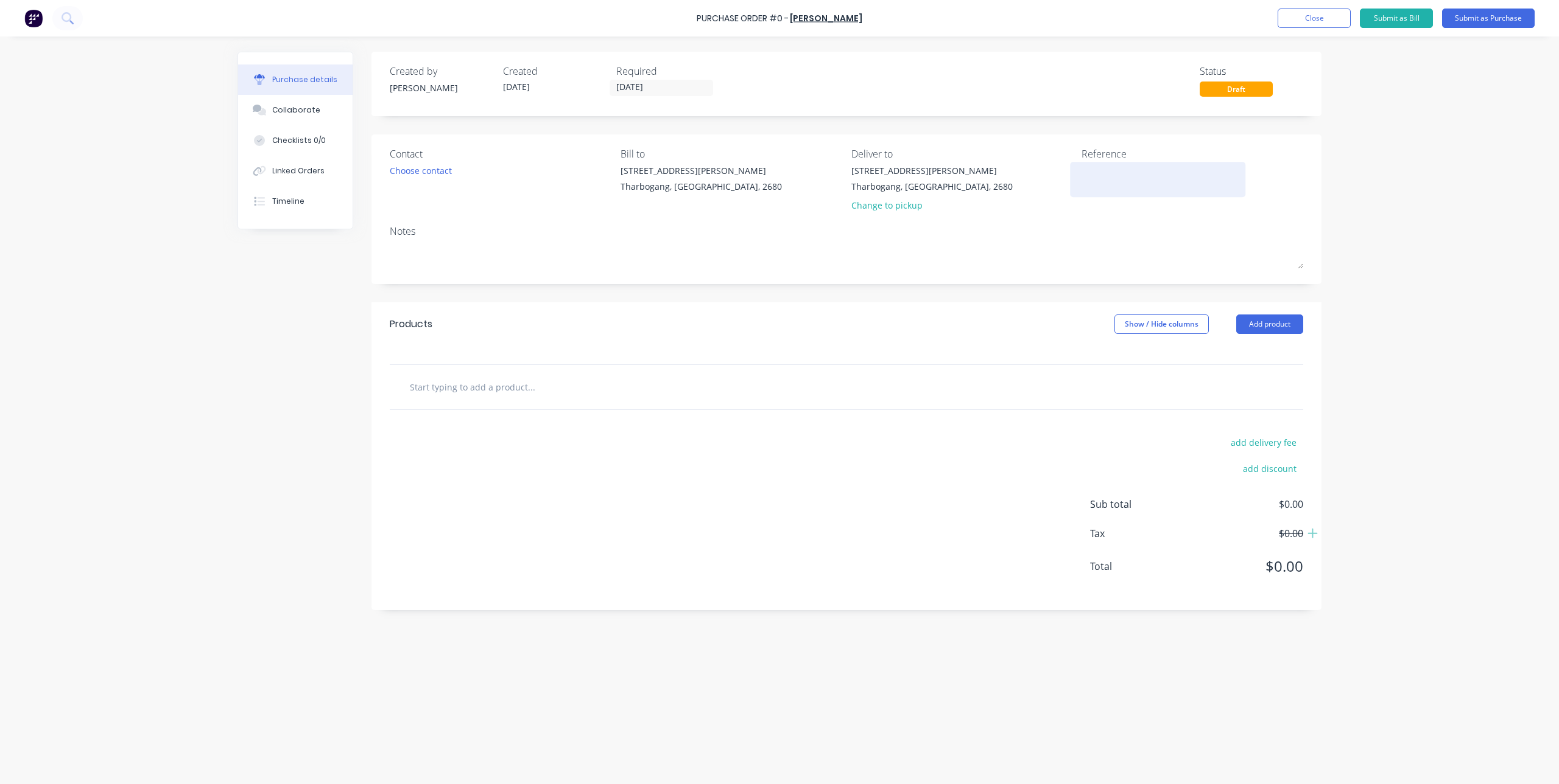
click at [1117, 166] on textarea at bounding box center [1157, 178] width 152 height 27
type textarea "x"
type textarea "L"
type textarea "x"
type textarea "Lu"
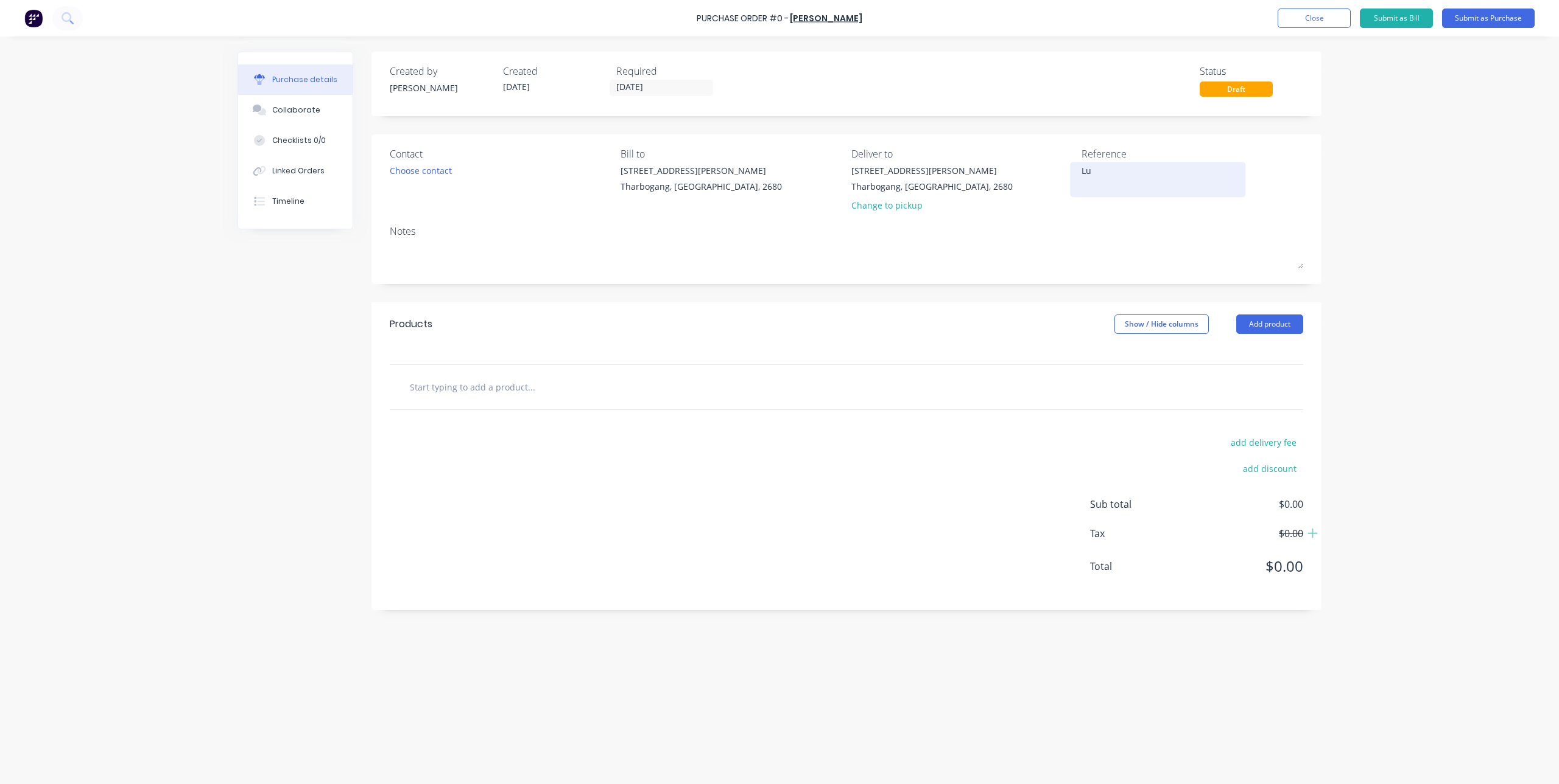
type textarea "x"
type textarea "Lug"
type textarea "x"
type textarea "Lugs"
type textarea "x"
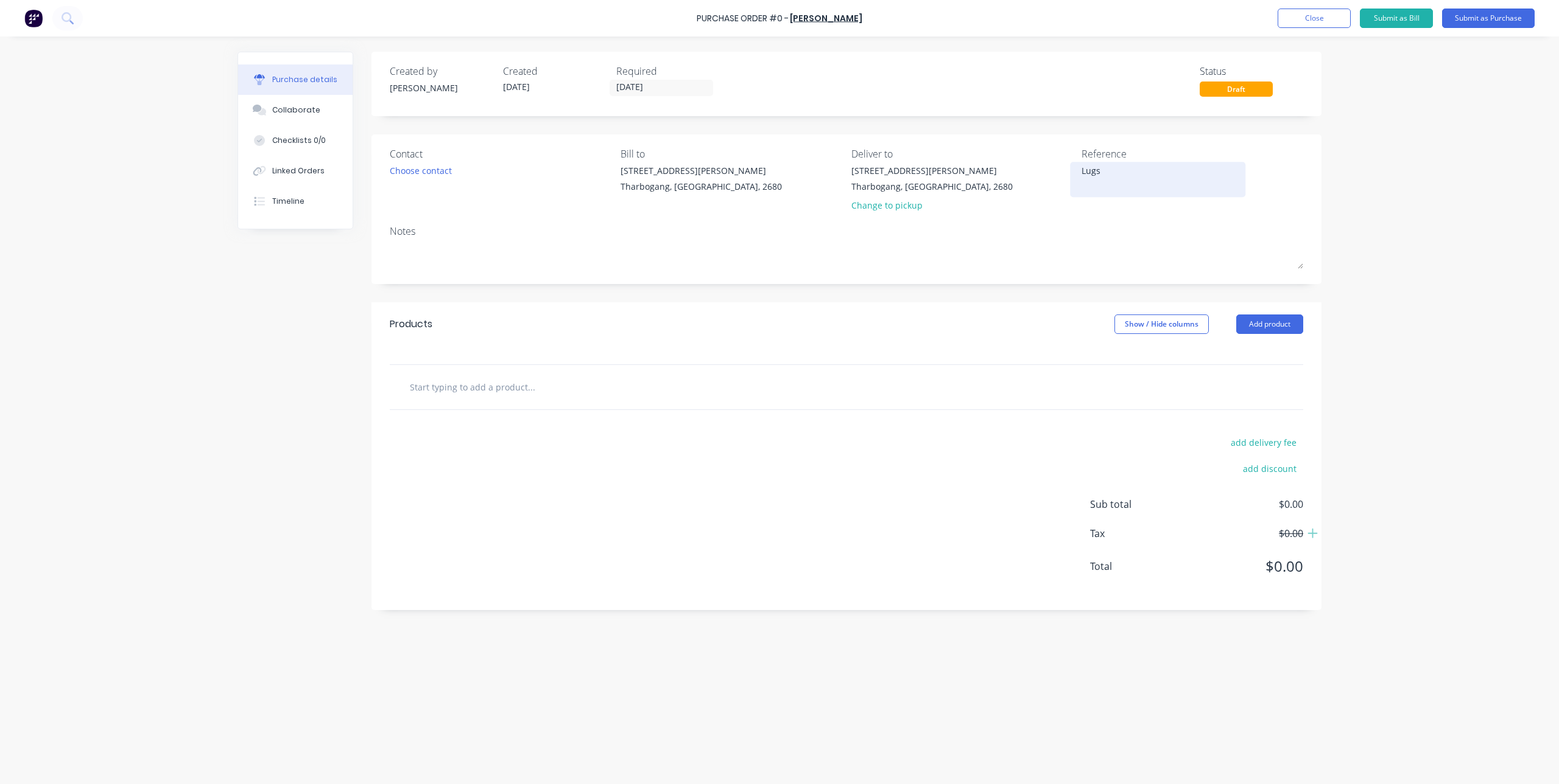
type textarea "Lugsd"
type textarea "x"
type textarea "Lugsdi"
type textarea "x"
type textarea "TBA"
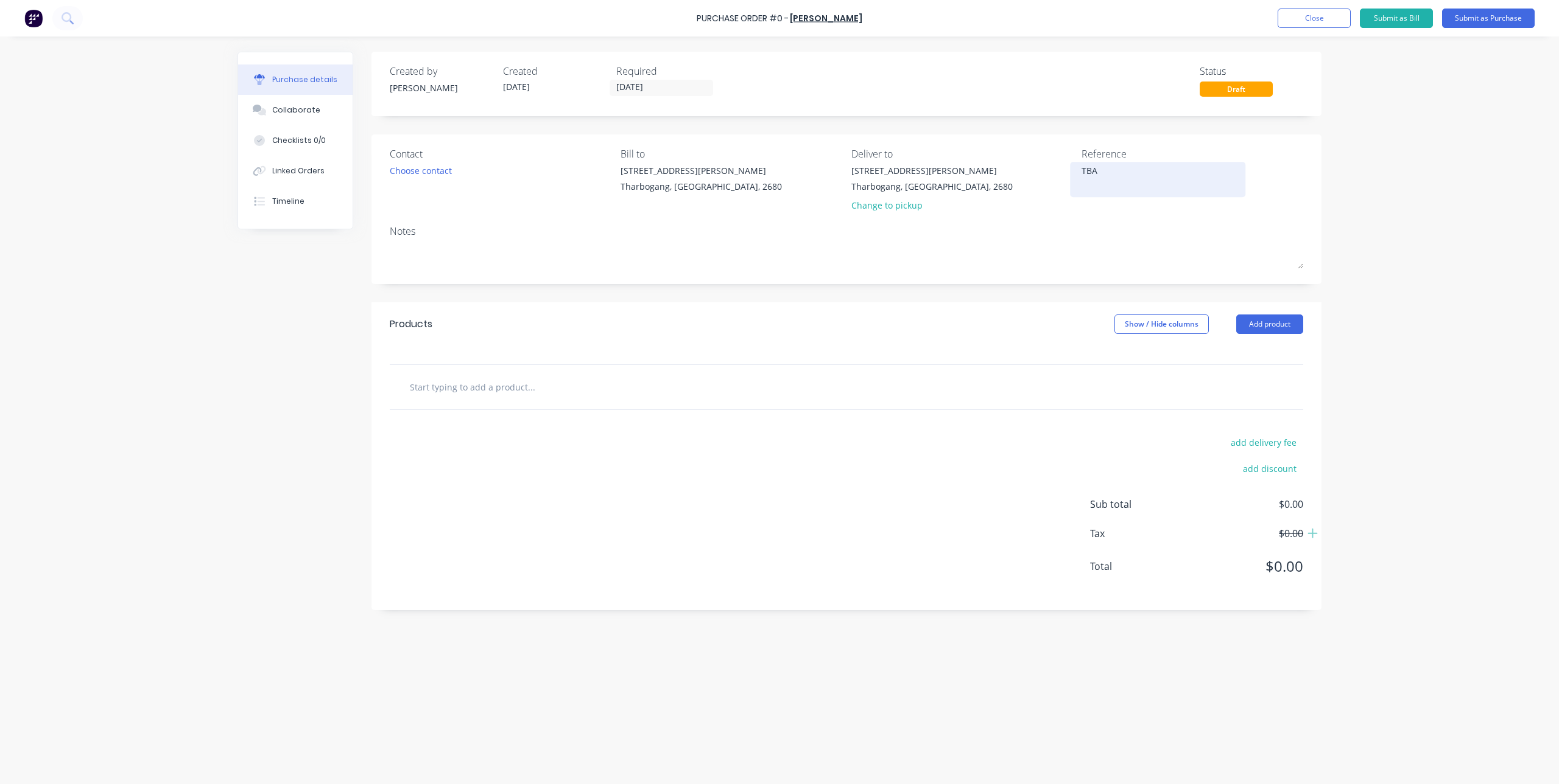
type input "TH15R1"
type textarea "x"
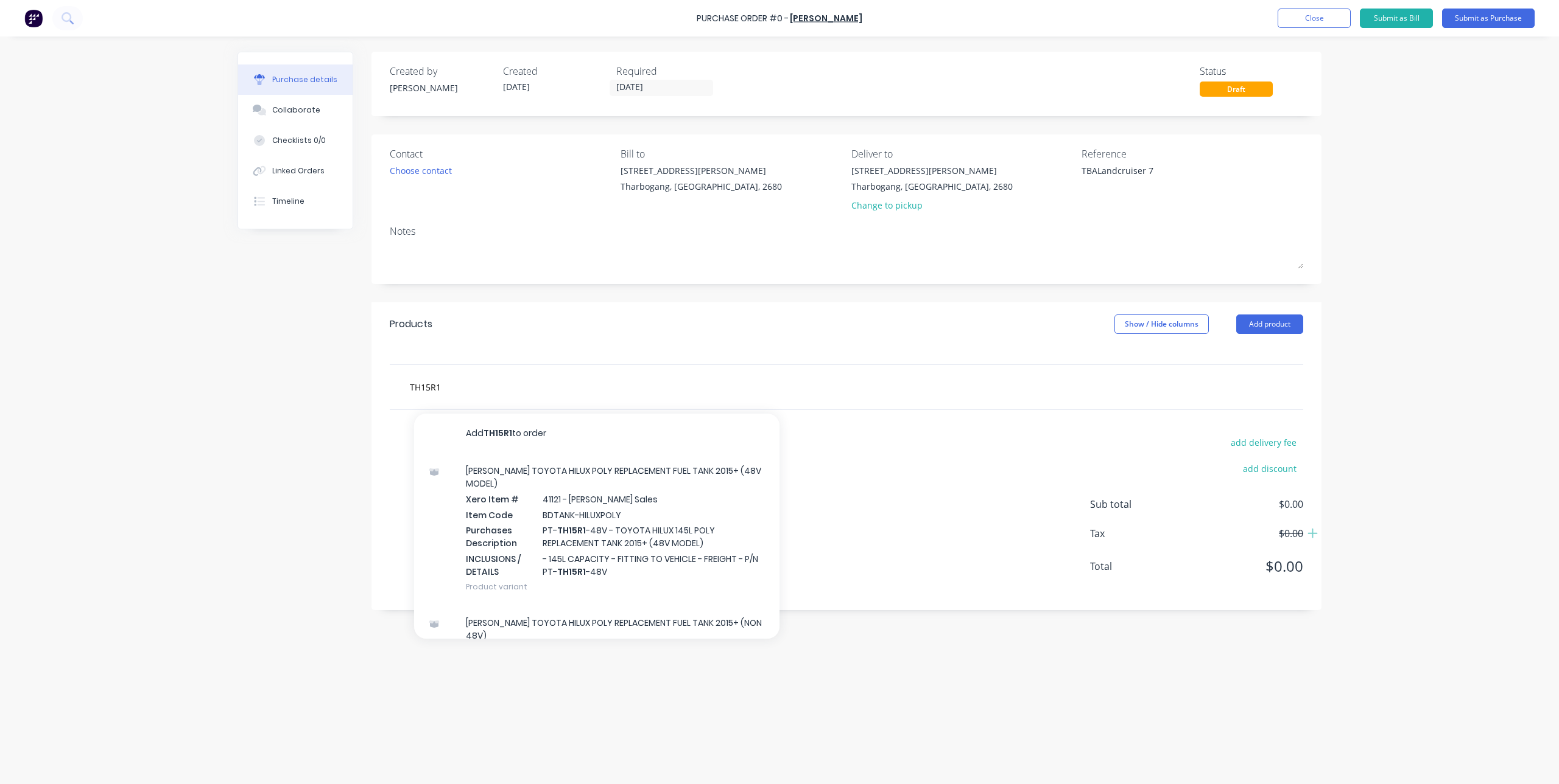
type textarea "TBALandcruiser 79"
type textarea "x"
click at [1098, 169] on textarea "TBALandcruiser 79" at bounding box center [1157, 178] width 152 height 27
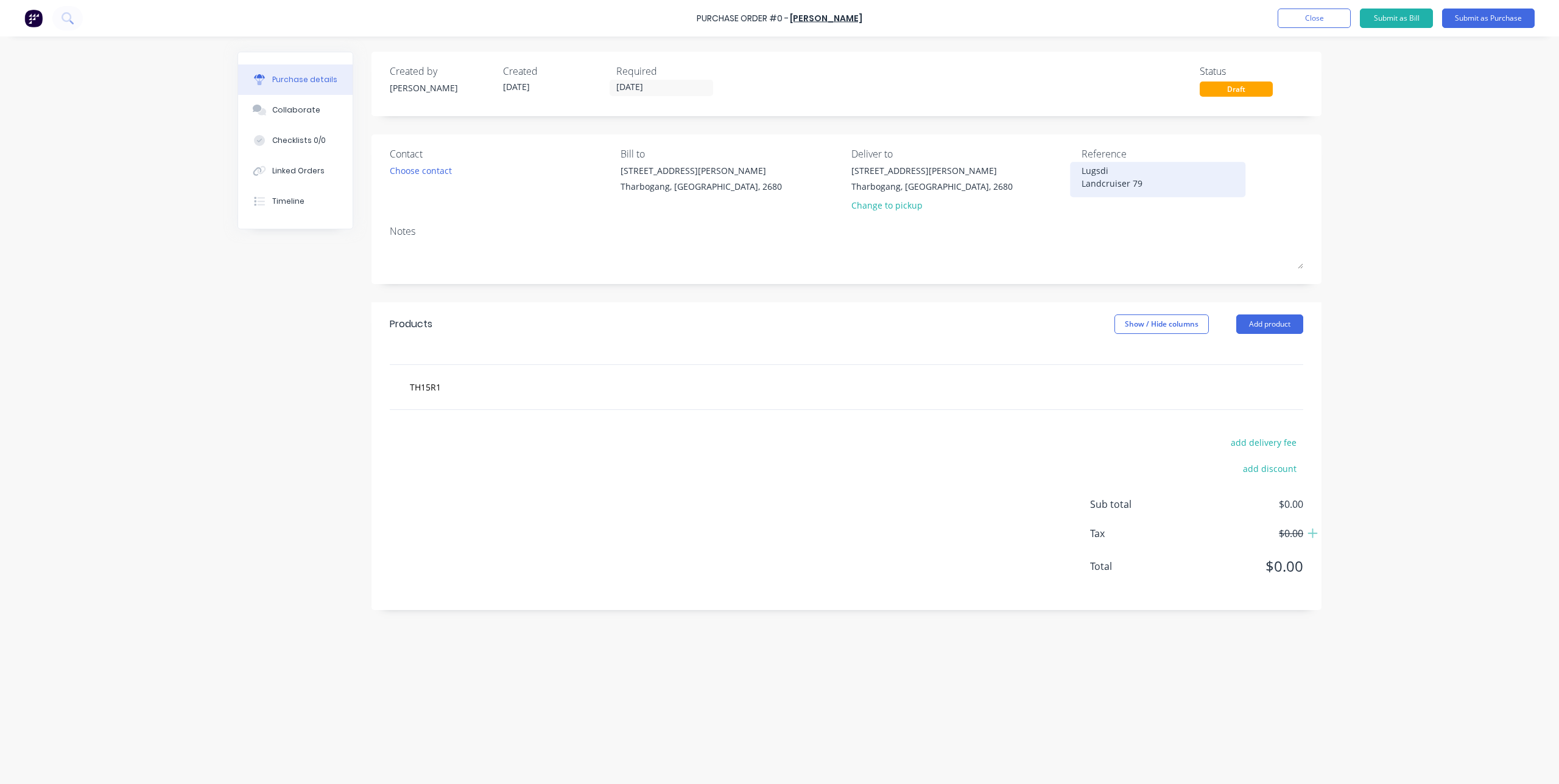
type textarea "Lugsdin Landcruiser 79"
type textarea "x"
click at [1157, 182] on textarea "Lugsdin Landcruiser 79" at bounding box center [1157, 178] width 152 height 27
type textarea "Lugsdin Landcruiser 79 DCC Gra"
type textarea "x"
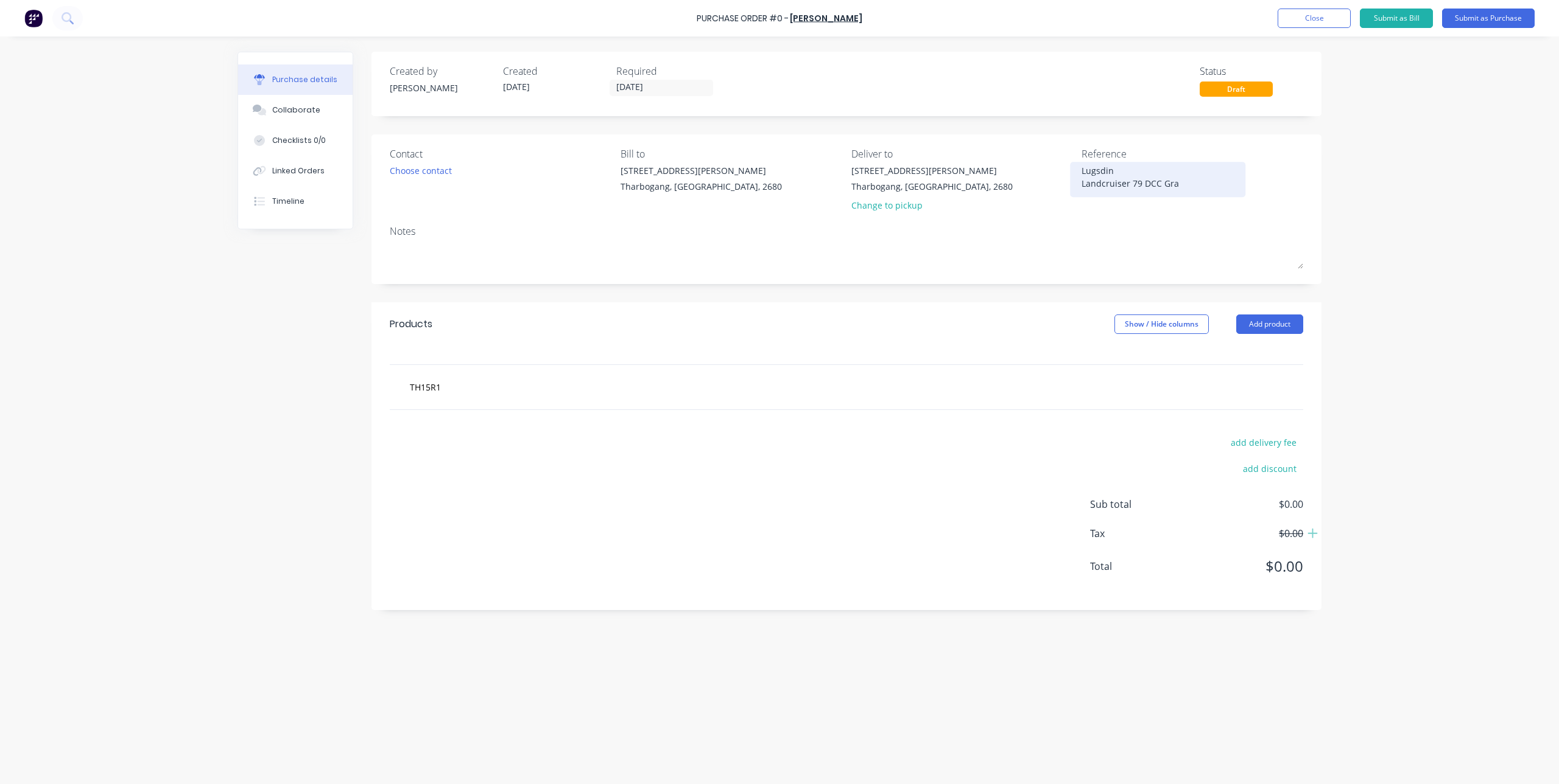
type textarea "Lugsdin Landcruiser 79 DCC Grap"
type textarea "x"
type textarea "Lugsdin Landcruiser 79 DCC Graph"
type textarea "x"
type textarea "Lugsdin Landcruiser 79 DCC Graphi"
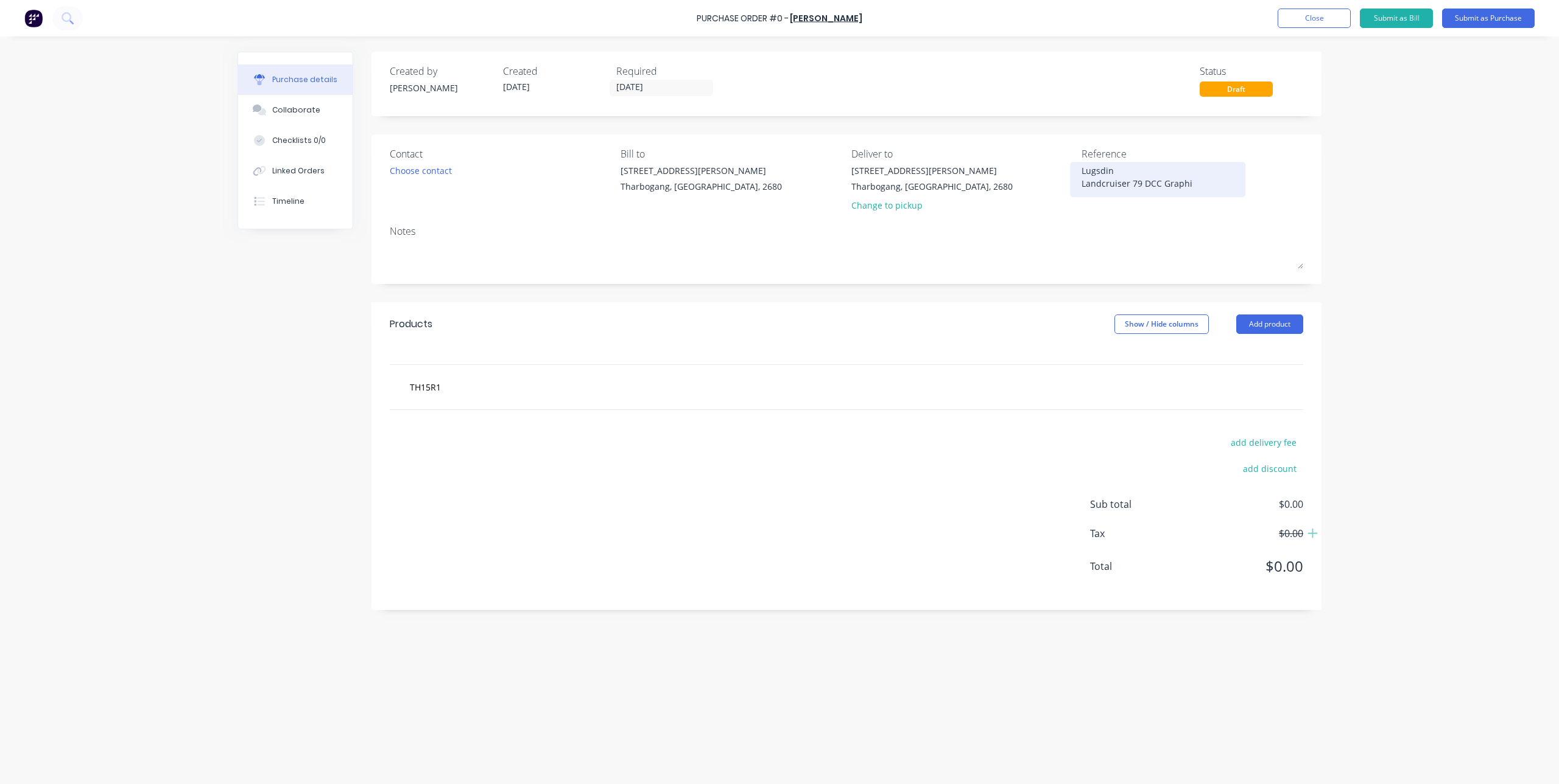
type textarea "x"
type textarea "Lugsdin Landcruiser 79 DCC Graphit"
type textarea "x"
type textarea "Lugsdin Landcruiser 79 DCC Graphite"
type textarea "x"
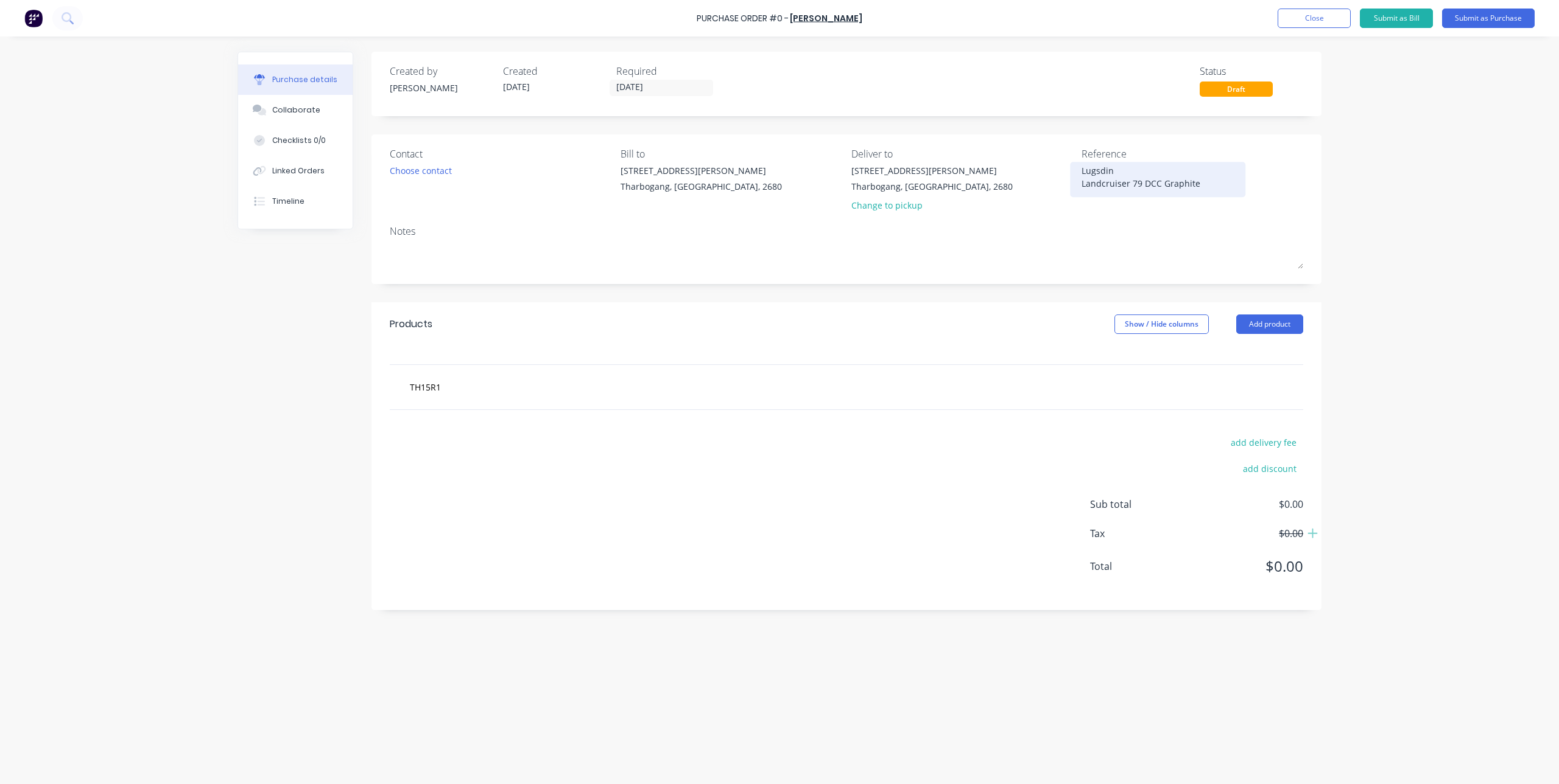
click at [1210, 184] on textarea "Lugsdin Landcruiser 79 DCC Graphite" at bounding box center [1157, 178] width 152 height 27
type textarea "Lugsdin Landcruiser 79 DCC Graphite"
type textarea "x"
type textarea "Lugsdin Landcruiser 79 DCC Graphite"
drag, startPoint x: 503, startPoint y: 383, endPoint x: 532, endPoint y: 383, distance: 29.0
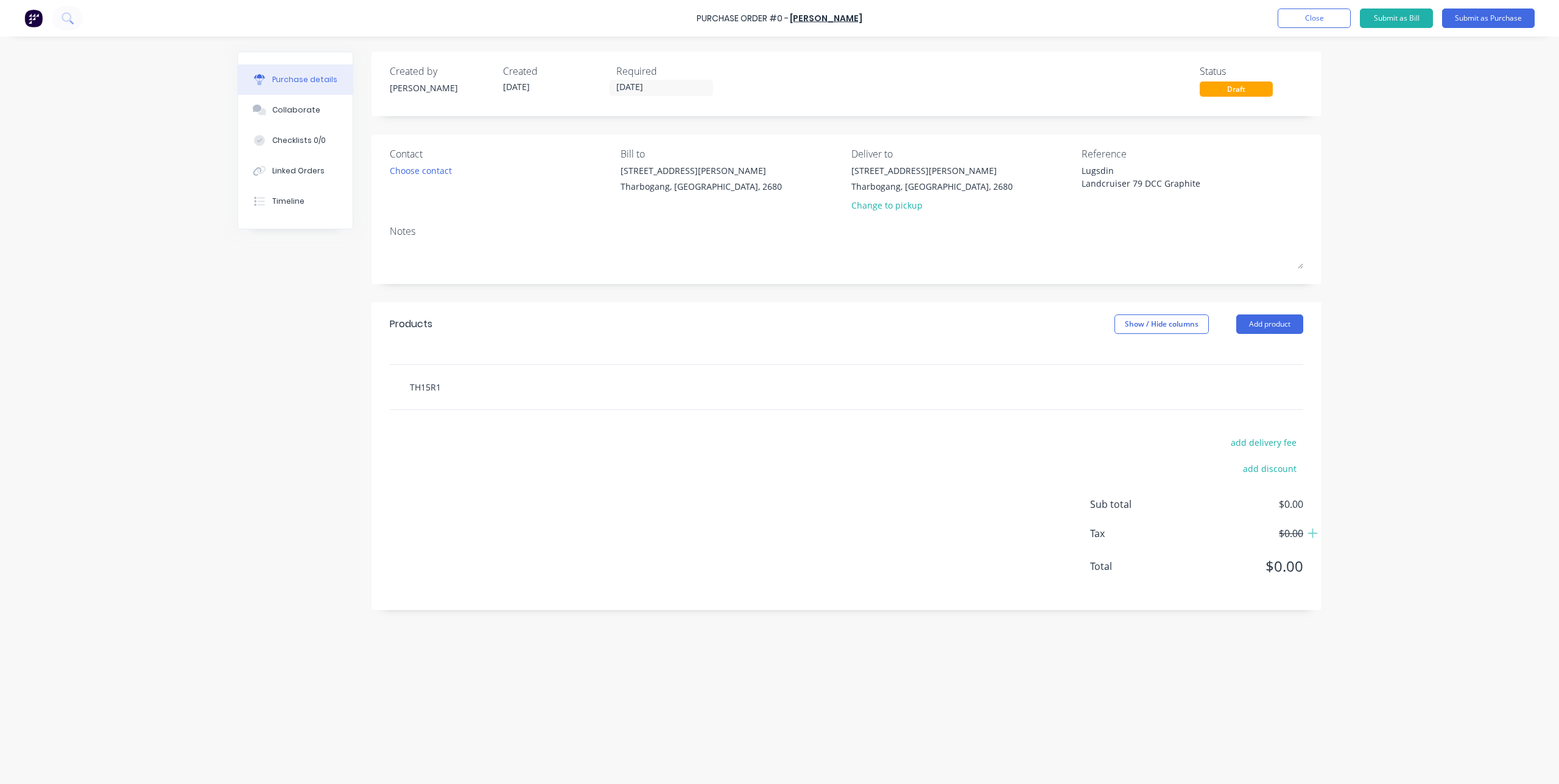
click at [503, 383] on input "TH15R1" at bounding box center [531, 387] width 244 height 24
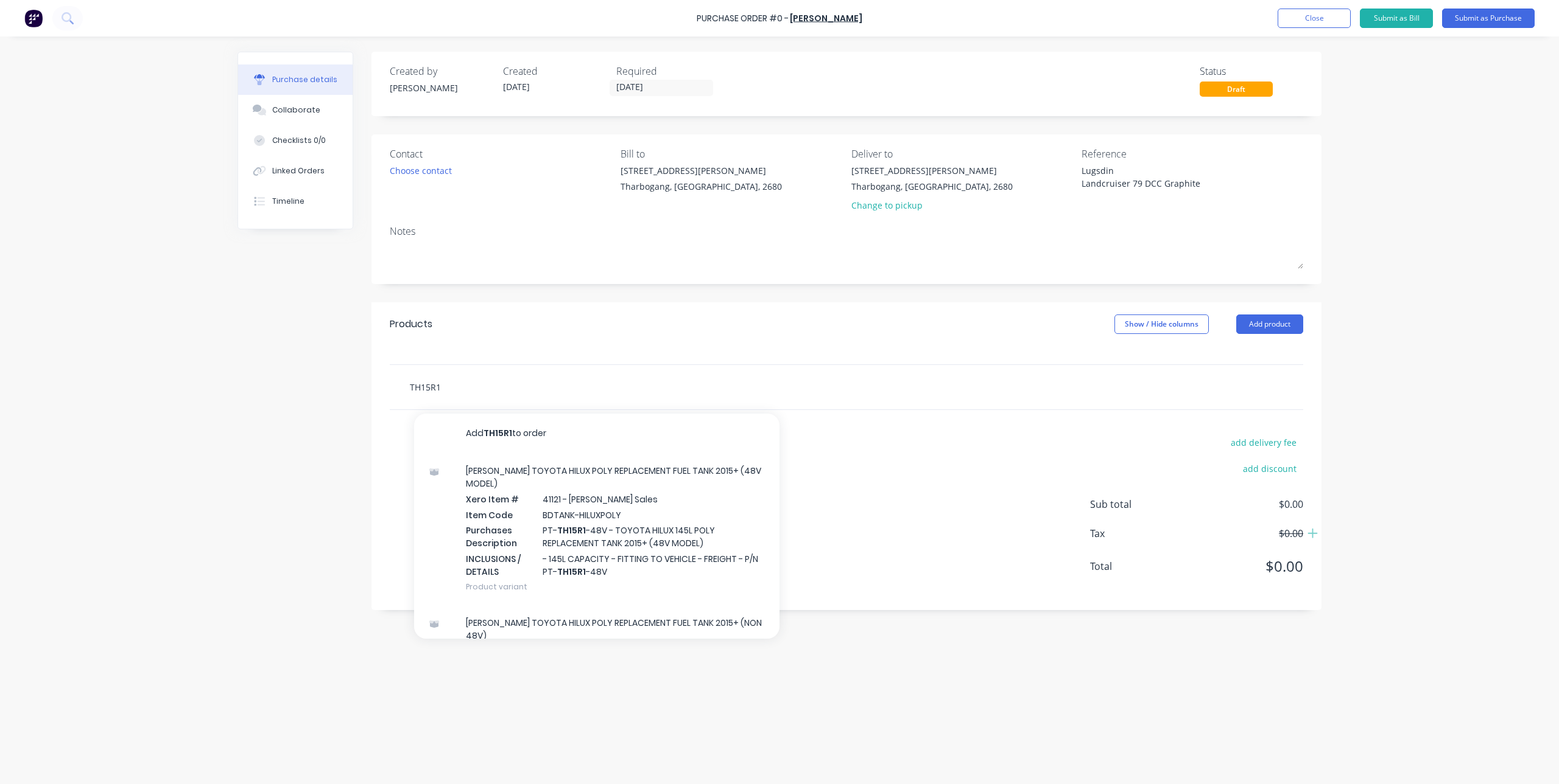
drag, startPoint x: 537, startPoint y: 382, endPoint x: 356, endPoint y: 396, distance: 181.5
click at [356, 396] on div "Created by [PERSON_NAME] Created [DATE] Required [DATE] Status Draft Contact Ch…" at bounding box center [779, 407] width 1084 height 712
type textarea "x"
type input "w"
type textarea "x"
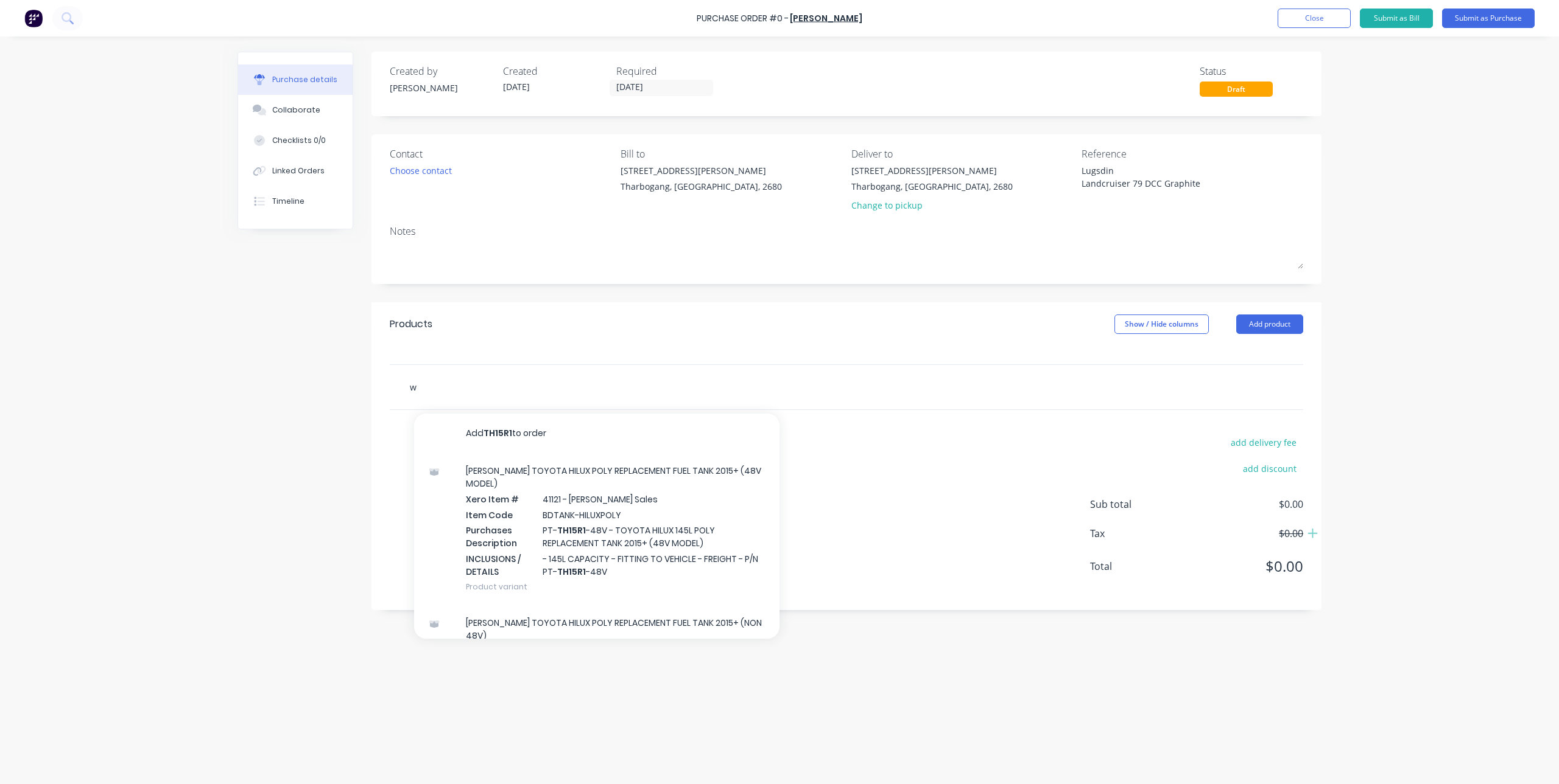
type input "wh"
type textarea "x"
type input "whe"
type textarea "x"
type input "whee"
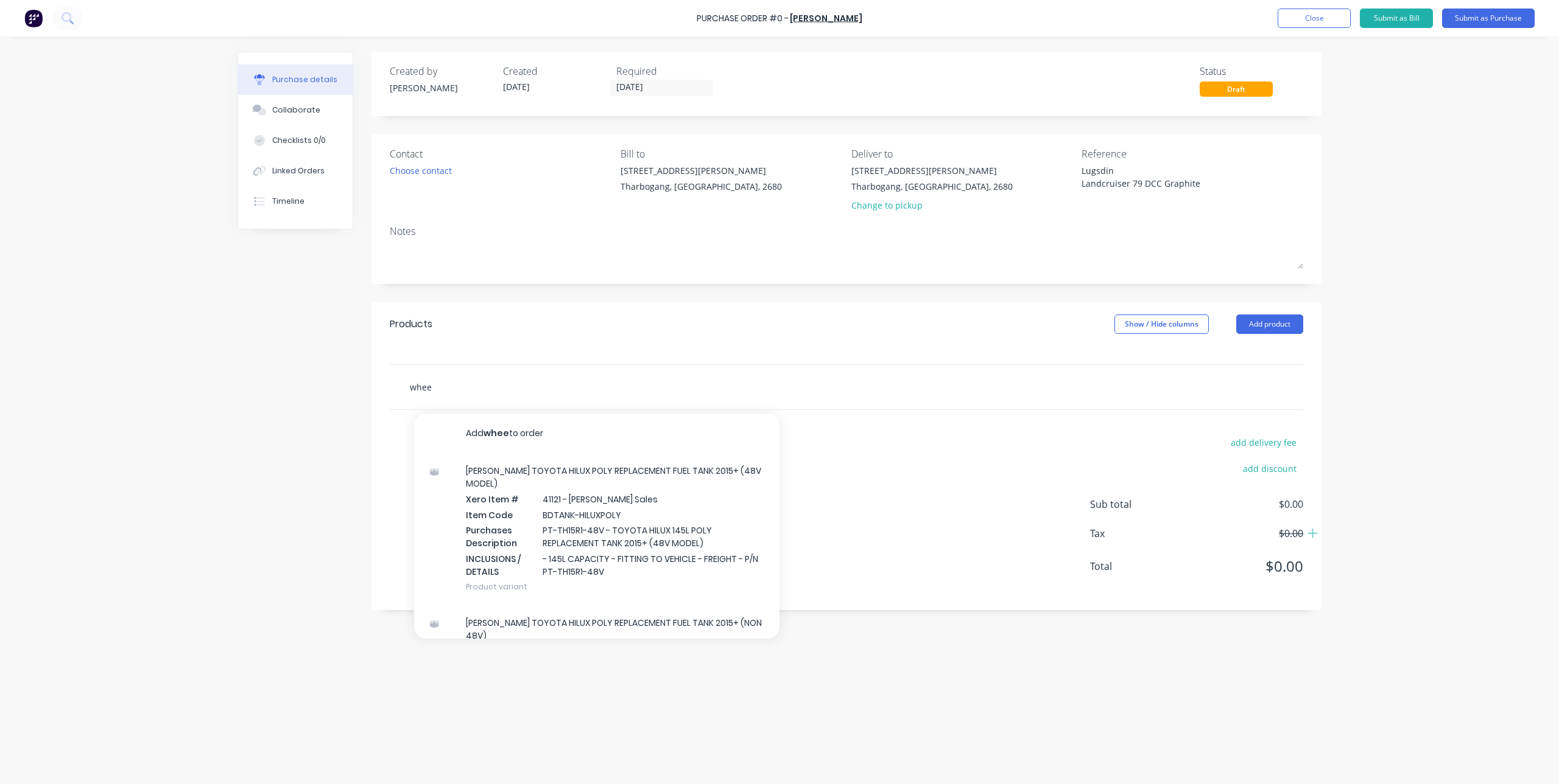
type textarea "x"
type input "wheel"
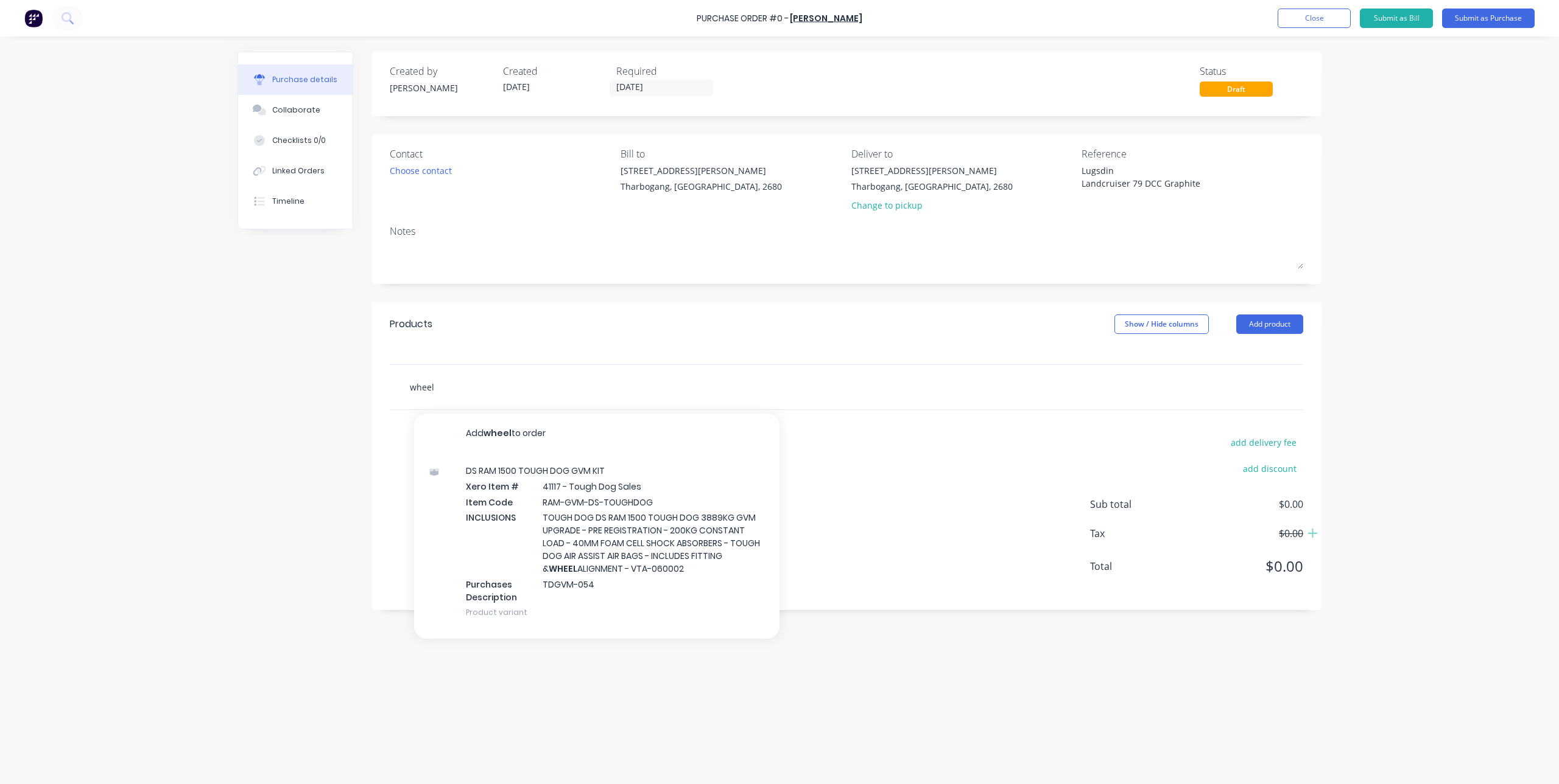
type textarea "x"
type input "wheel"
type textarea "x"
type input "wheel a"
type textarea "x"
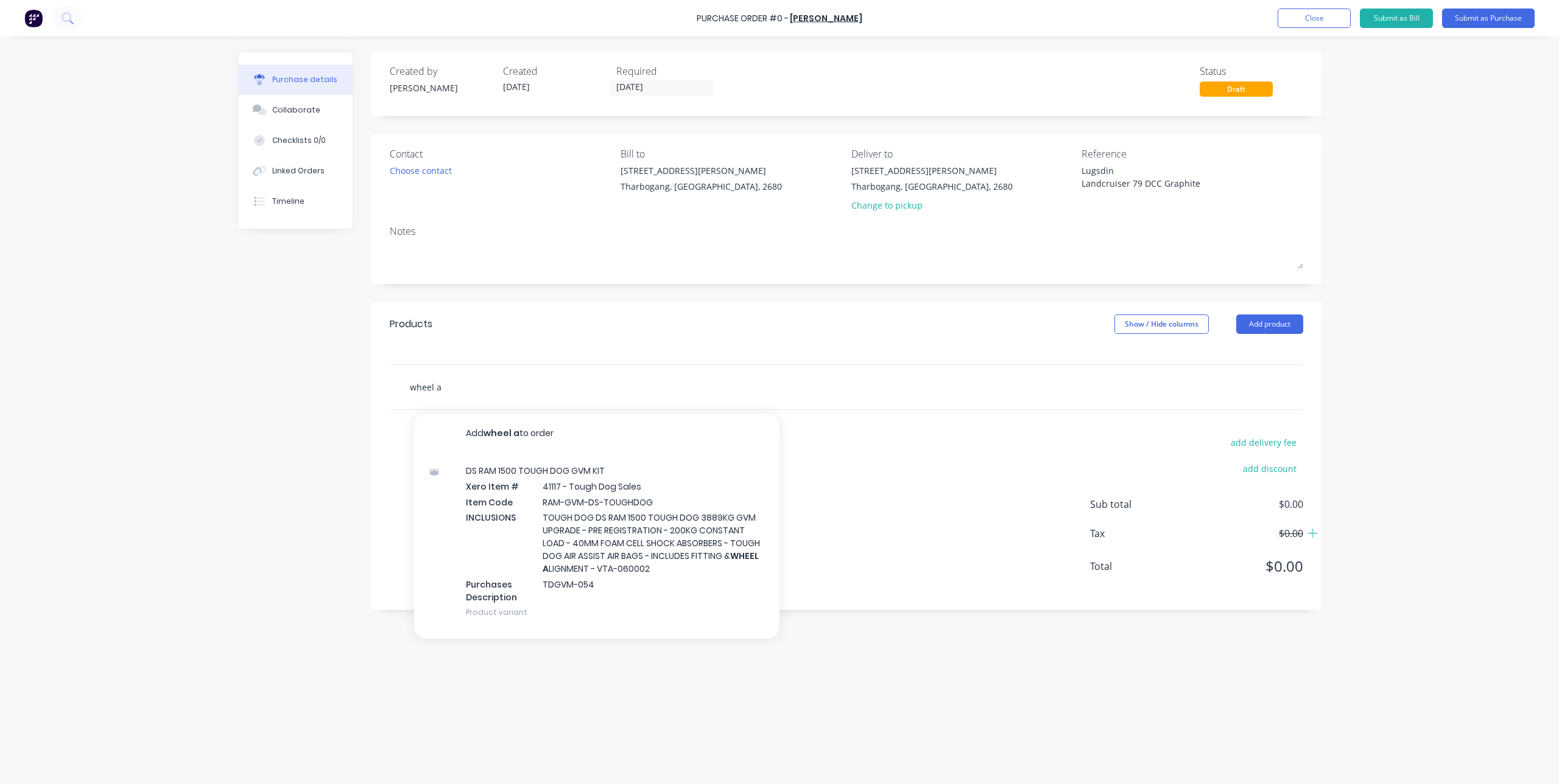
type input "wheel al"
type textarea "x"
type input "wheel ali"
type textarea "x"
type input "wheel [PERSON_NAME]"
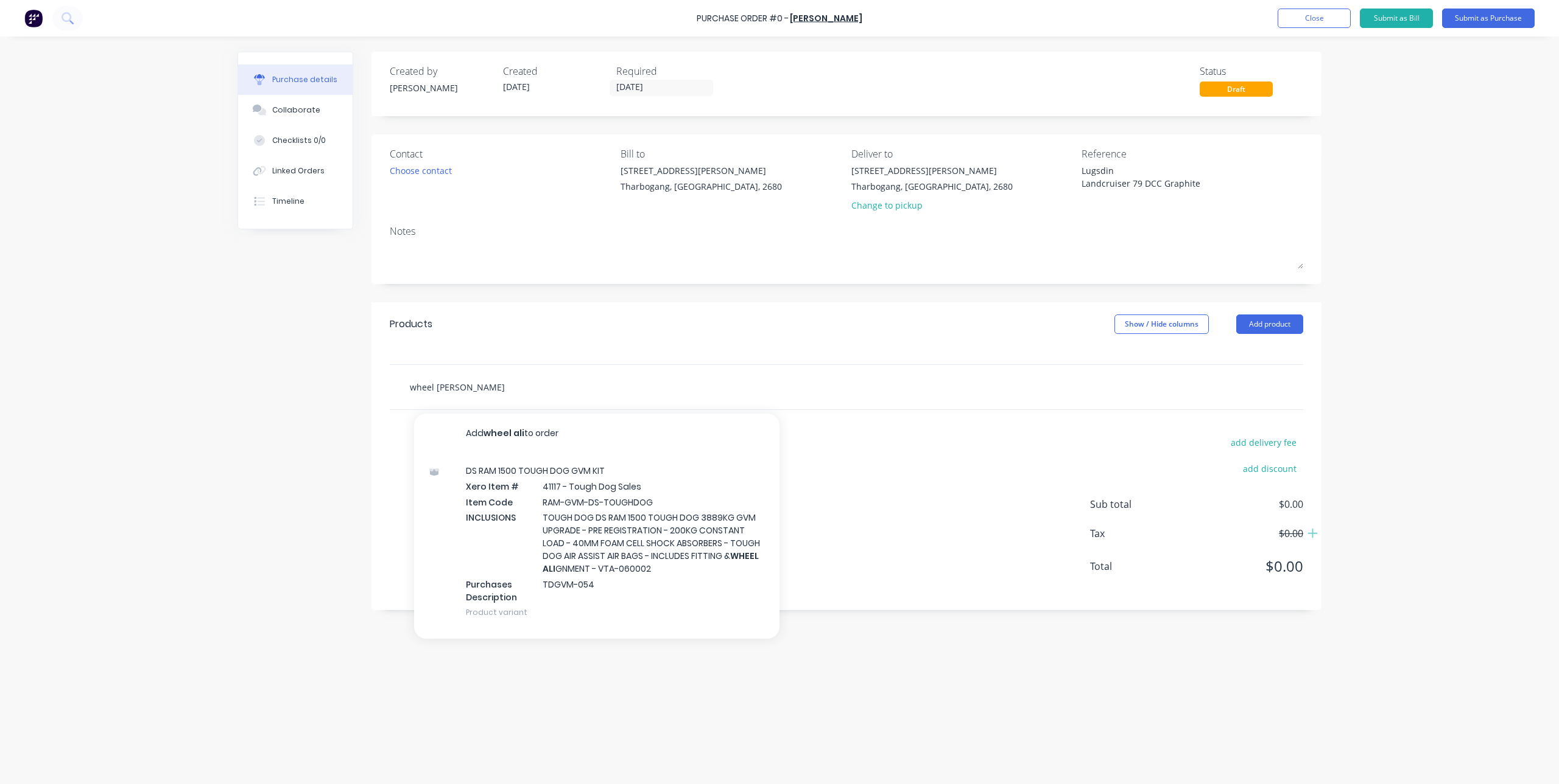
type textarea "x"
type input "wheel aligh"
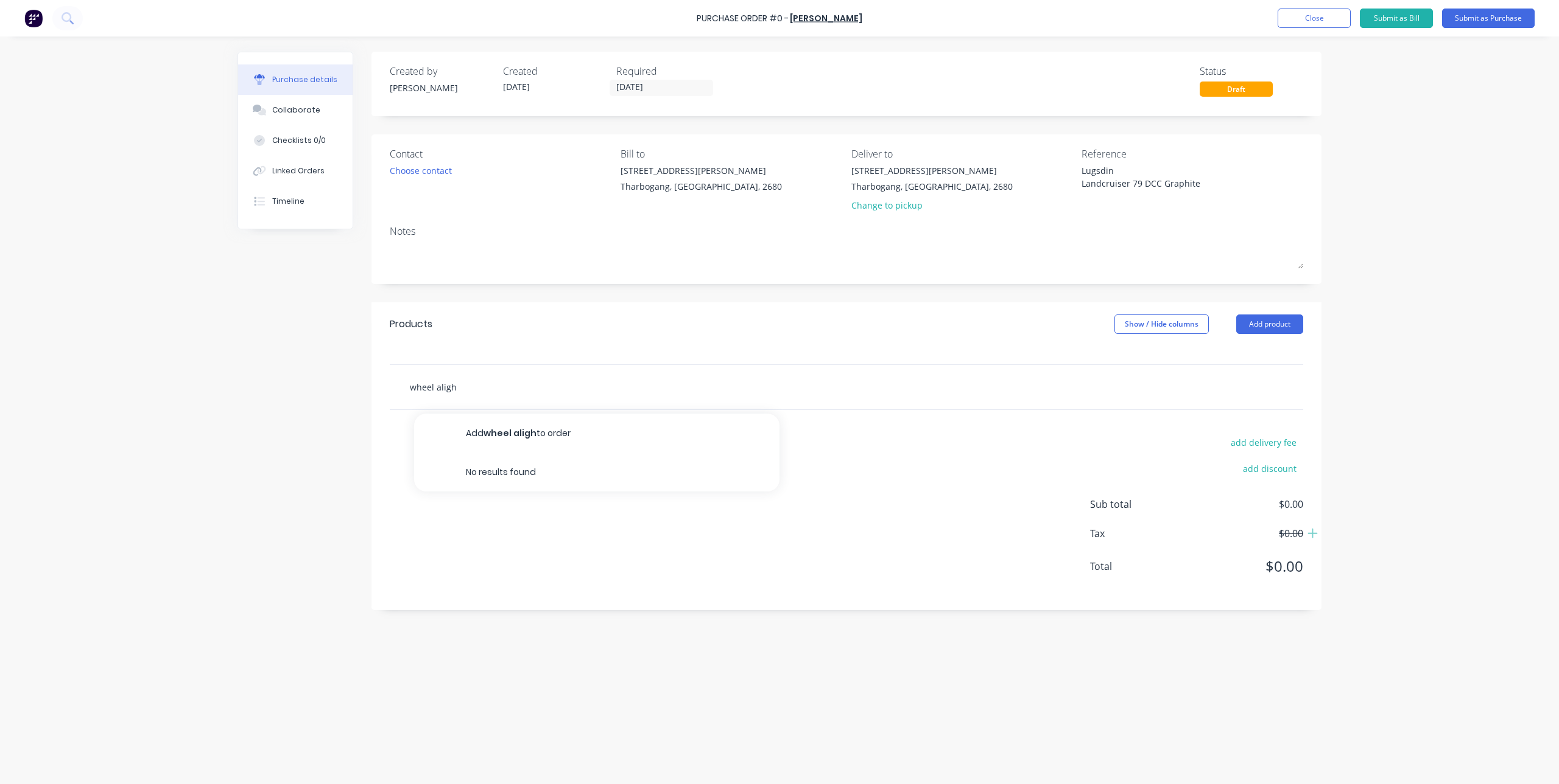
type textarea "x"
type input "wheel [PERSON_NAME]"
type textarea "x"
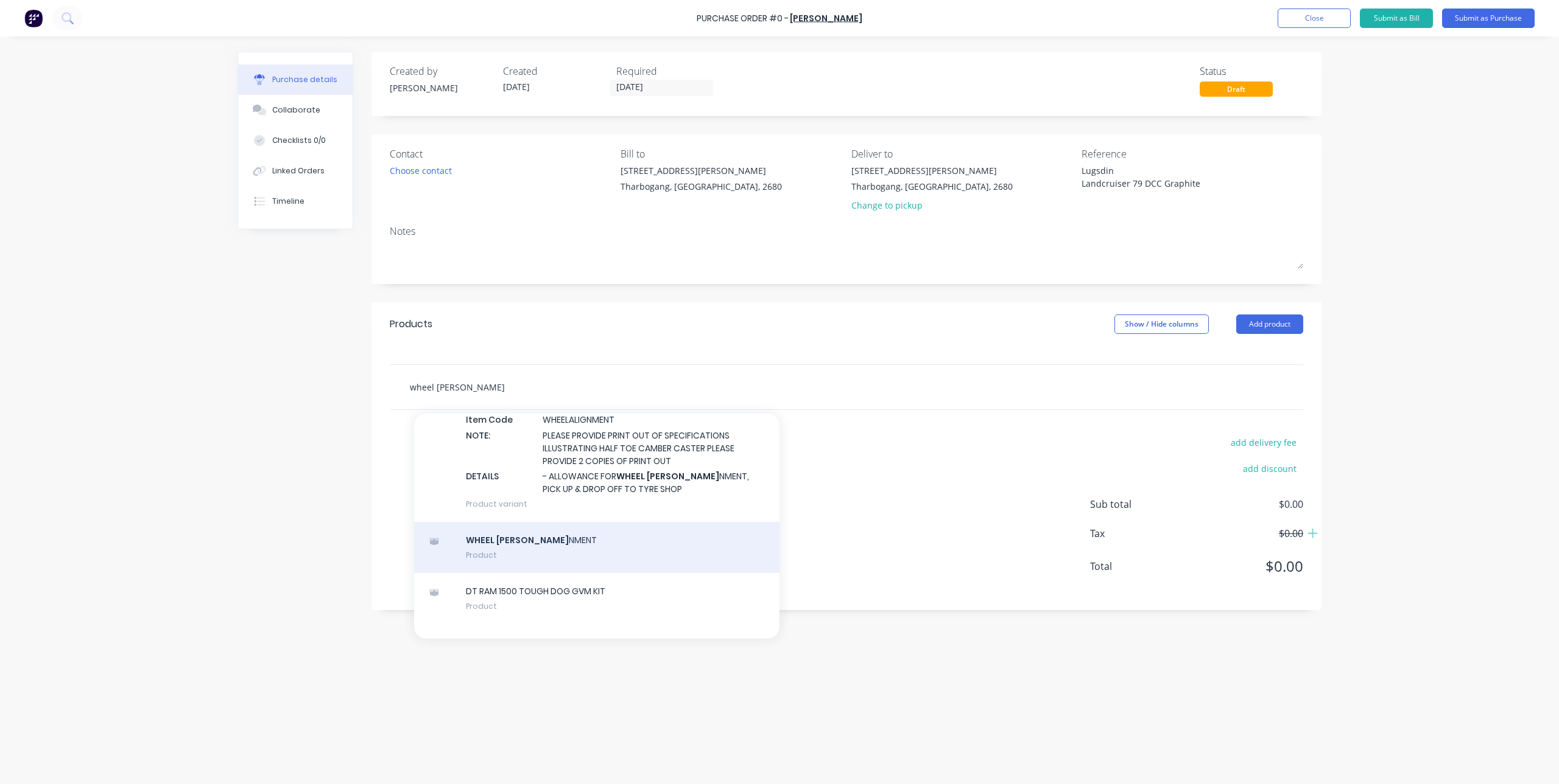
type input "wheel [PERSON_NAME]"
click at [552, 560] on div "WHEEL [PERSON_NAME] NMENT Product" at bounding box center [596, 547] width 365 height 51
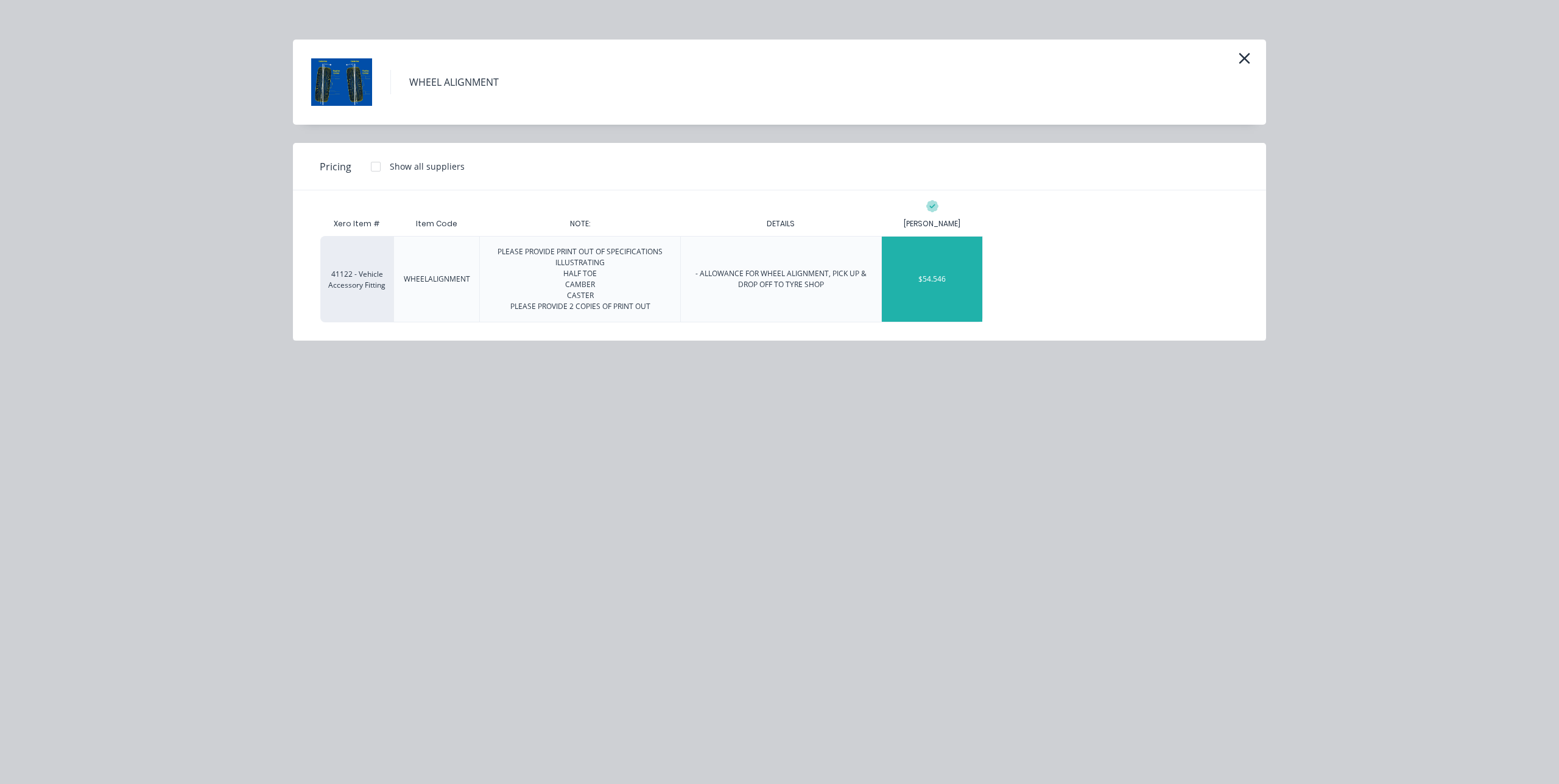
click at [891, 269] on div "$54.546" at bounding box center [932, 279] width 101 height 85
type textarea "x"
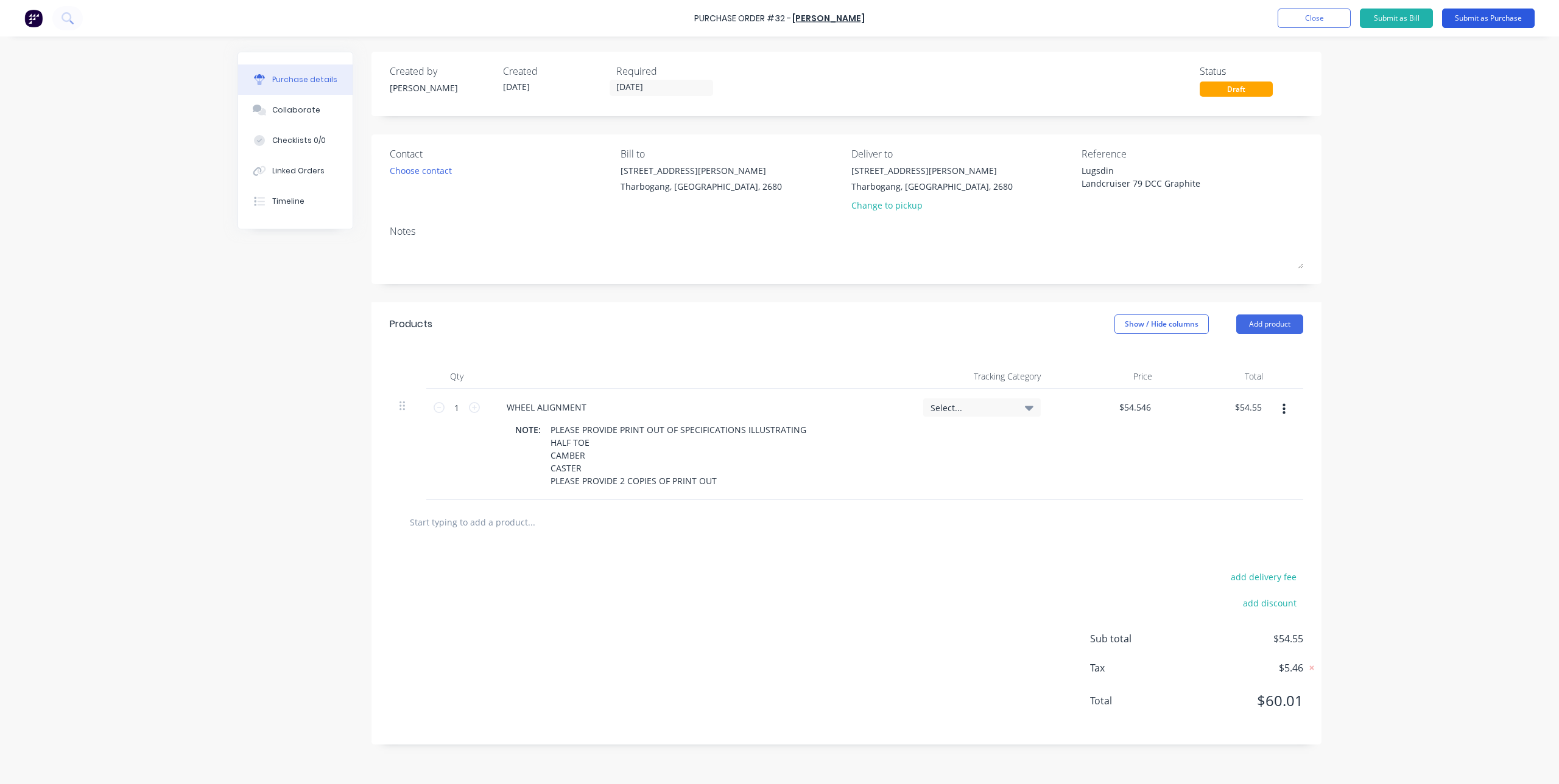
click at [1462, 17] on button "Submit as Purchase" at bounding box center [1487, 17] width 92 height 19
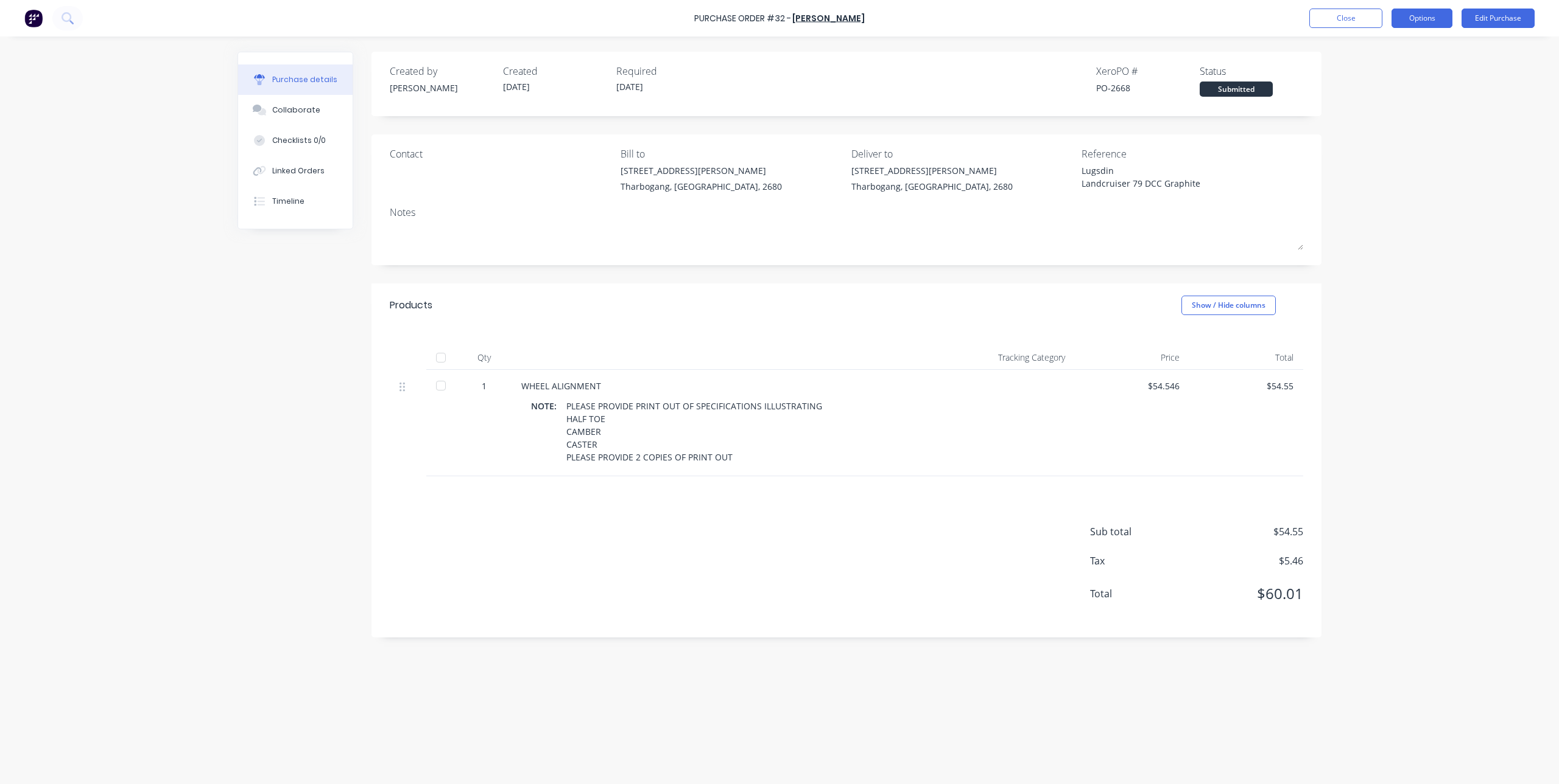
click at [1423, 18] on button "Options" at bounding box center [1422, 17] width 61 height 19
click at [1392, 47] on div "Print / Email" at bounding box center [1394, 49] width 94 height 17
click at [1378, 74] on div "With pricing" at bounding box center [1394, 73] width 94 height 17
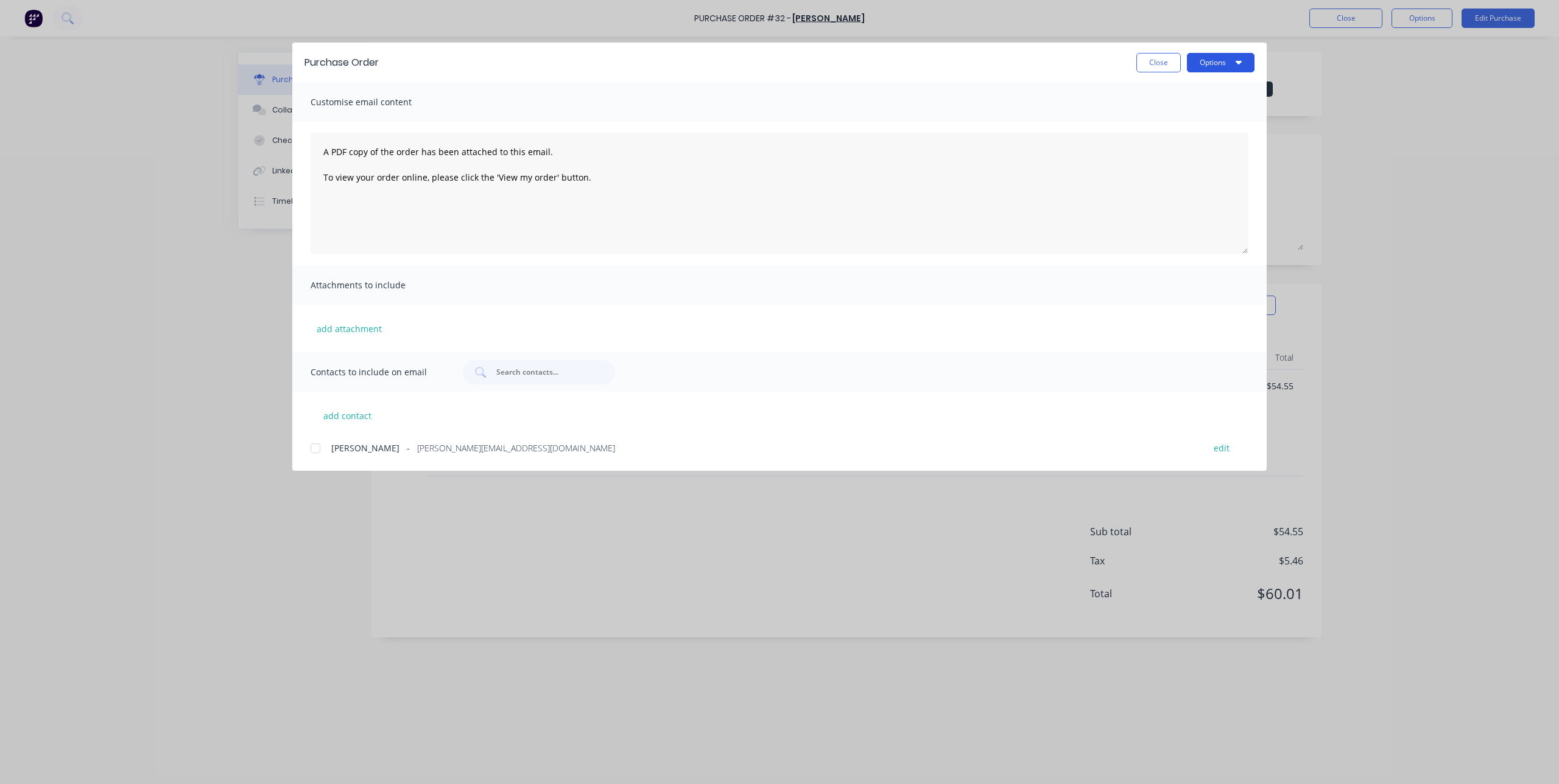
click at [1229, 65] on button "Options" at bounding box center [1220, 62] width 67 height 19
click at [1173, 121] on div "Print" at bounding box center [1196, 117] width 94 height 17
click at [1157, 76] on div "Purchase Order Close Options" at bounding box center [779, 62] width 974 height 40
click at [1163, 67] on button "Close" at bounding box center [1158, 62] width 44 height 19
type textarea "x"
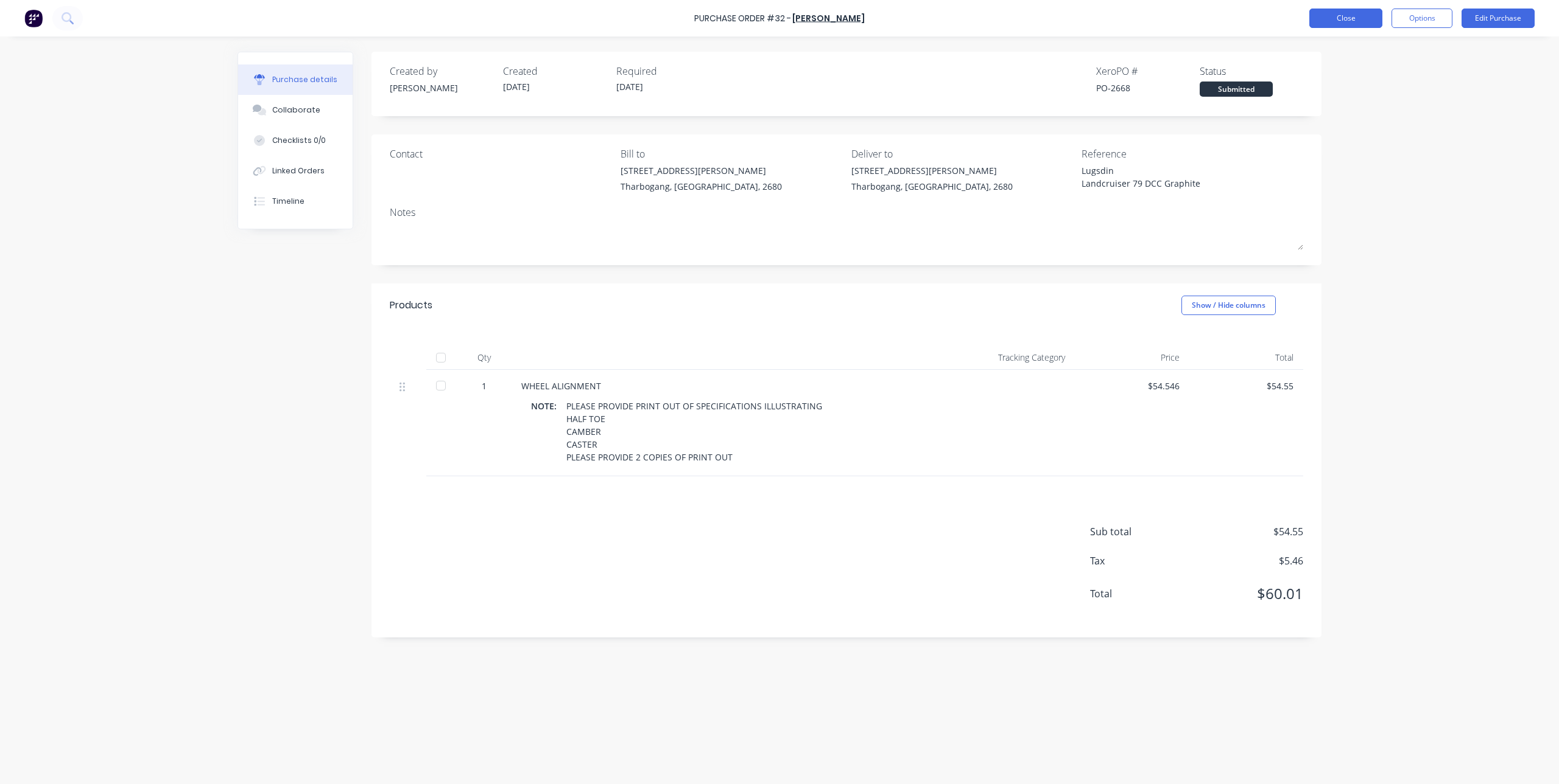
click at [1351, 14] on button "Close" at bounding box center [1346, 17] width 73 height 19
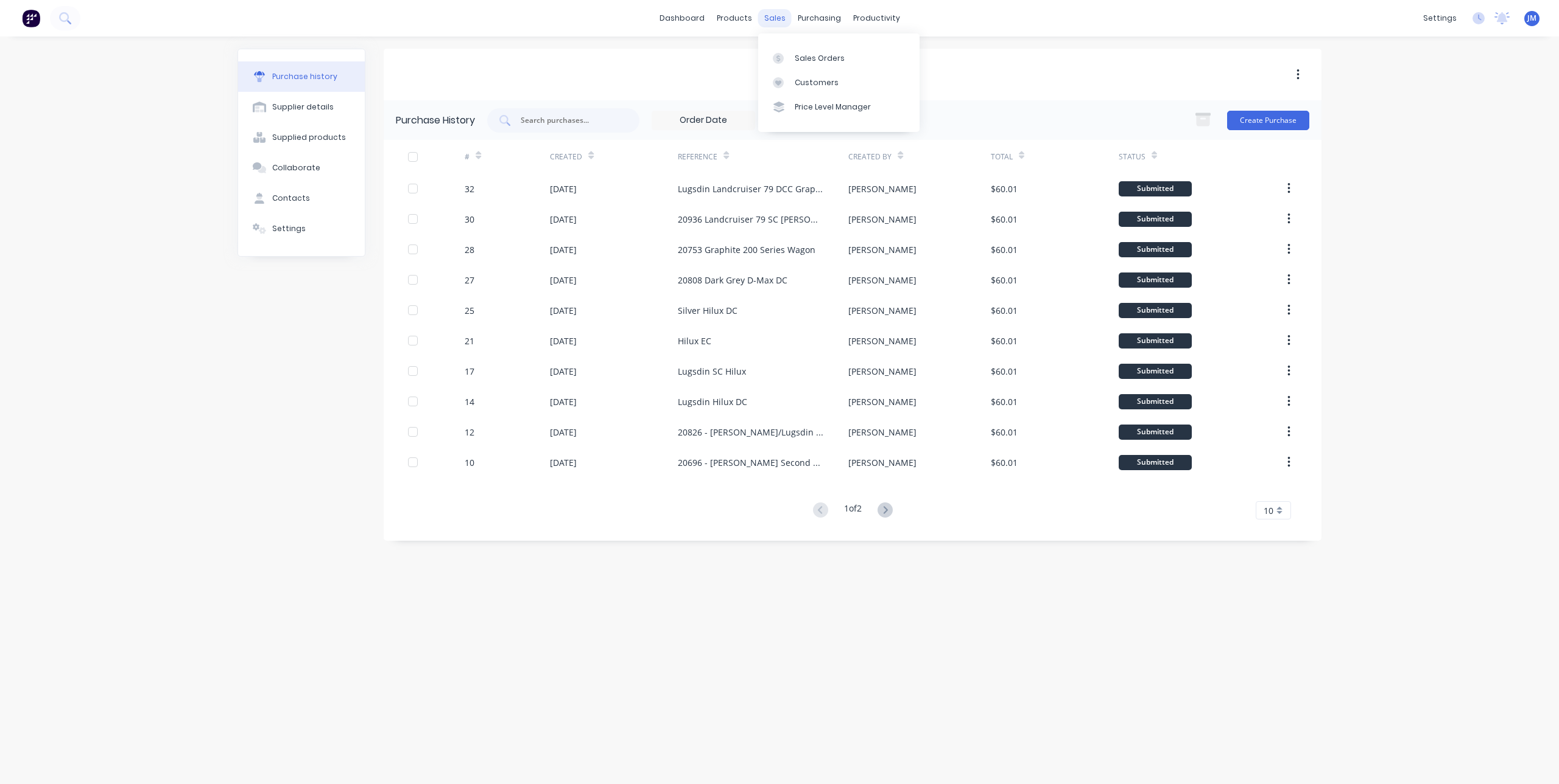
click at [774, 26] on div "sales" at bounding box center [775, 18] width 33 height 18
click at [786, 56] on div at bounding box center [782, 58] width 18 height 11
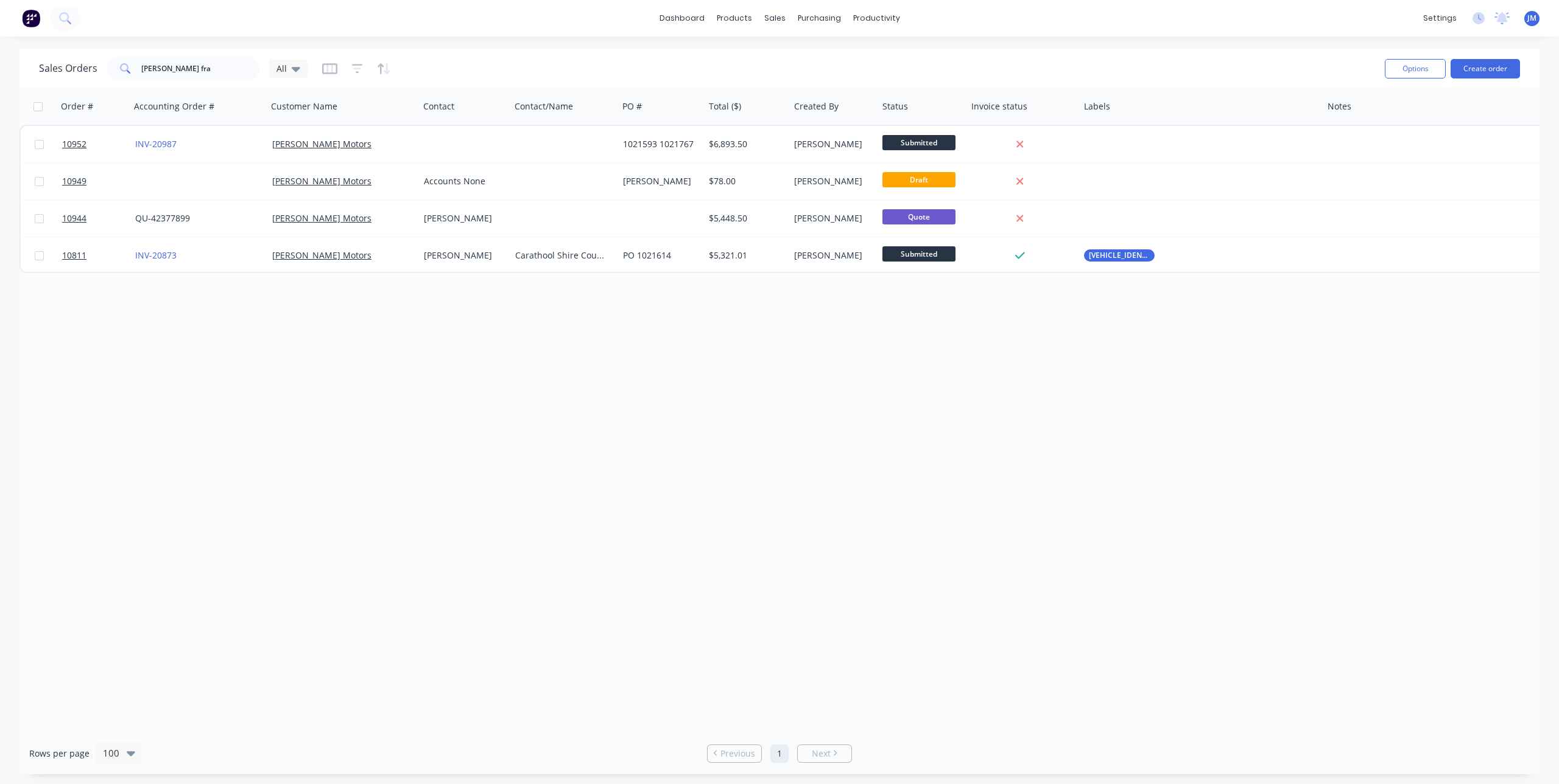
click at [904, 421] on div "Order # Accounting Order # Customer Name Contact Contact/Name PO # Total ($) Cr…" at bounding box center [779, 410] width 1520 height 644
